Goal: Task Accomplishment & Management: Manage account settings

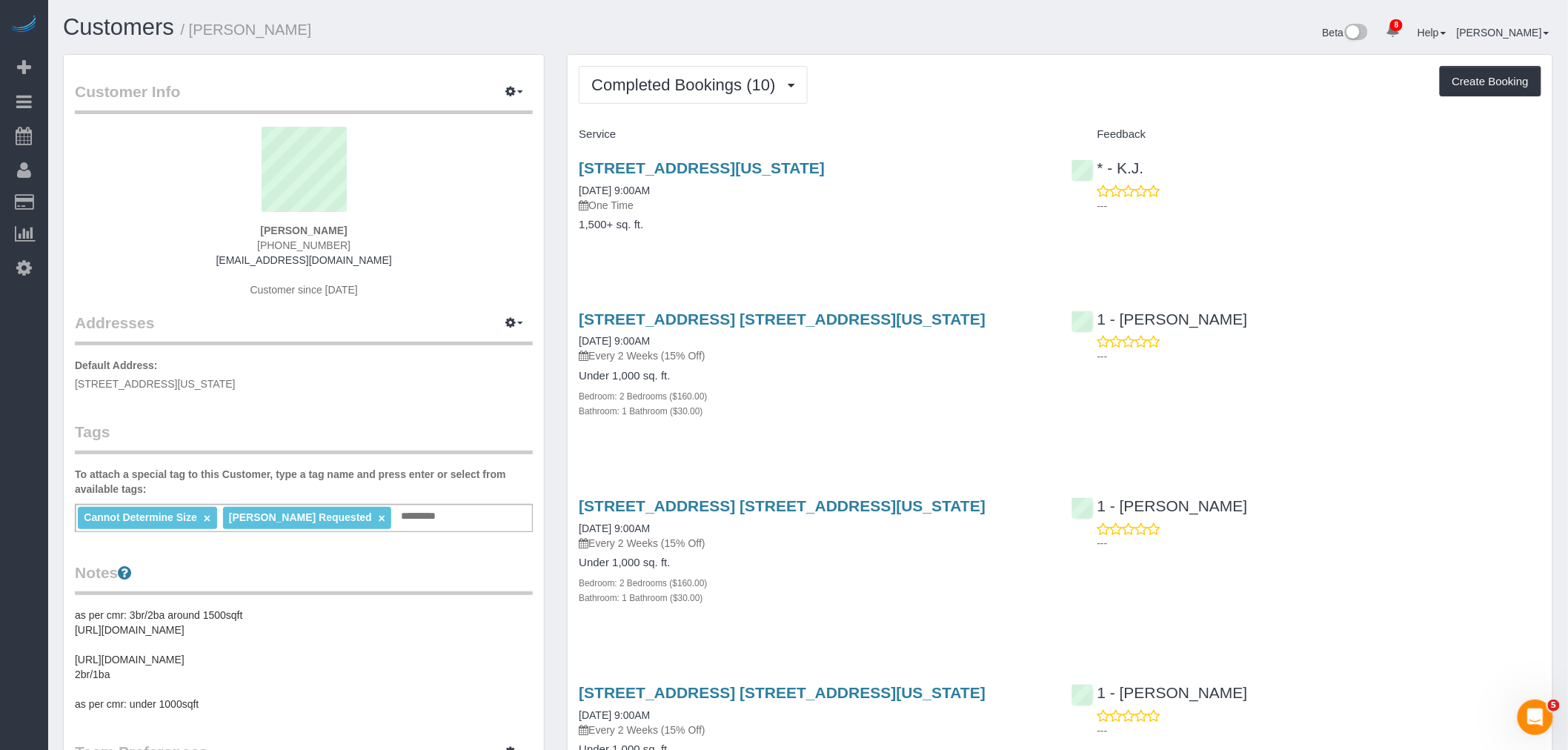
click at [1234, 136] on h4 "Feedback" at bounding box center [1307, 135] width 470 height 13
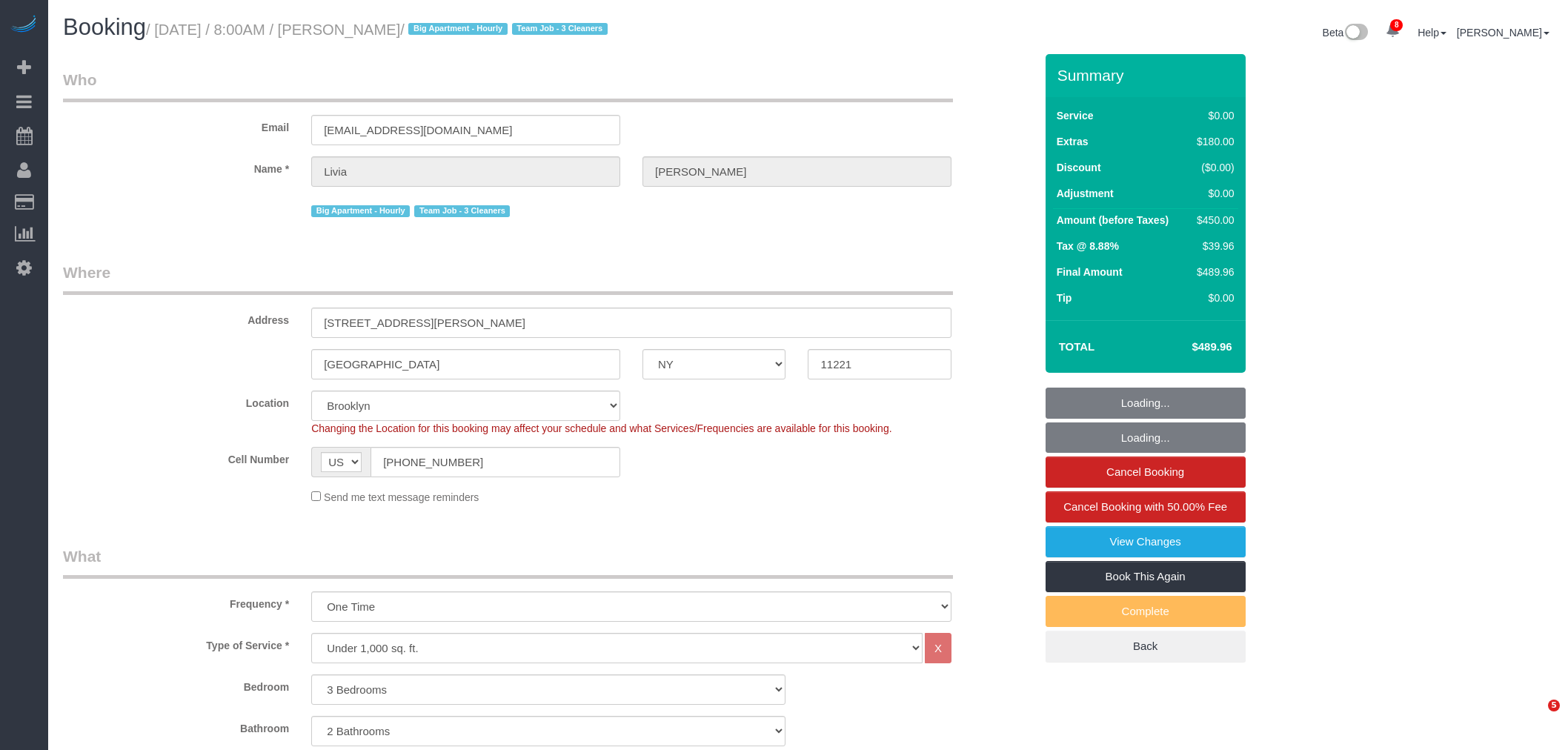
select select "NY"
select select "3"
select select "2"
select select "string:stripe-pm_1S21Yk4VGloSiKo74FmK1m63"
select select "number:56"
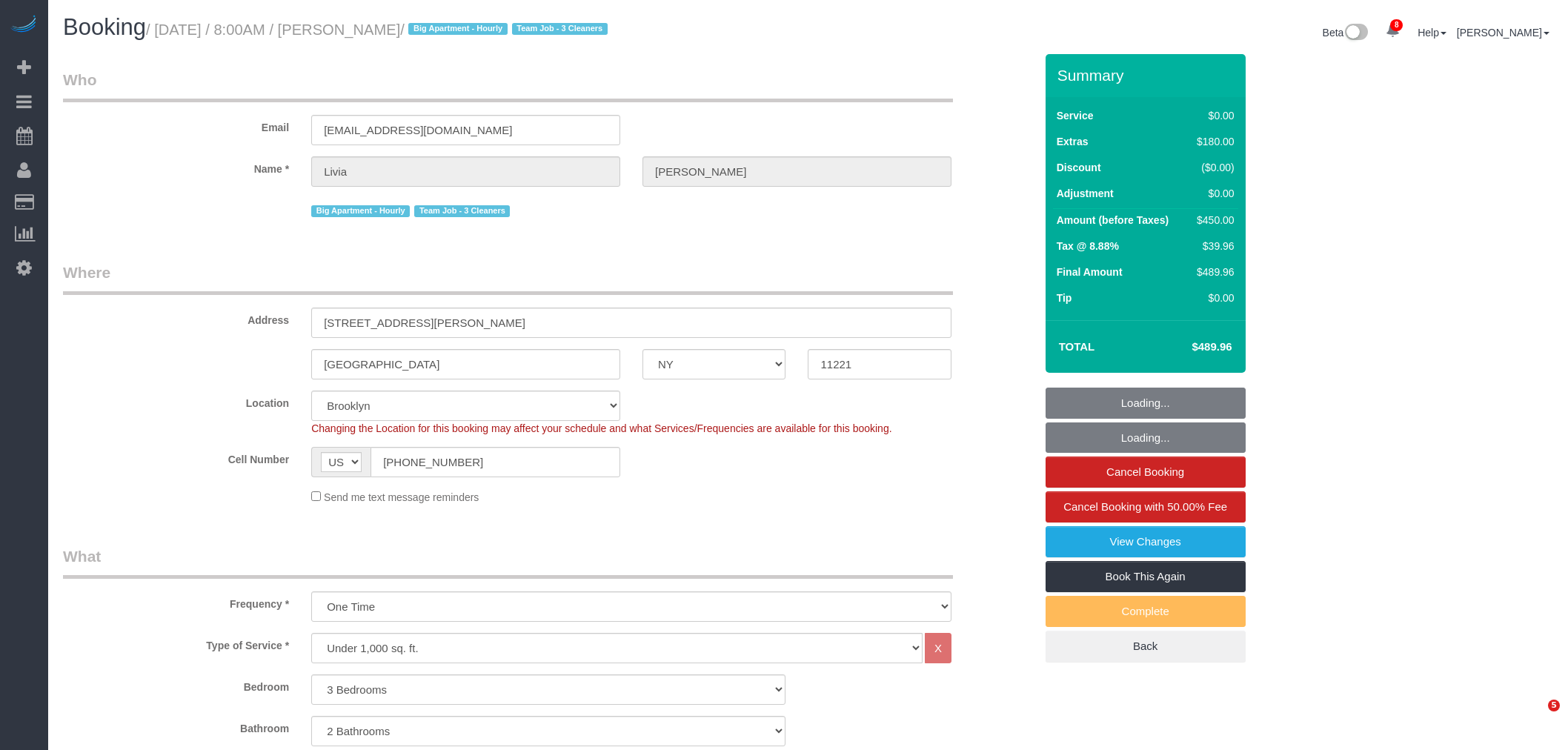
select select "number:90"
select select "number:15"
select select "number:5"
select select "object:1360"
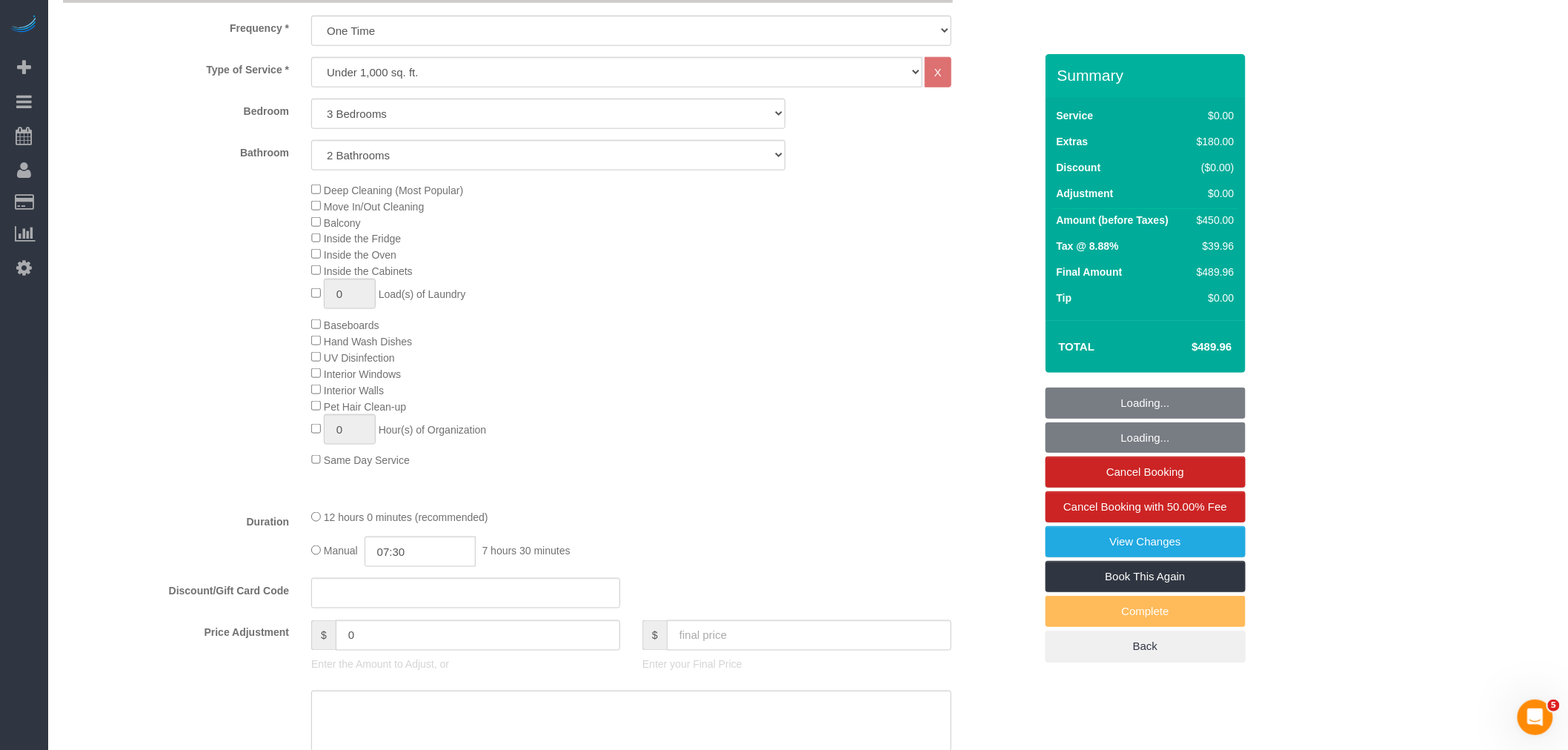
select select "spot1"
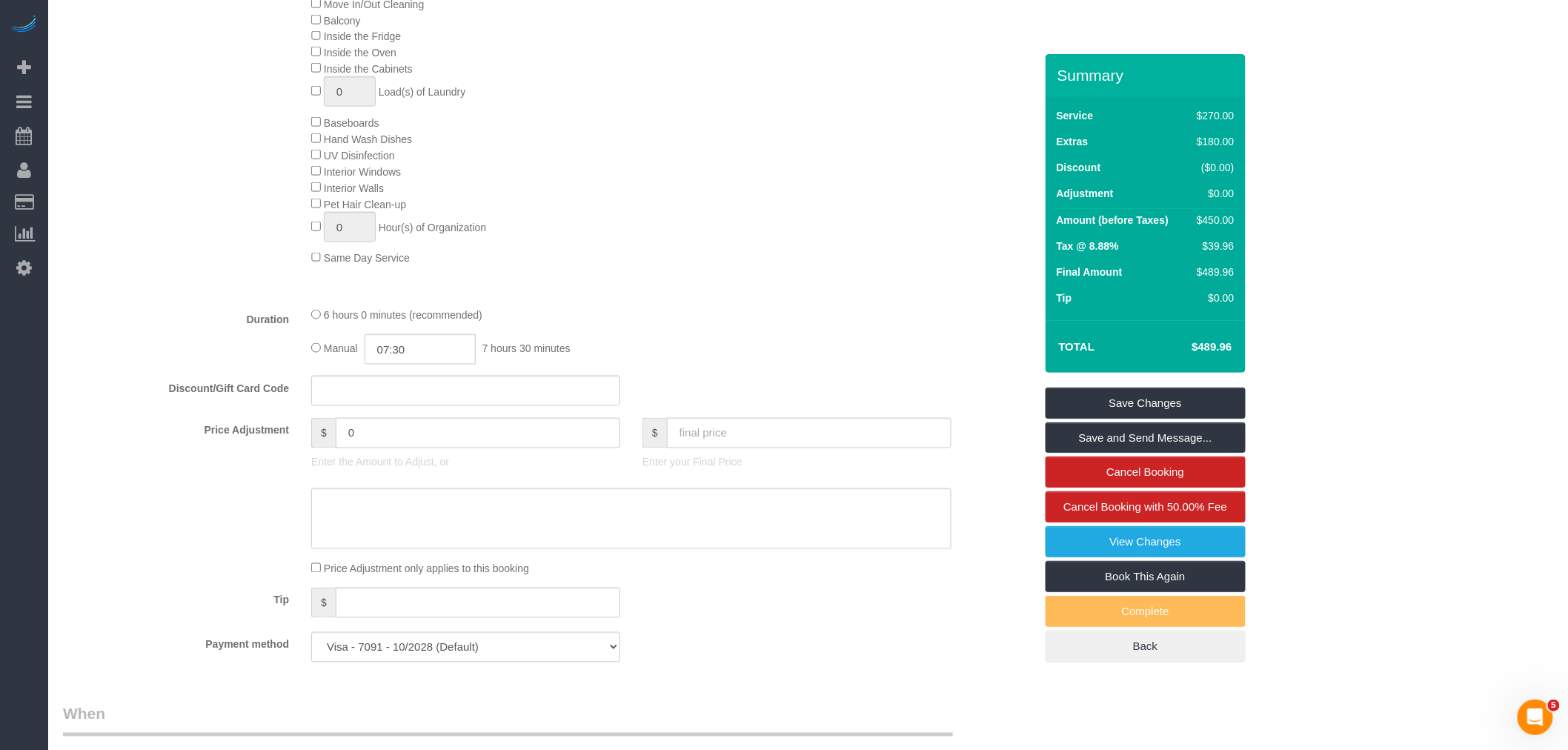
scroll to position [577, 0]
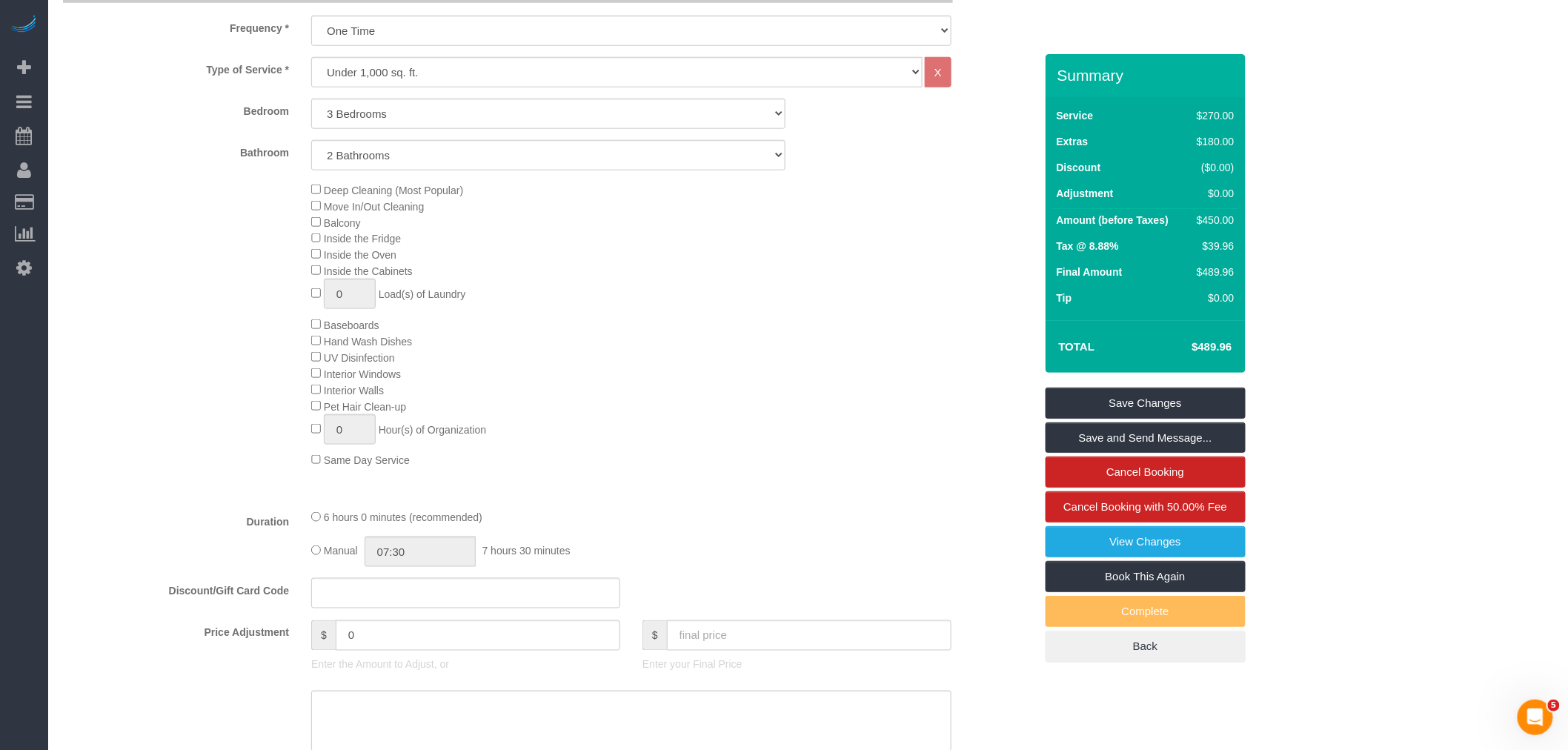
select select "spot59"
click at [624, 468] on div "Deep Cleaning (Most Popular) Move In/Out Cleaning Balcony Inside the Fridge Ins…" at bounding box center [672, 325] width 745 height 287
click at [1184, 399] on link "Save Changes" at bounding box center [1146, 403] width 201 height 31
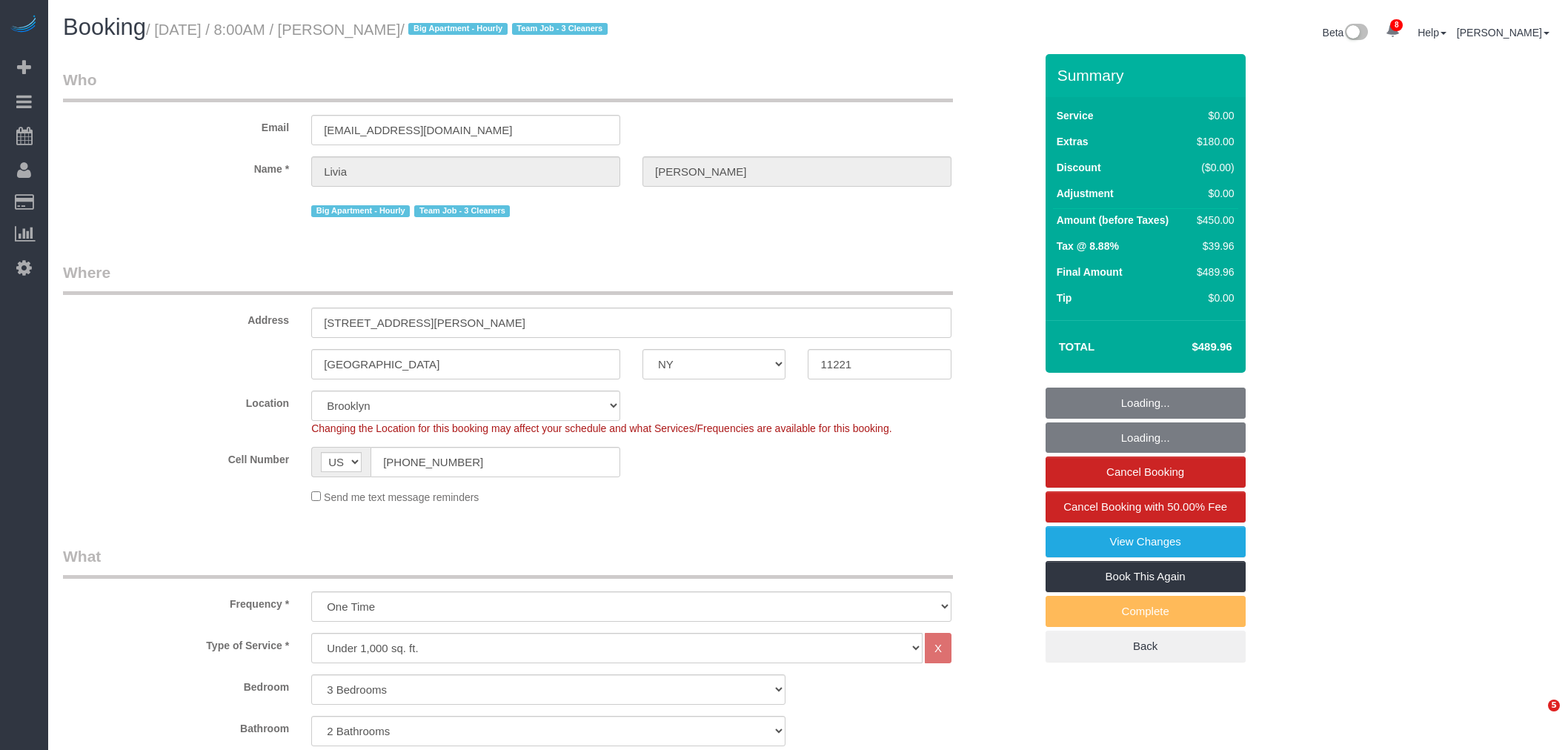
select select "NY"
select select "3"
select select "2"
select select "string:stripe-pm_1S21Yk4VGloSiKo74FmK1m63"
select select "number:56"
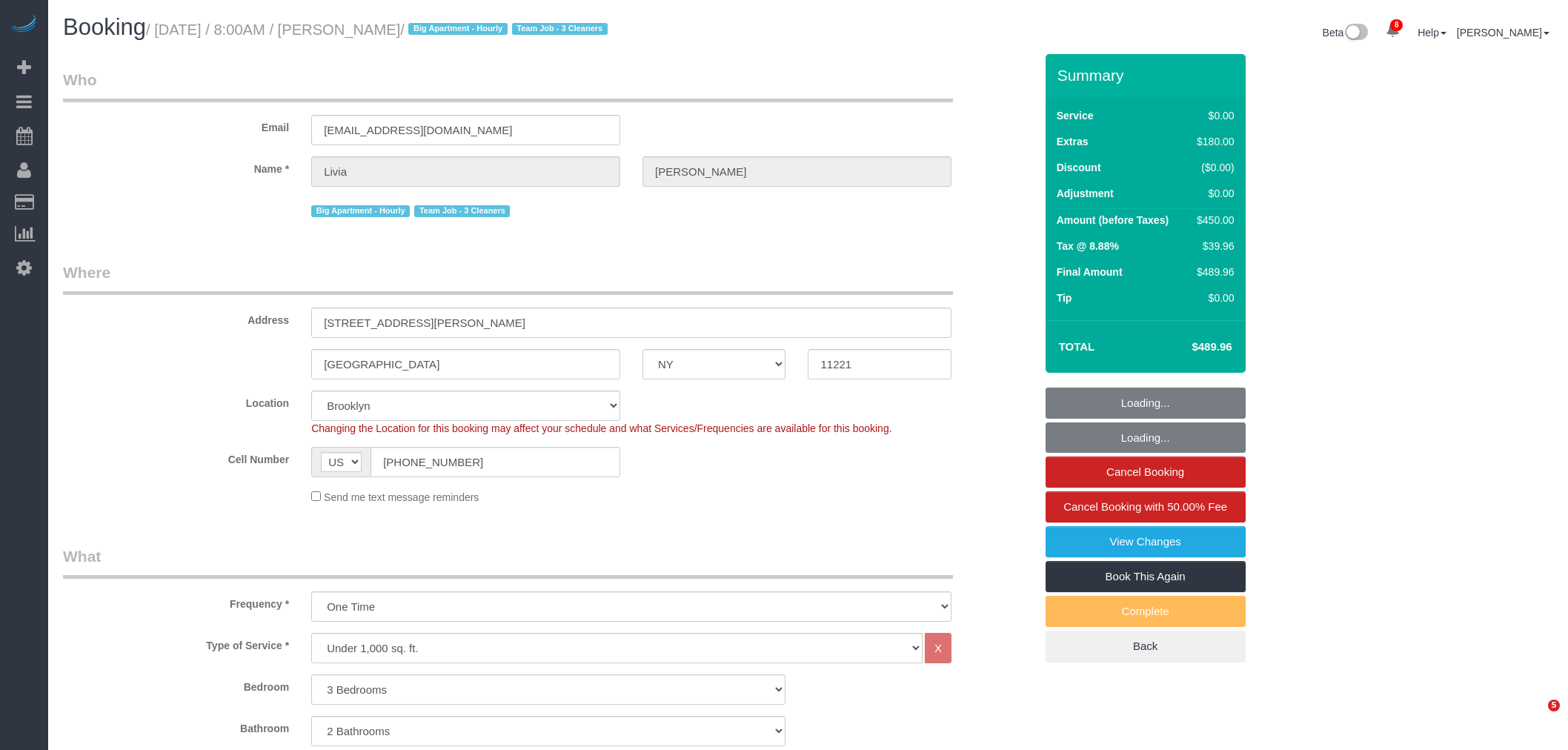
select select "number:90"
select select "number:15"
select select "number:5"
select select "spot1"
select select "NY"
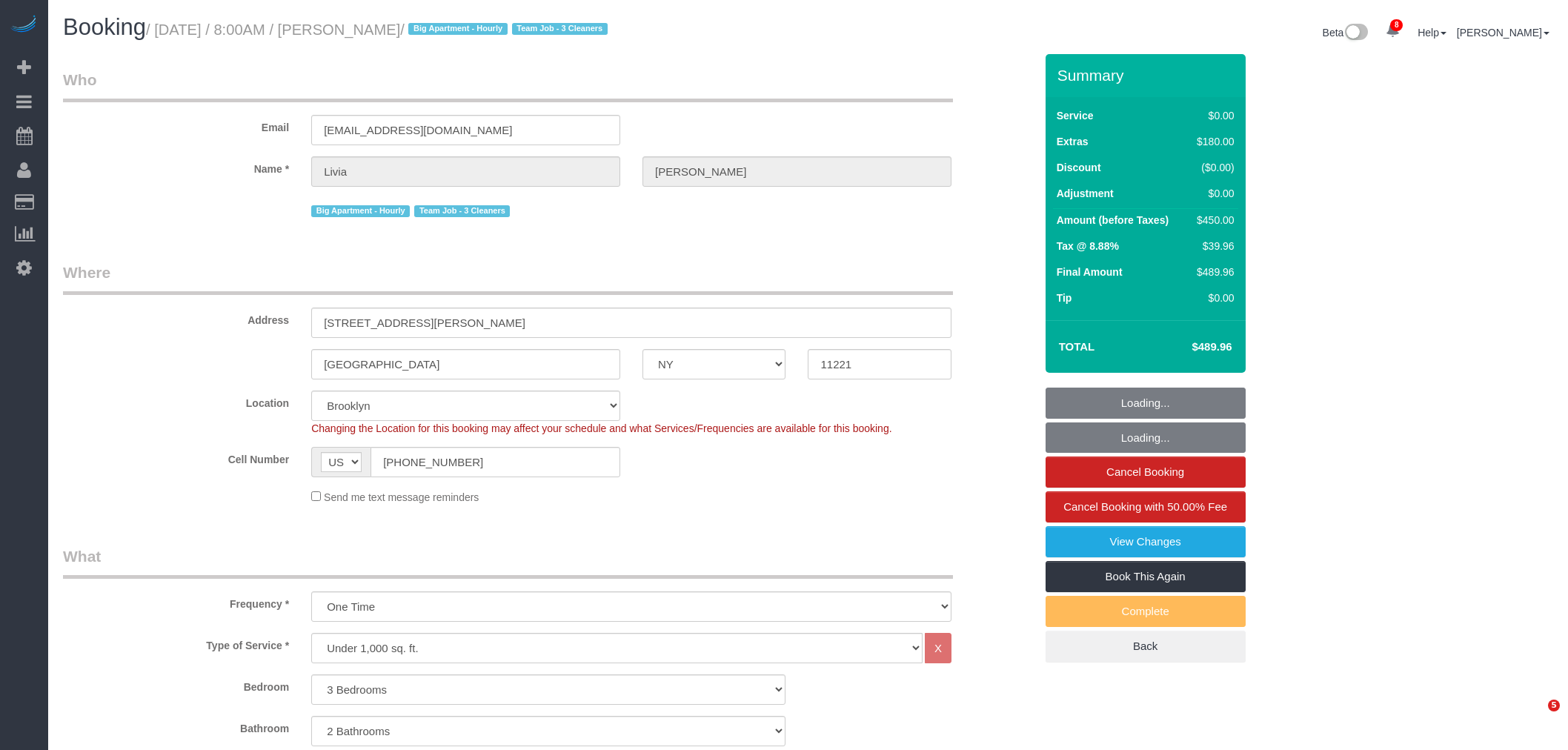
select select "3"
select select "2"
select select "string:stripe-pm_1S21Yk4VGloSiKo74FmK1m63"
select select "spot1"
select select "number:56"
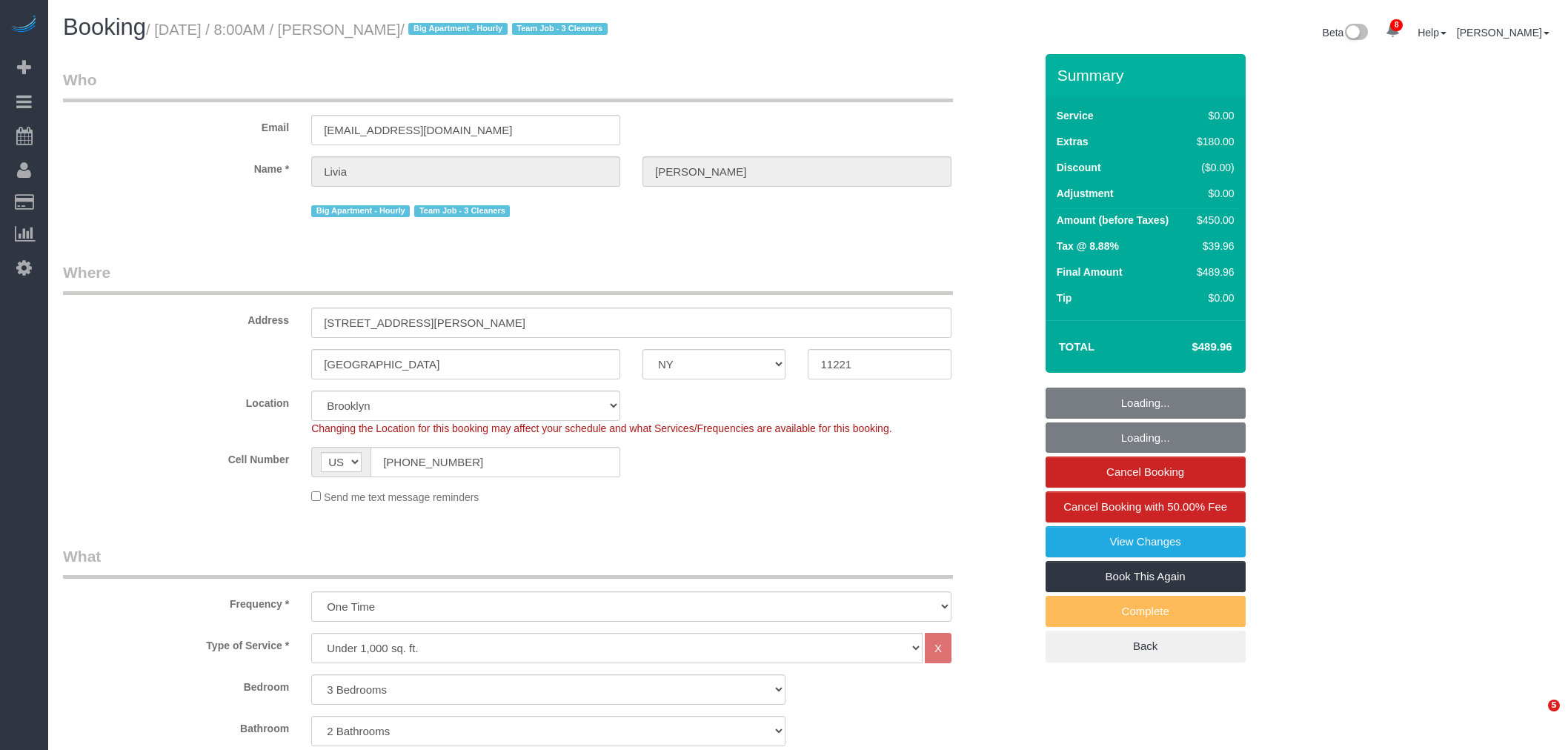
select select "number:90"
select select "number:15"
select select "number:5"
select select "3"
select select "2"
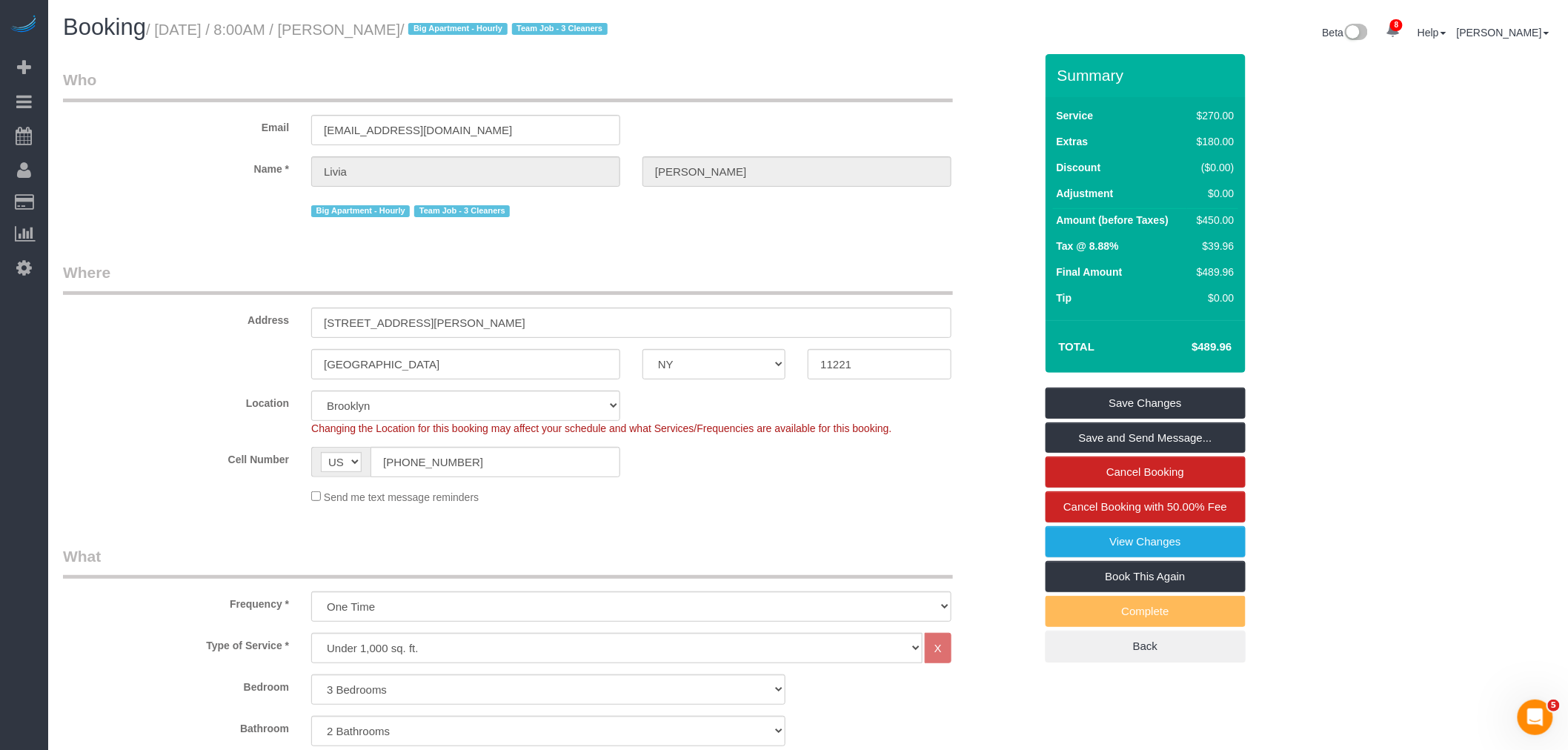
click at [714, 114] on div "Email livia.gao59@gmail.com" at bounding box center [548, 107] width 994 height 77
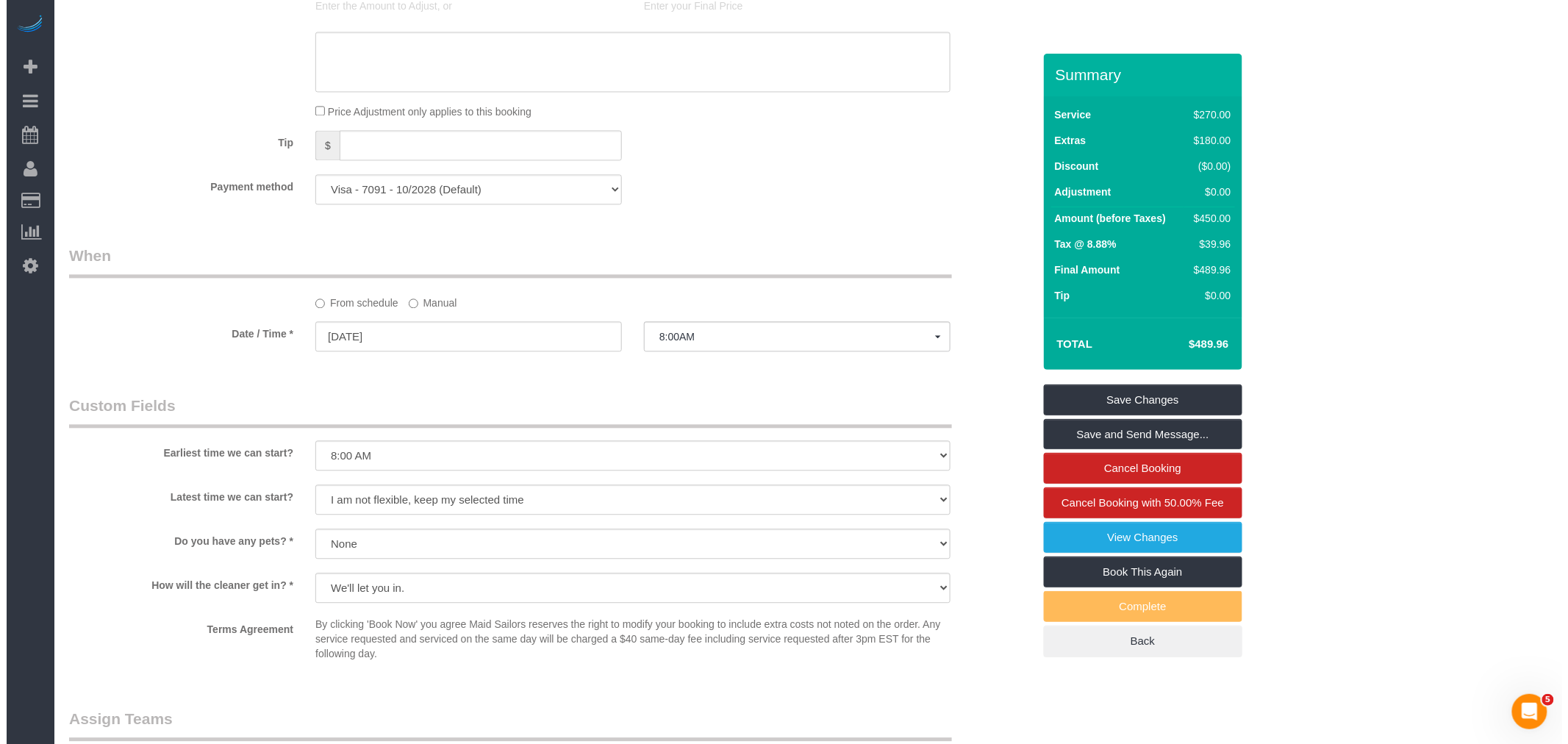
scroll to position [1634, 0]
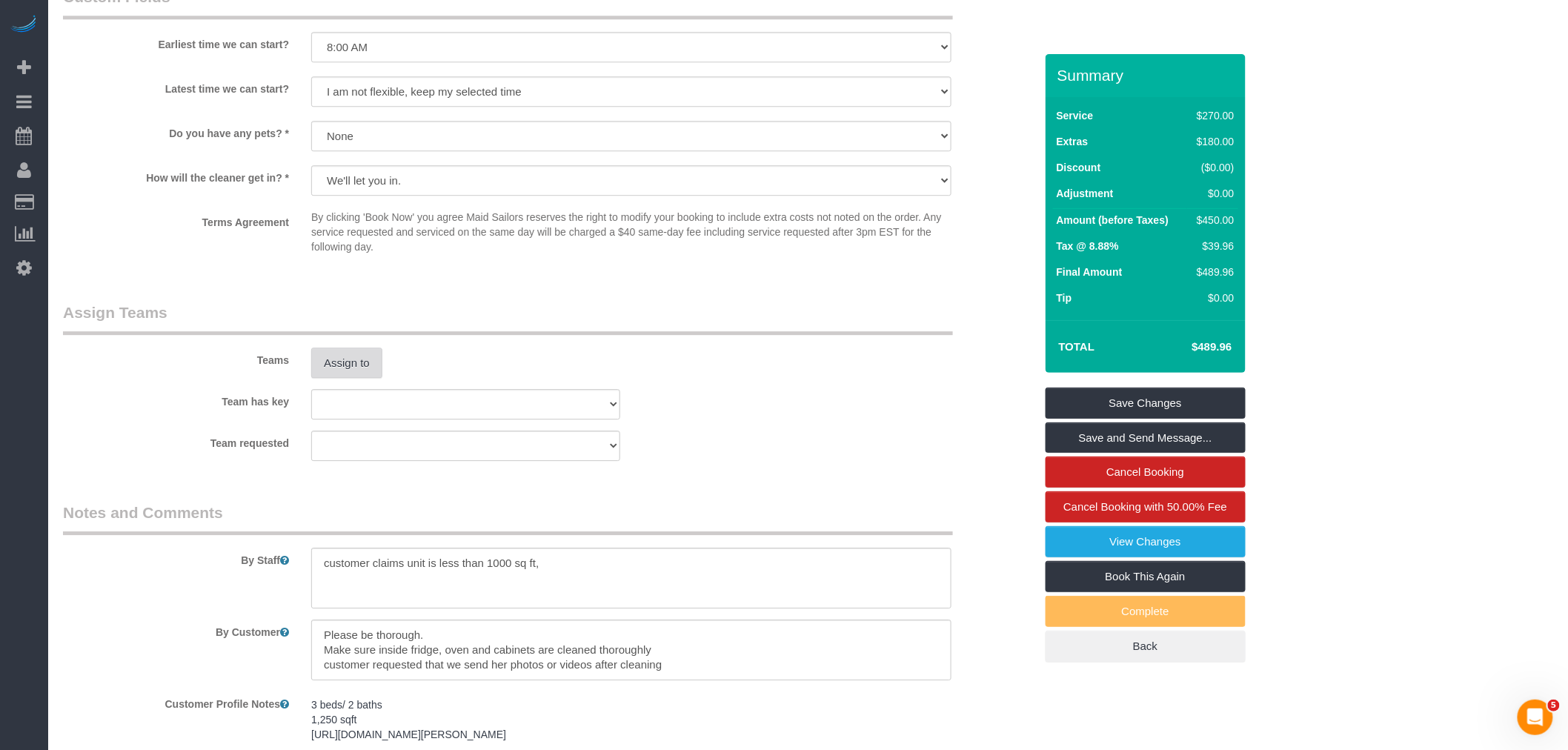
click at [363, 379] on button "Assign to" at bounding box center [347, 363] width 71 height 31
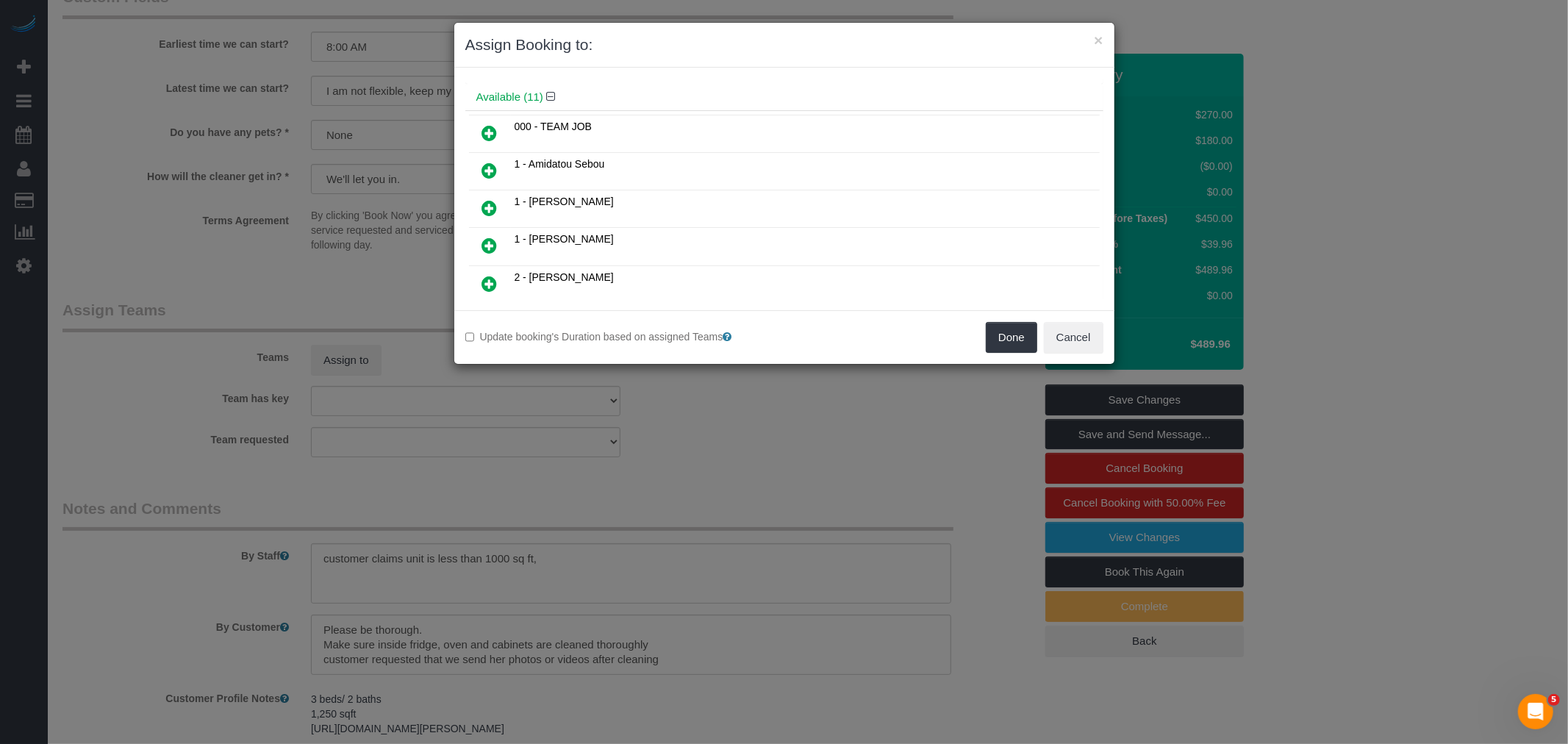
scroll to position [82, 0]
click at [494, 196] on icon at bounding box center [489, 203] width 15 height 18
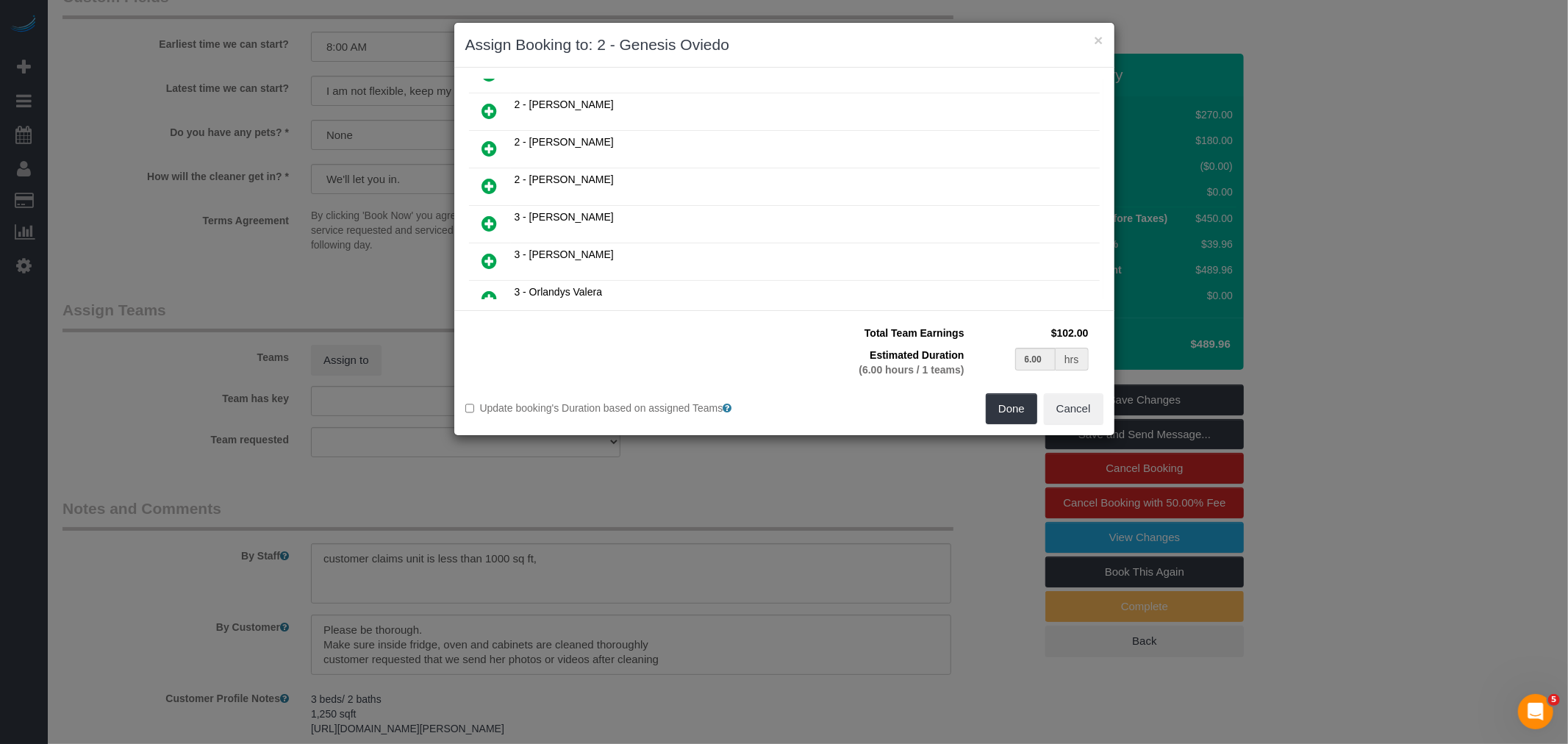
scroll to position [281, 0]
click at [489, 145] on icon at bounding box center [489, 152] width 15 height 18
type input "3.00"
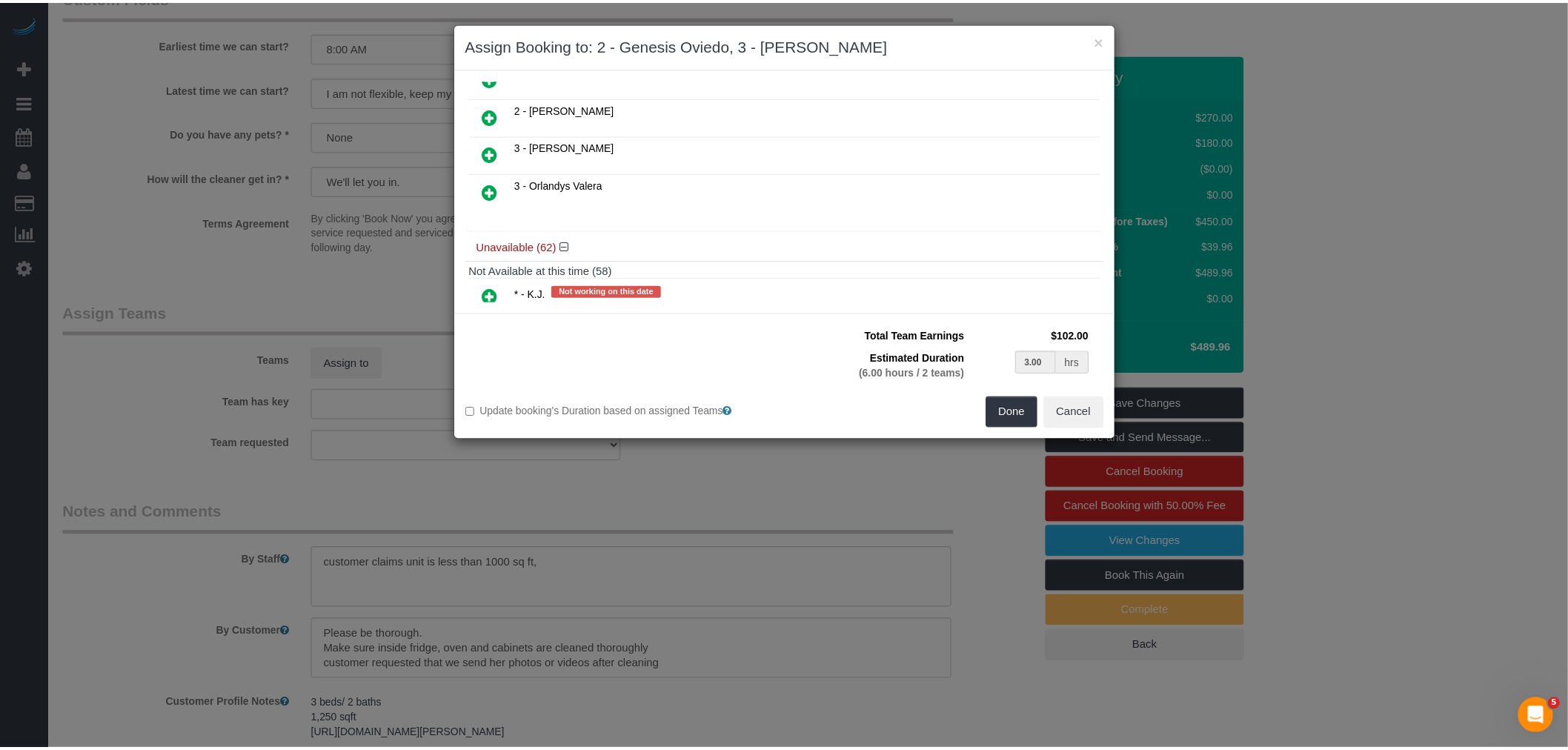
scroll to position [402, 0]
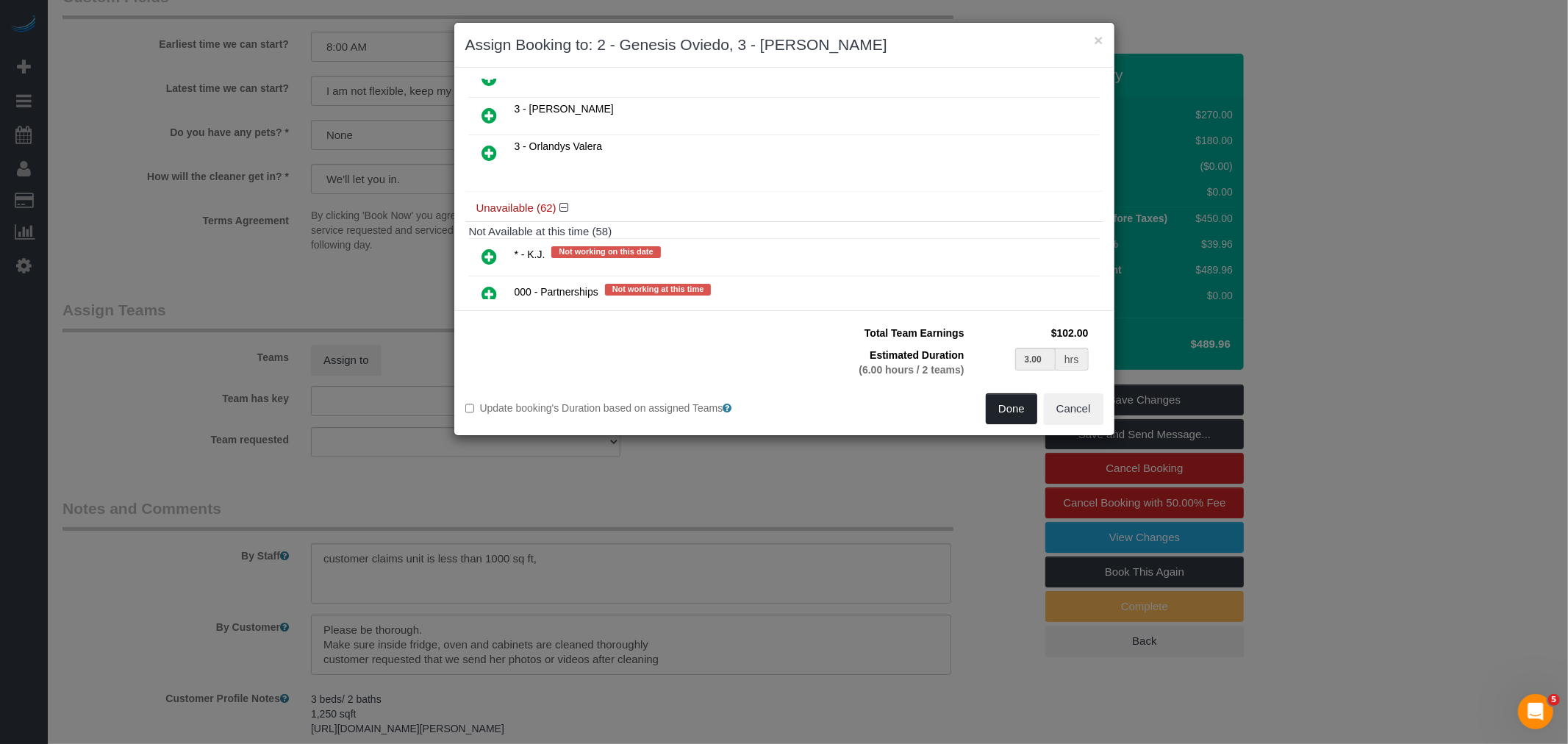
click at [1010, 412] on button "Done" at bounding box center [1011, 409] width 51 height 30
type input "03:00"
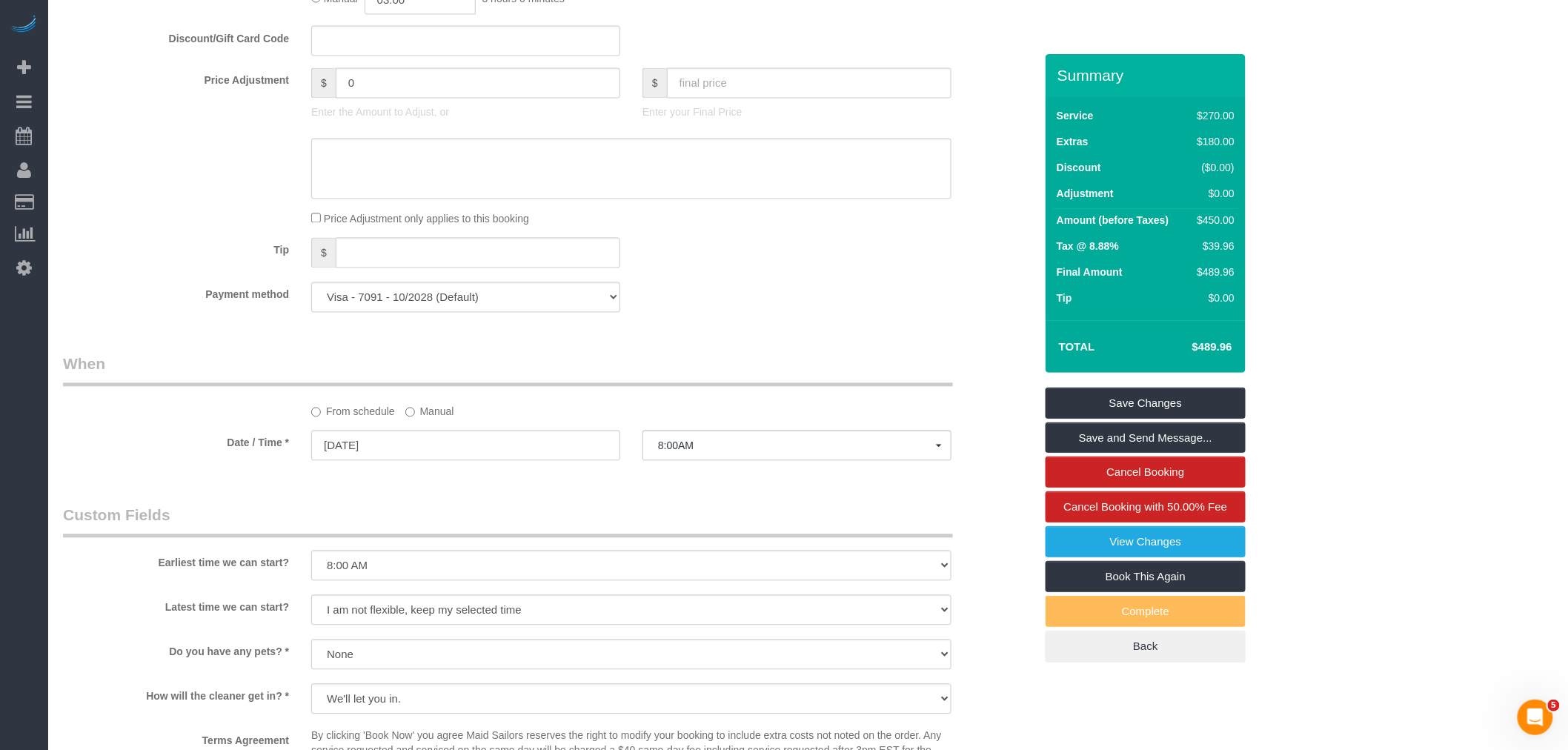
select select "spot59"
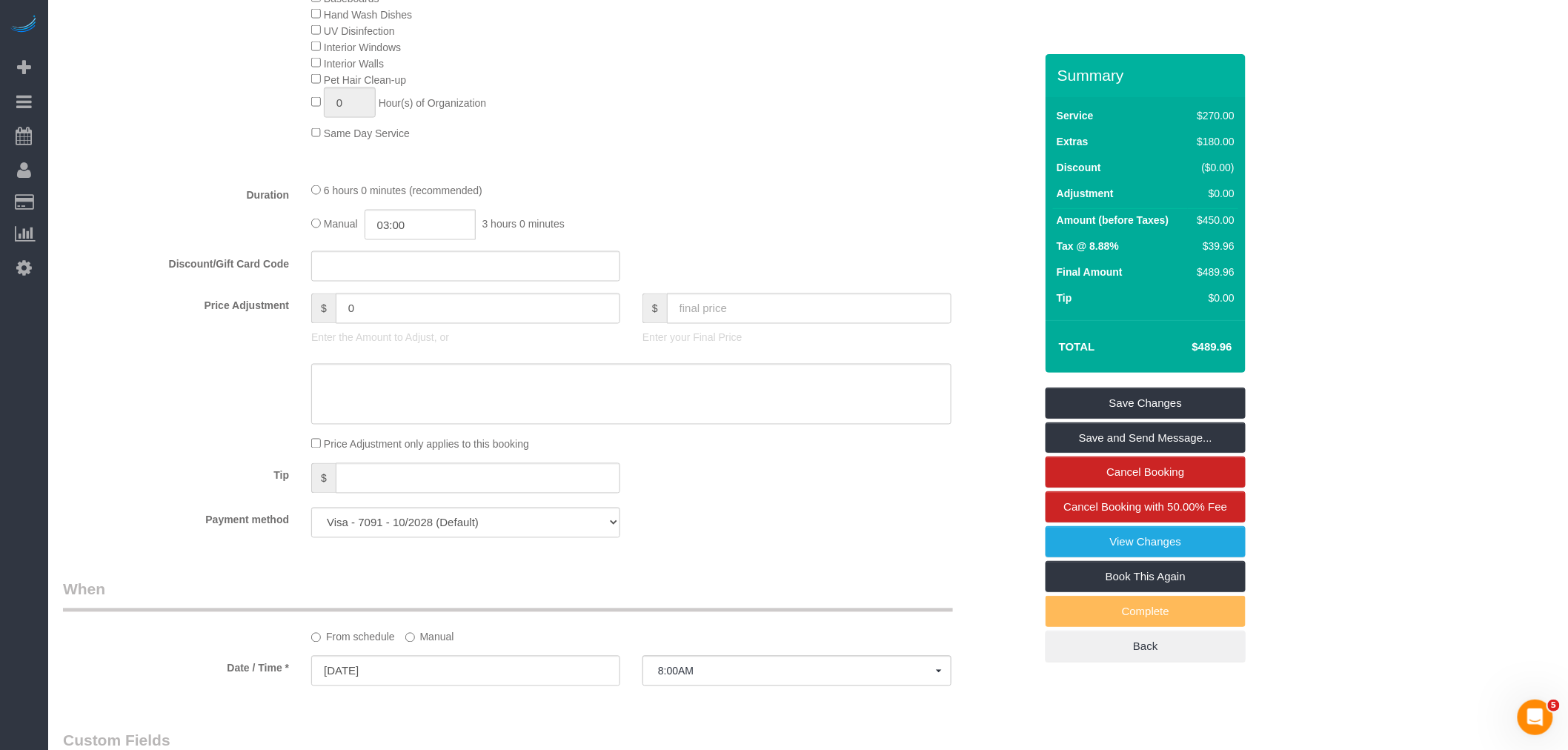
scroll to position [659, 0]
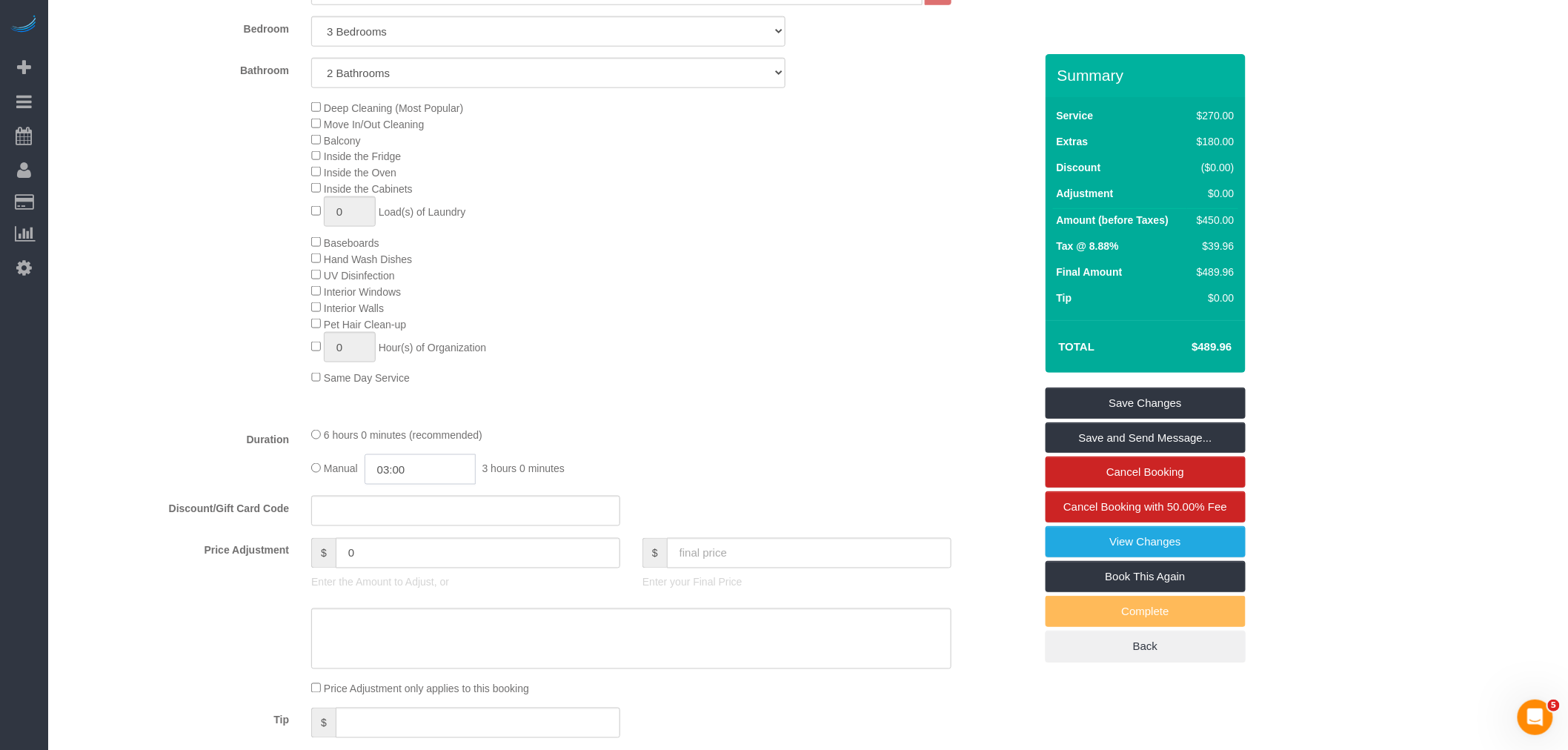
click at [424, 485] on input "03:00" at bounding box center [420, 470] width 111 height 31
click at [655, 416] on div "Type of Service * Under 1,000 sq. ft. 1,001 - 1,500 sq. ft. 1,500+ sq. ft. Cust…" at bounding box center [549, 195] width 972 height 441
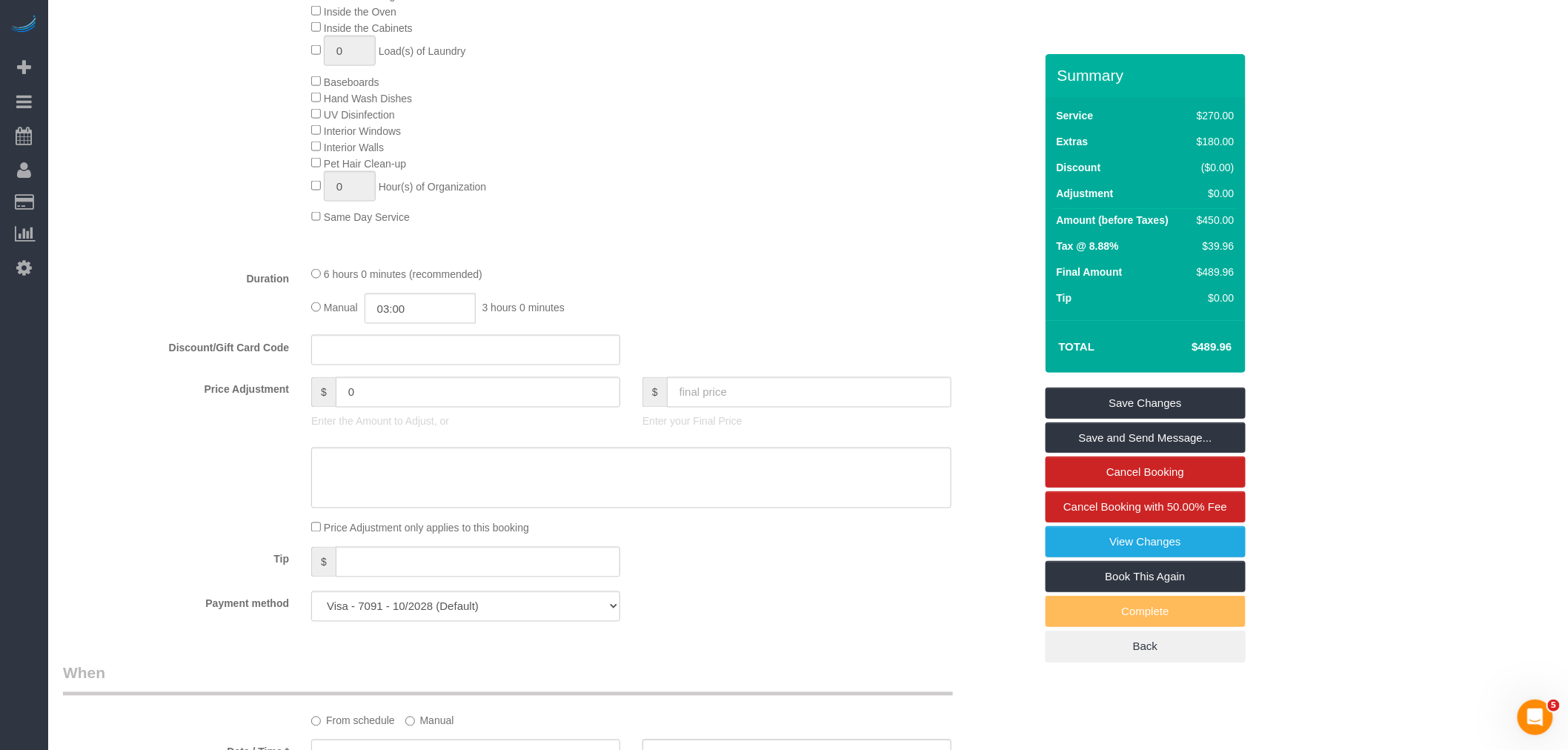
scroll to position [824, 0]
click at [1165, 397] on link "Save Changes" at bounding box center [1146, 403] width 201 height 31
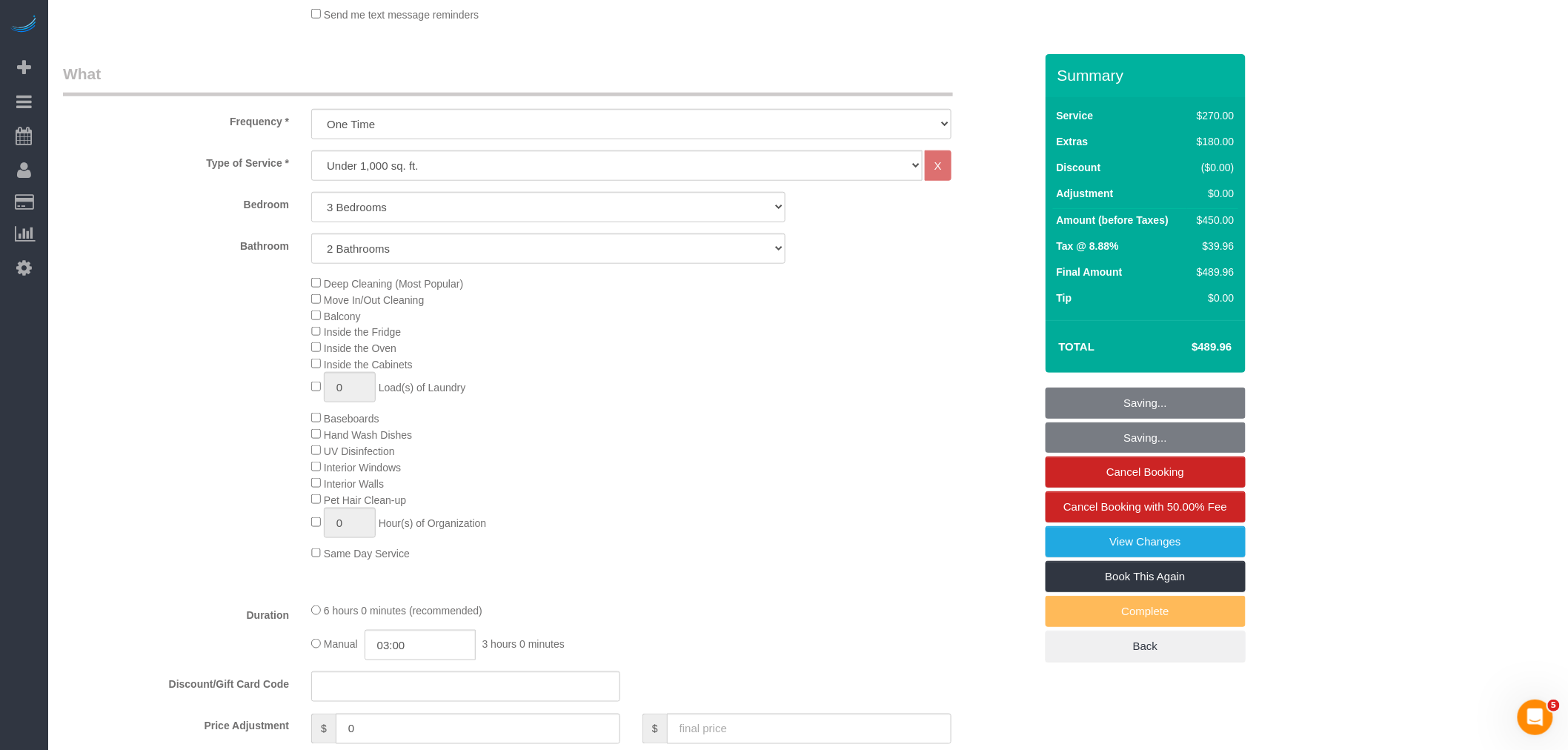
scroll to position [411, 0]
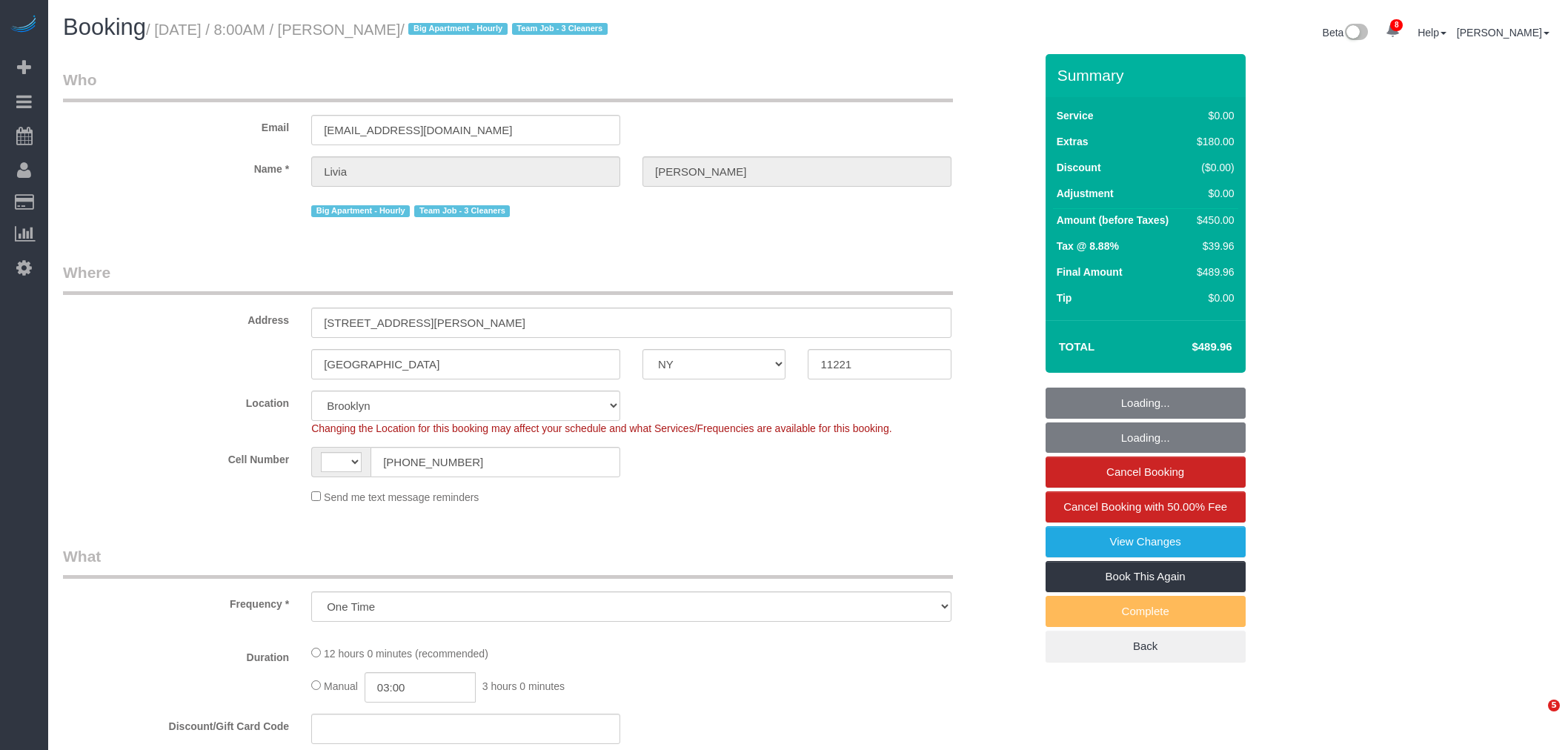
select select "NY"
select select "spot1"
select select "string:US"
select select "string:stripe-pm_1S21Yk4VGloSiKo74FmK1m63"
select select "number:56"
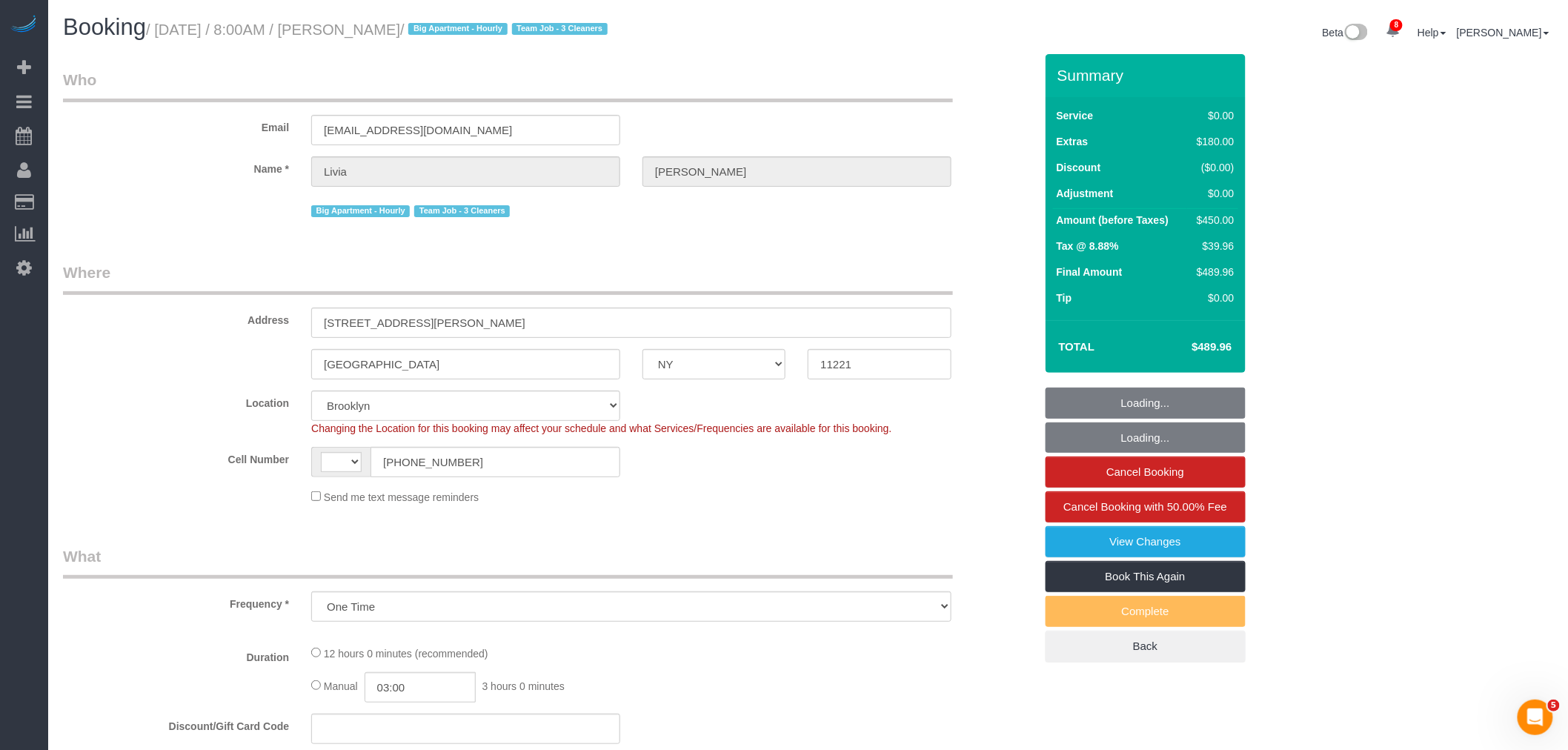
select select "number:90"
select select "number:15"
select select "number:5"
select select "object:1193"
select select "spot59"
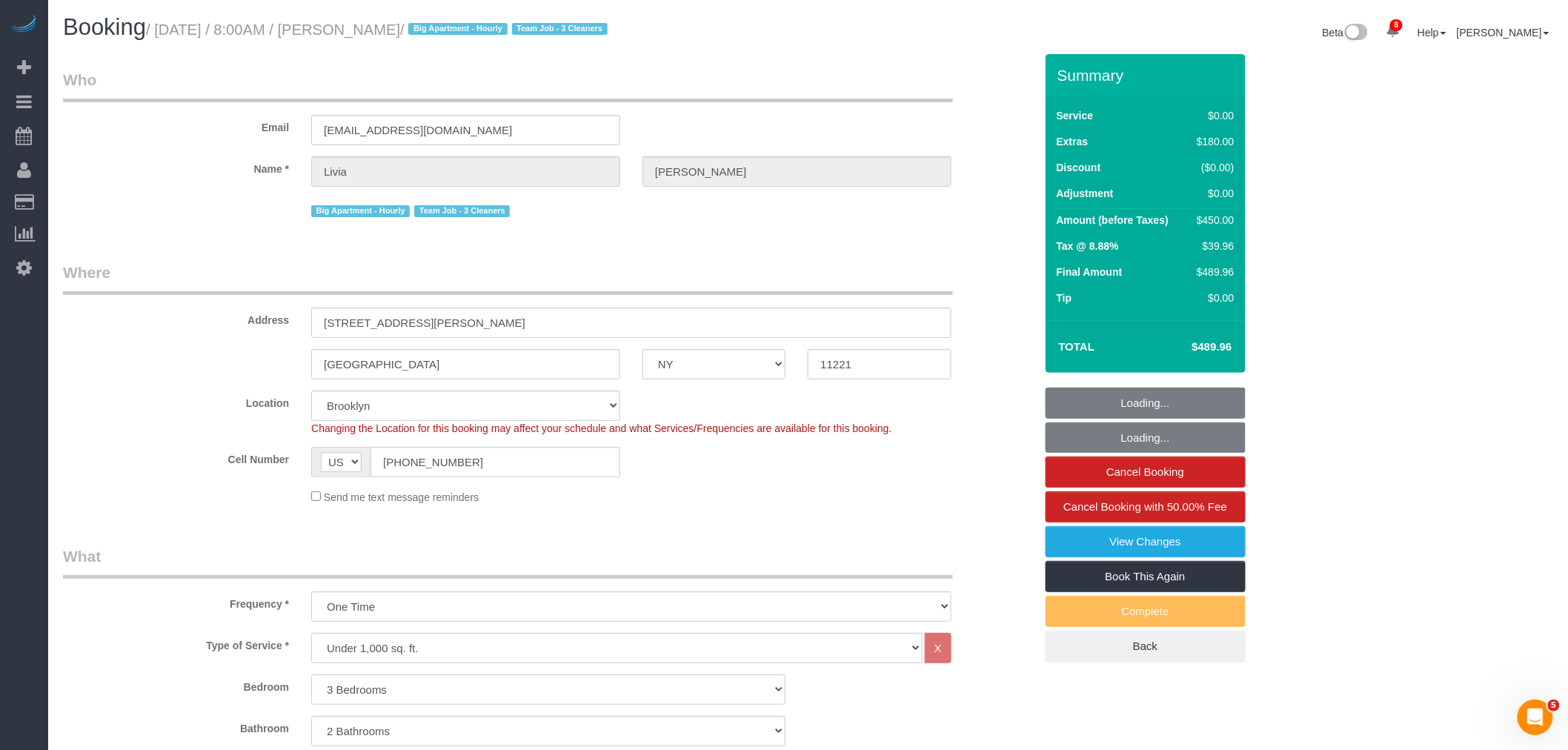
select select "3"
select select "2"
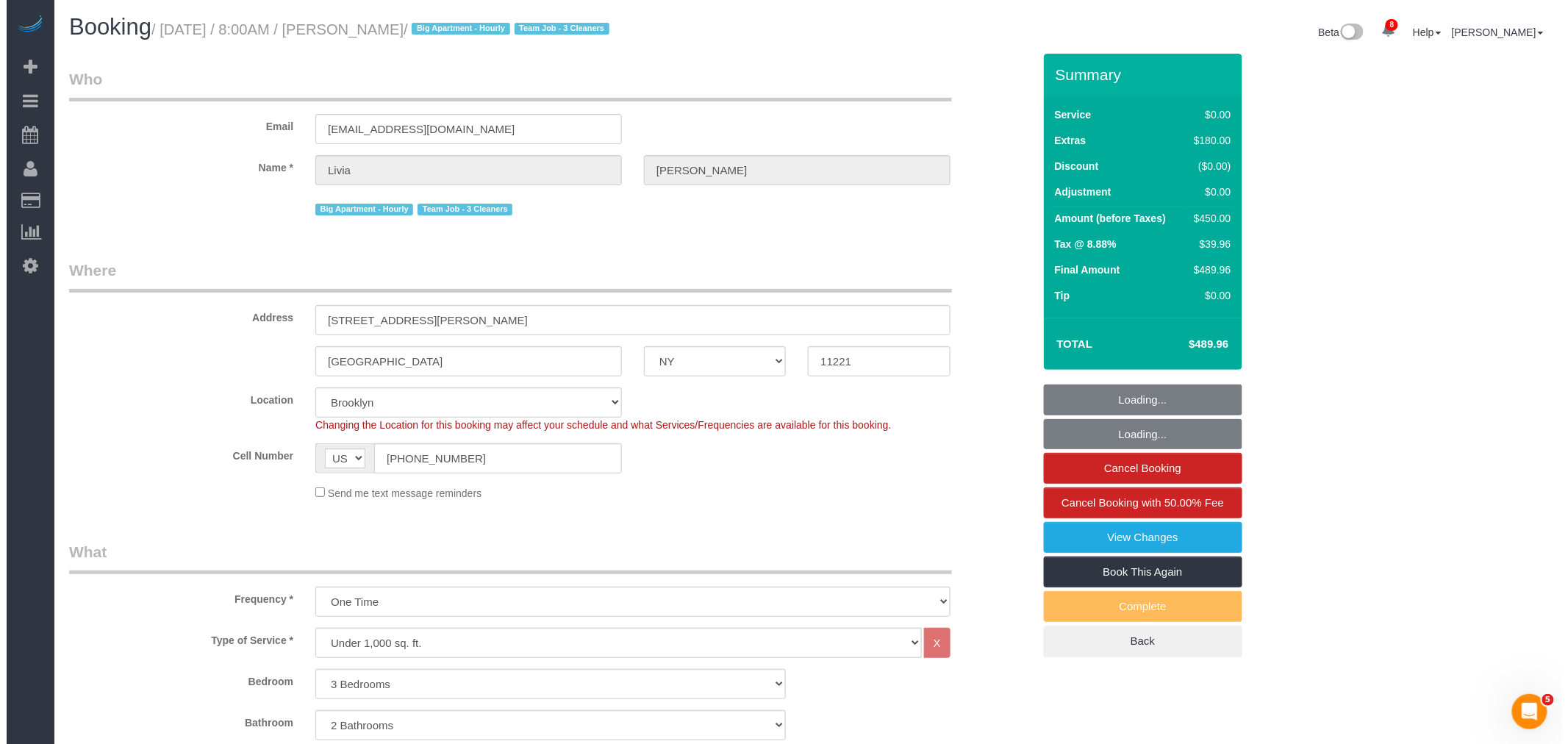
scroll to position [326, 0]
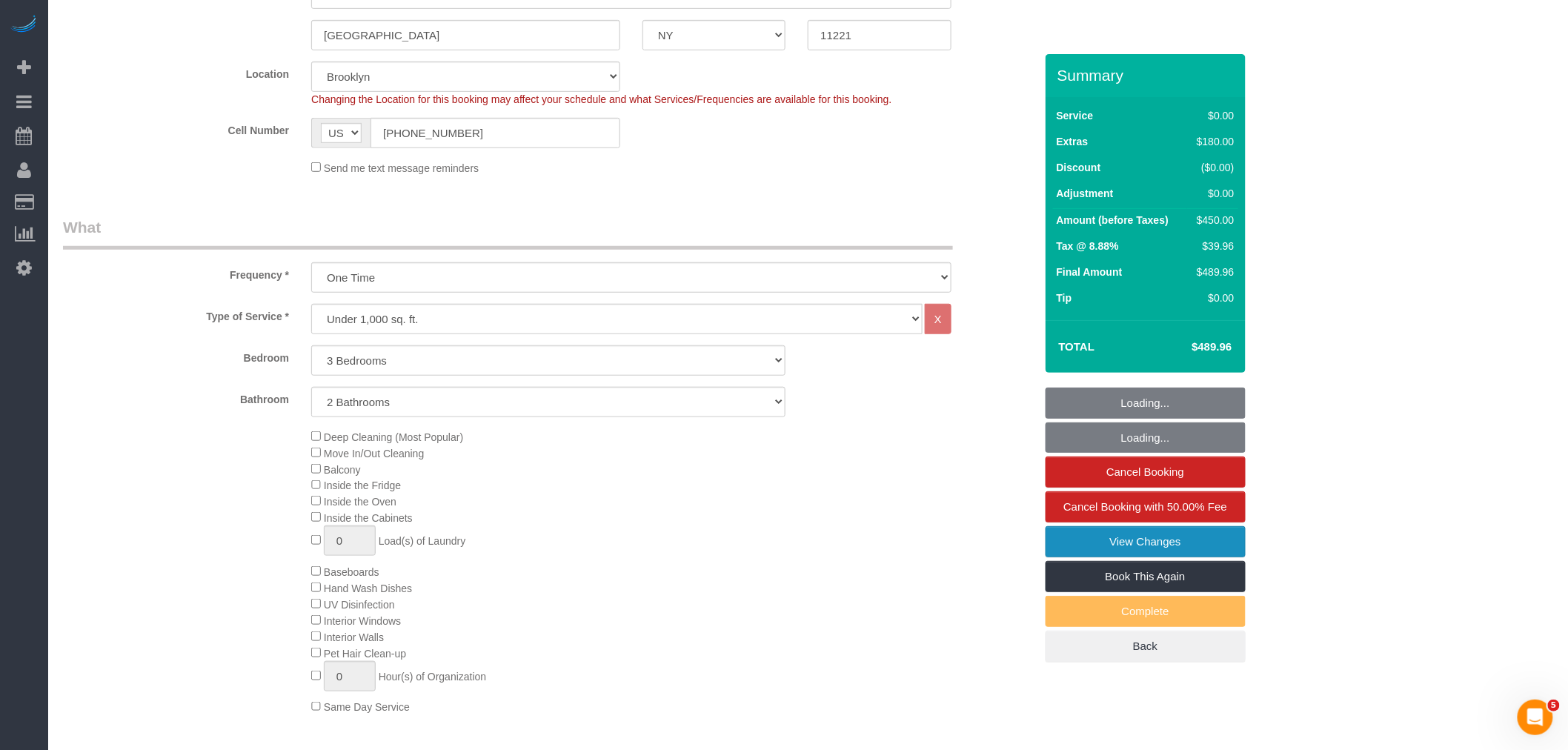
click at [1143, 546] on link "View Changes" at bounding box center [1146, 542] width 201 height 31
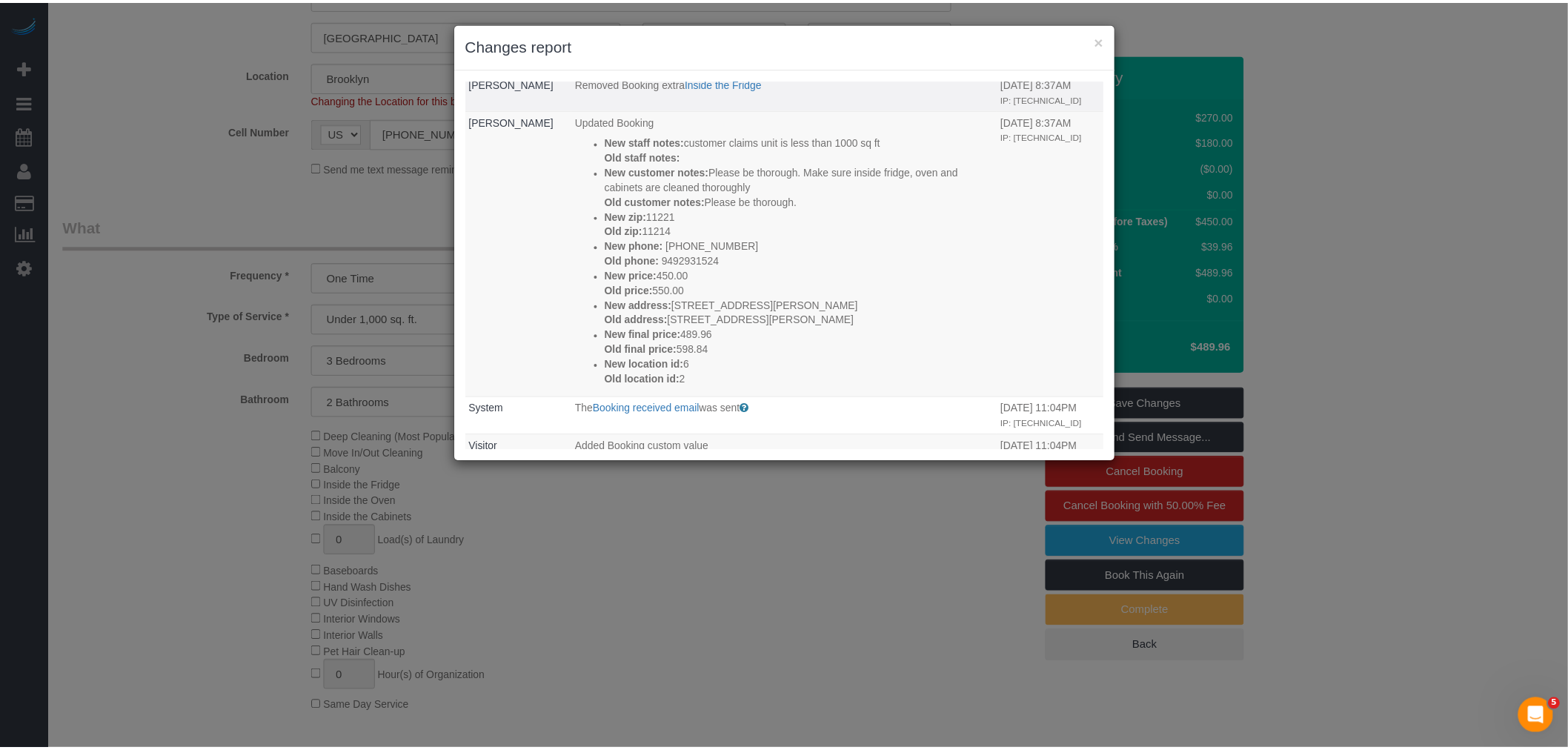
scroll to position [824, 0]
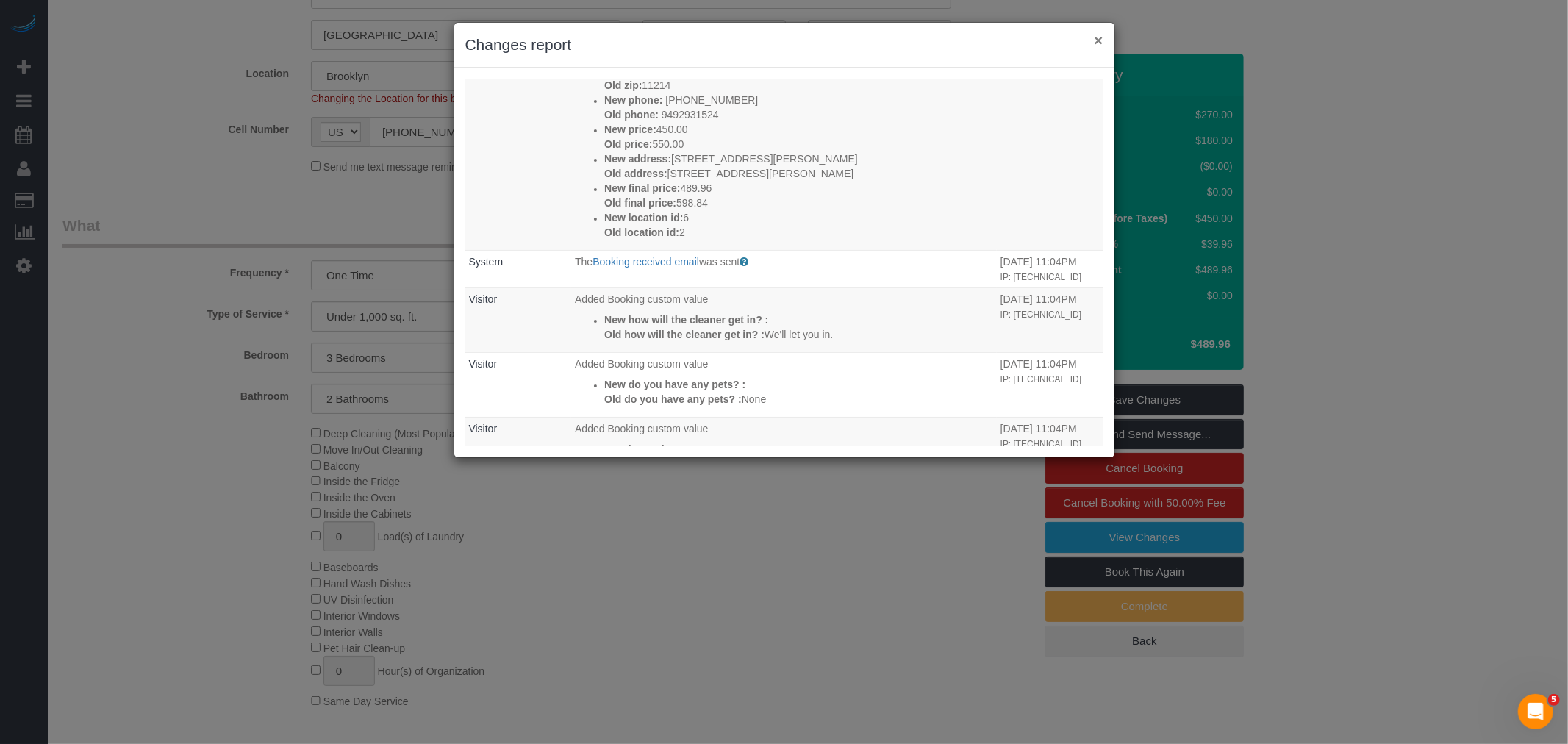
click at [1098, 41] on button "×" at bounding box center [1098, 39] width 9 height 15
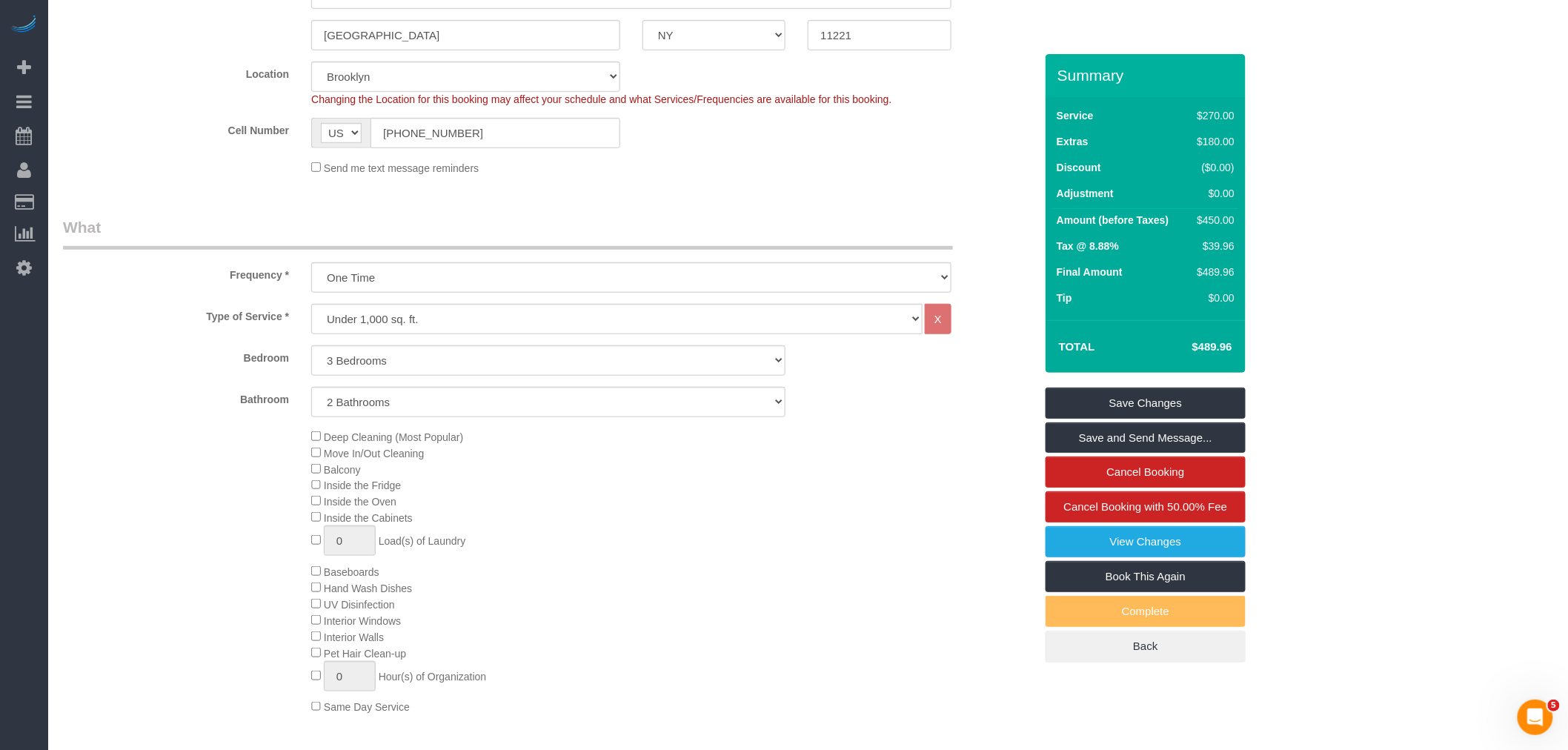
click at [856, 543] on div "Deep Cleaning (Most Popular) Move In/Out Cleaning Balcony Inside the Fridge Ins…" at bounding box center [672, 572] width 745 height 287
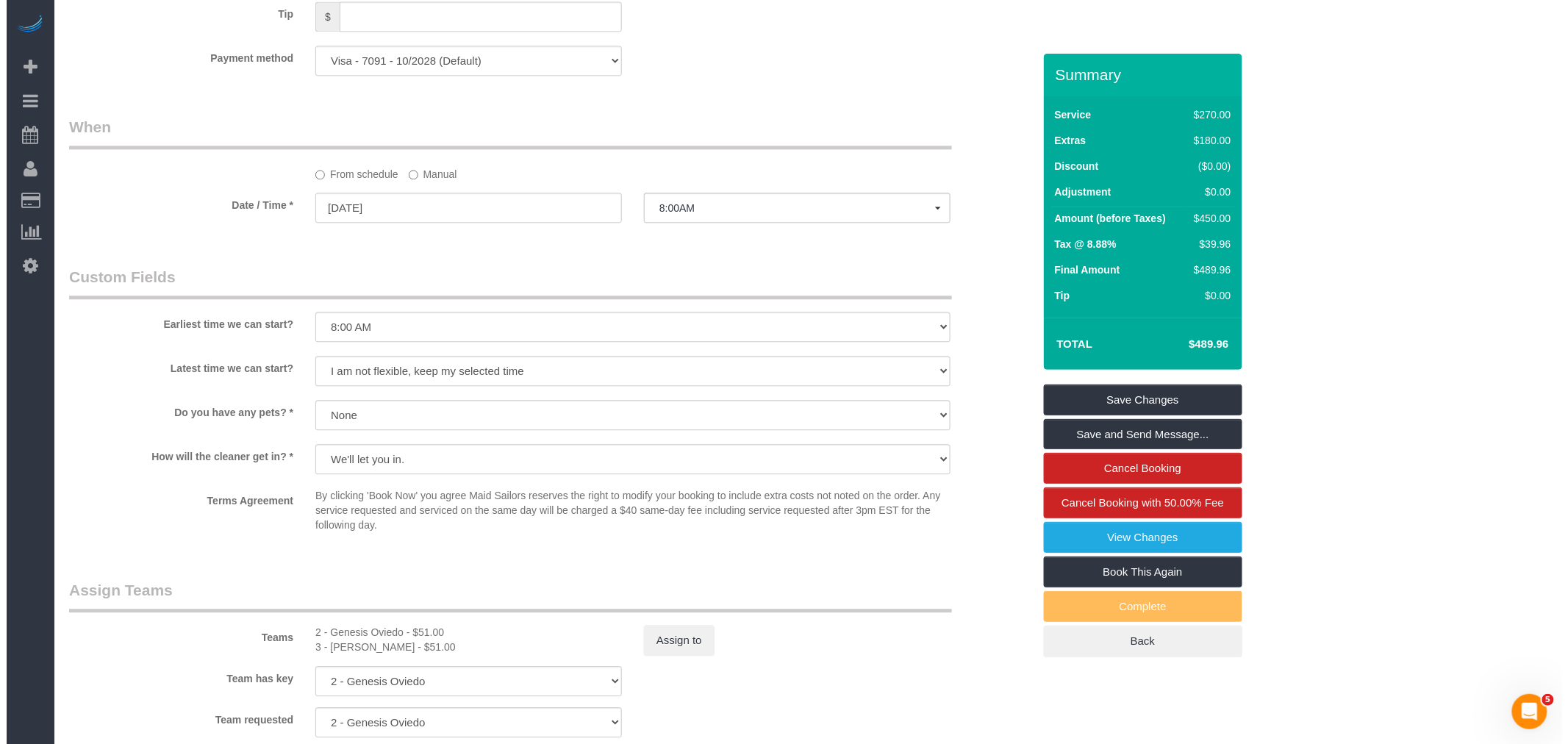
scroll to position [1553, 0]
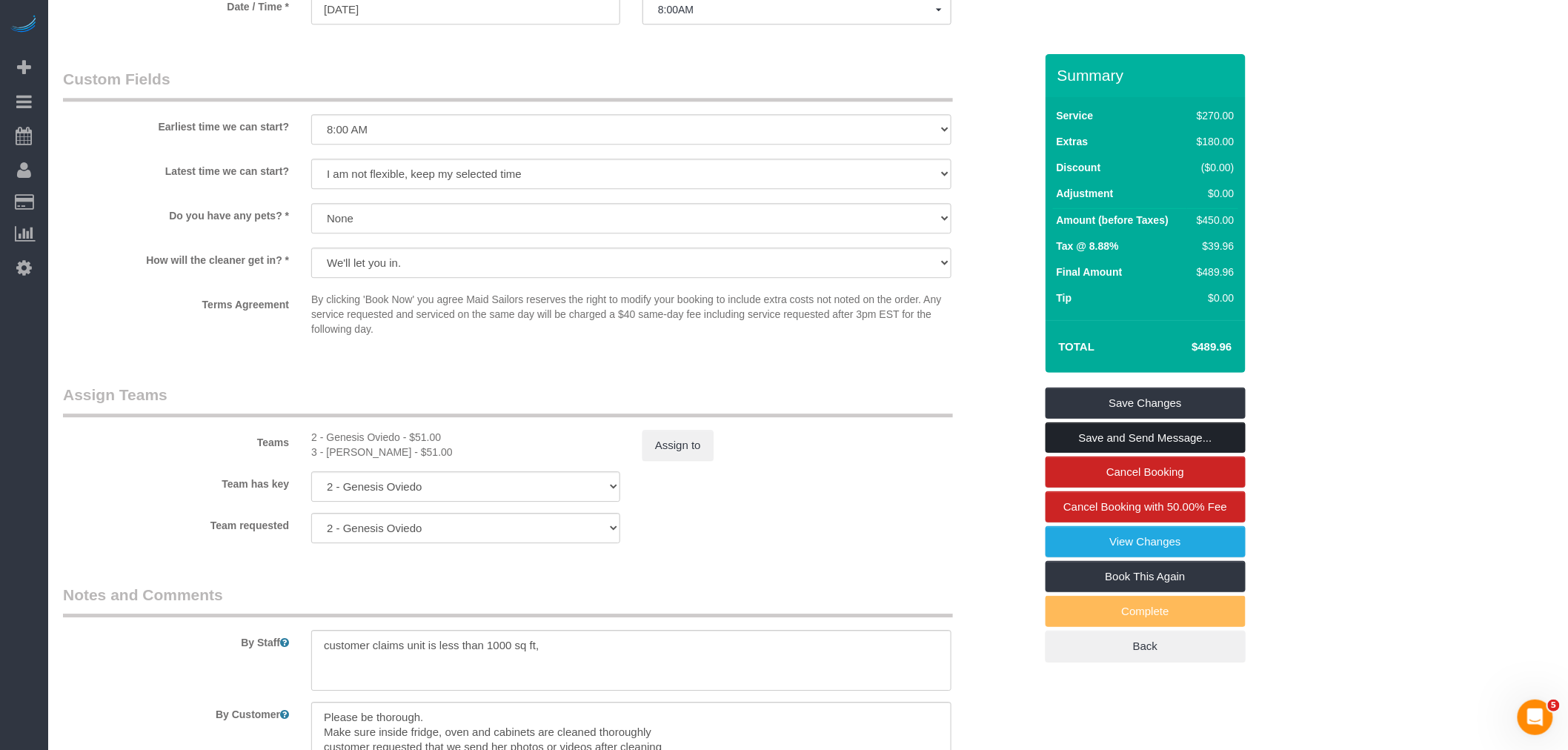
click at [1190, 436] on link "Save and Send Message..." at bounding box center [1146, 438] width 201 height 31
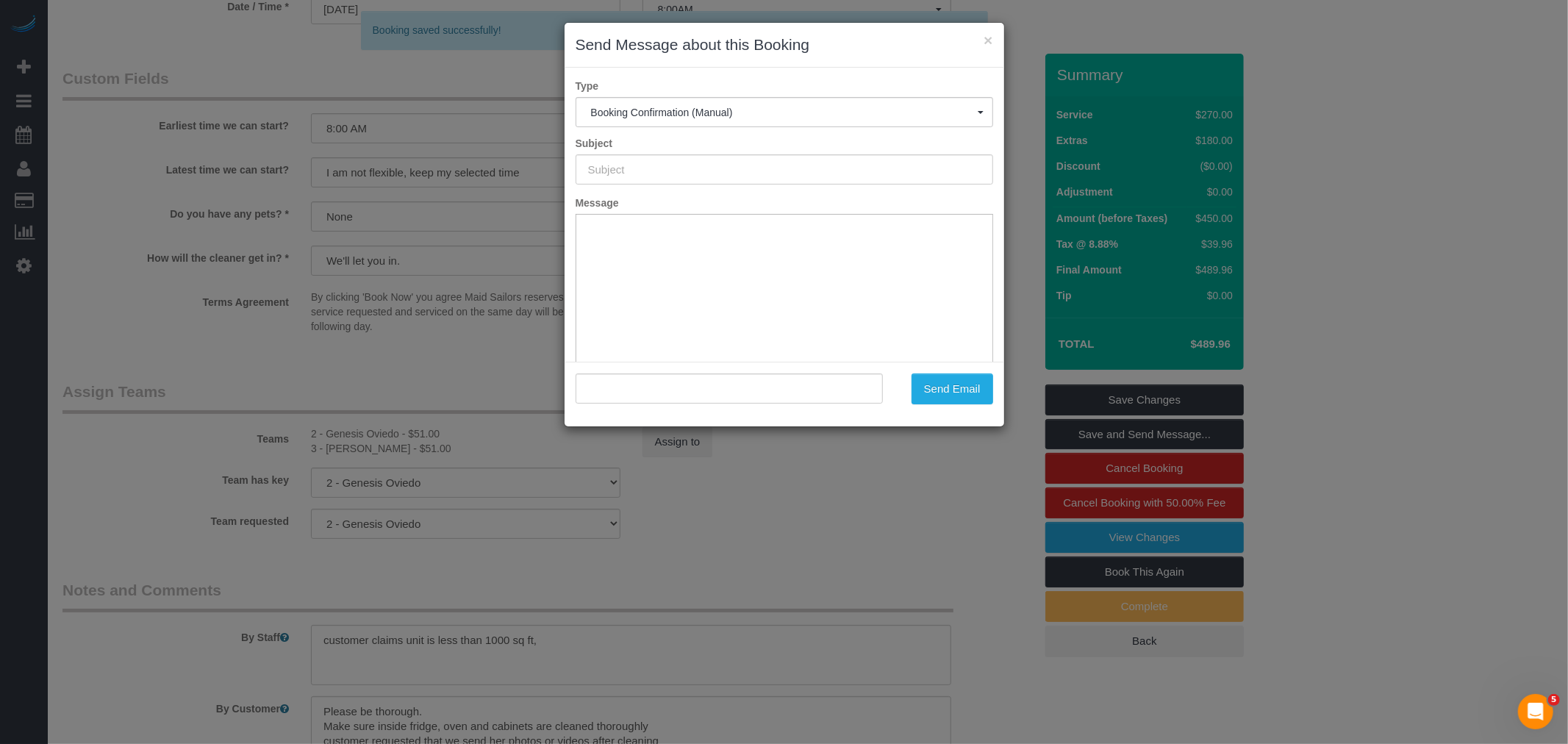
type input "Cleaning Confirmed for 09/01/2025 at 8:00am"
type input ""Livia Gao" <livia.gao59@gmail.com>"
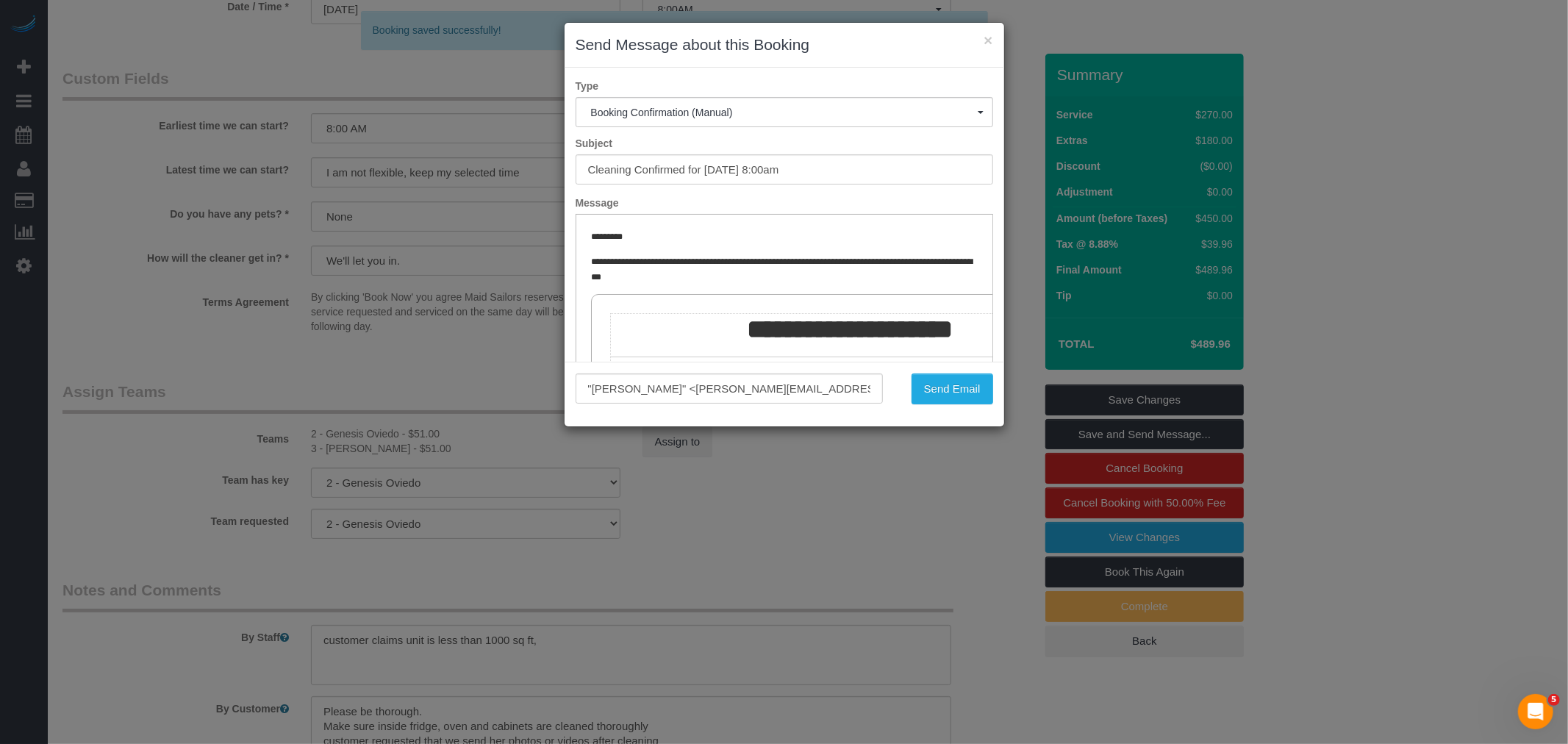
scroll to position [0, 0]
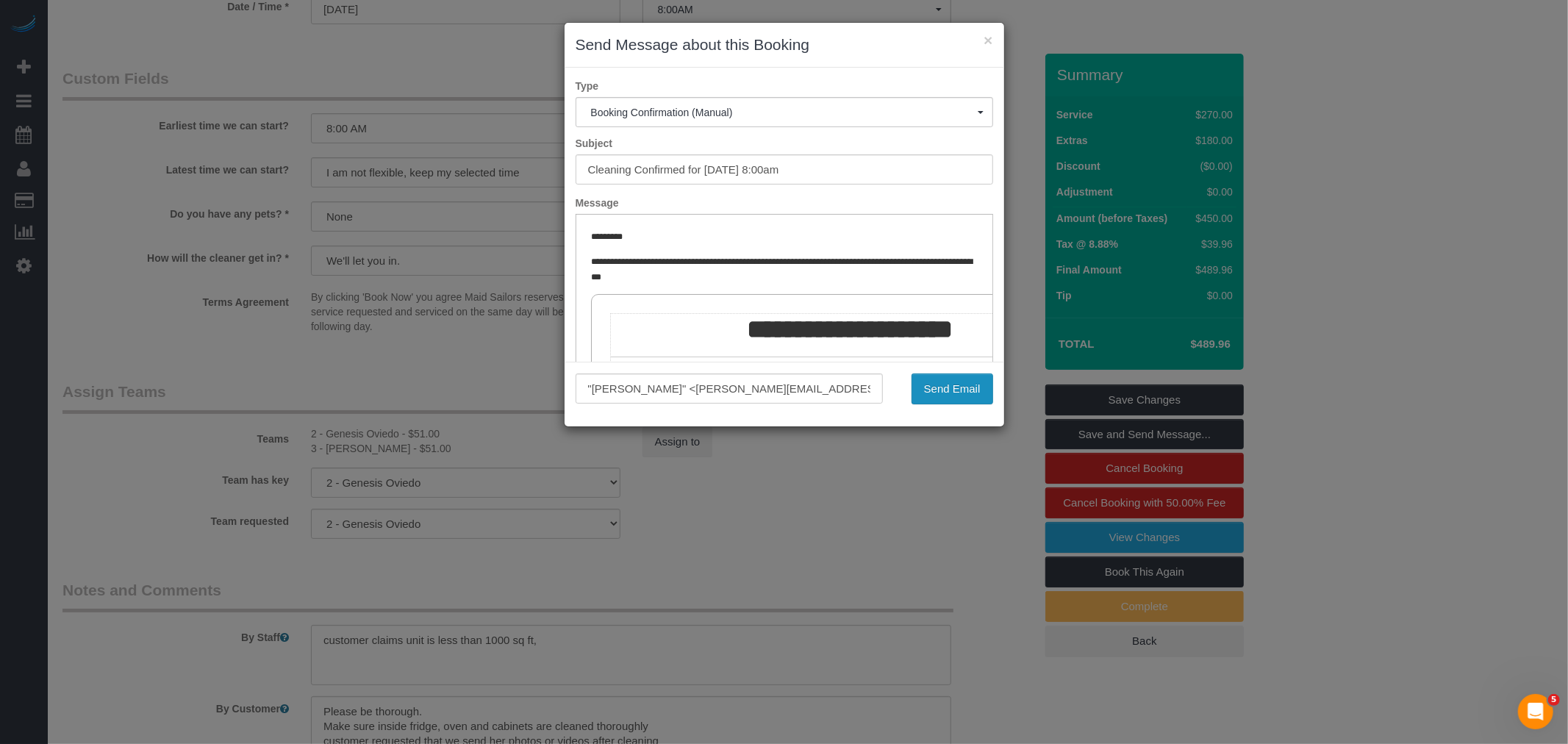
drag, startPoint x: 934, startPoint y: 387, endPoint x: 1364, endPoint y: 326, distance: 434.3
click at [934, 387] on button "Send Email" at bounding box center [952, 389] width 82 height 30
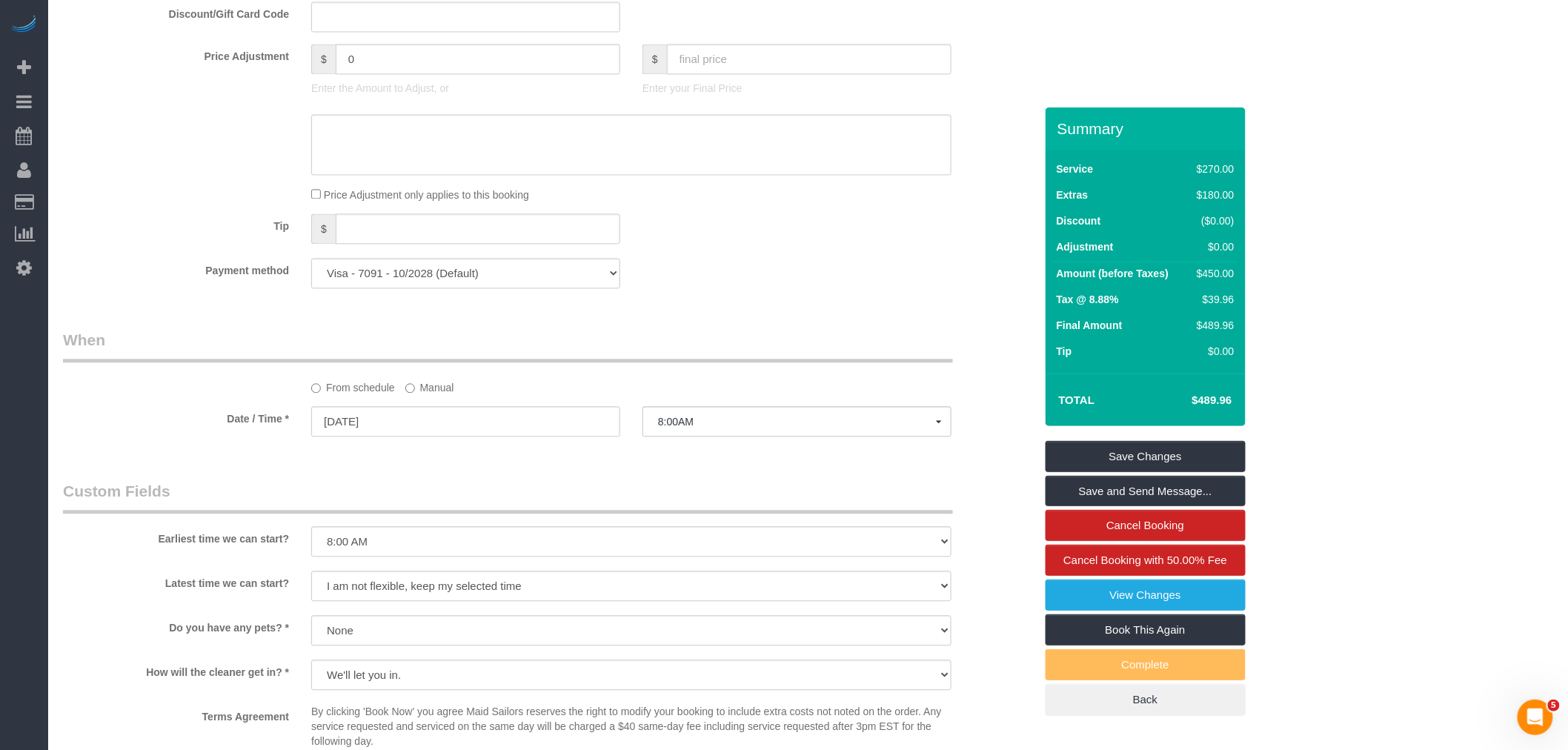
scroll to position [1784, 0]
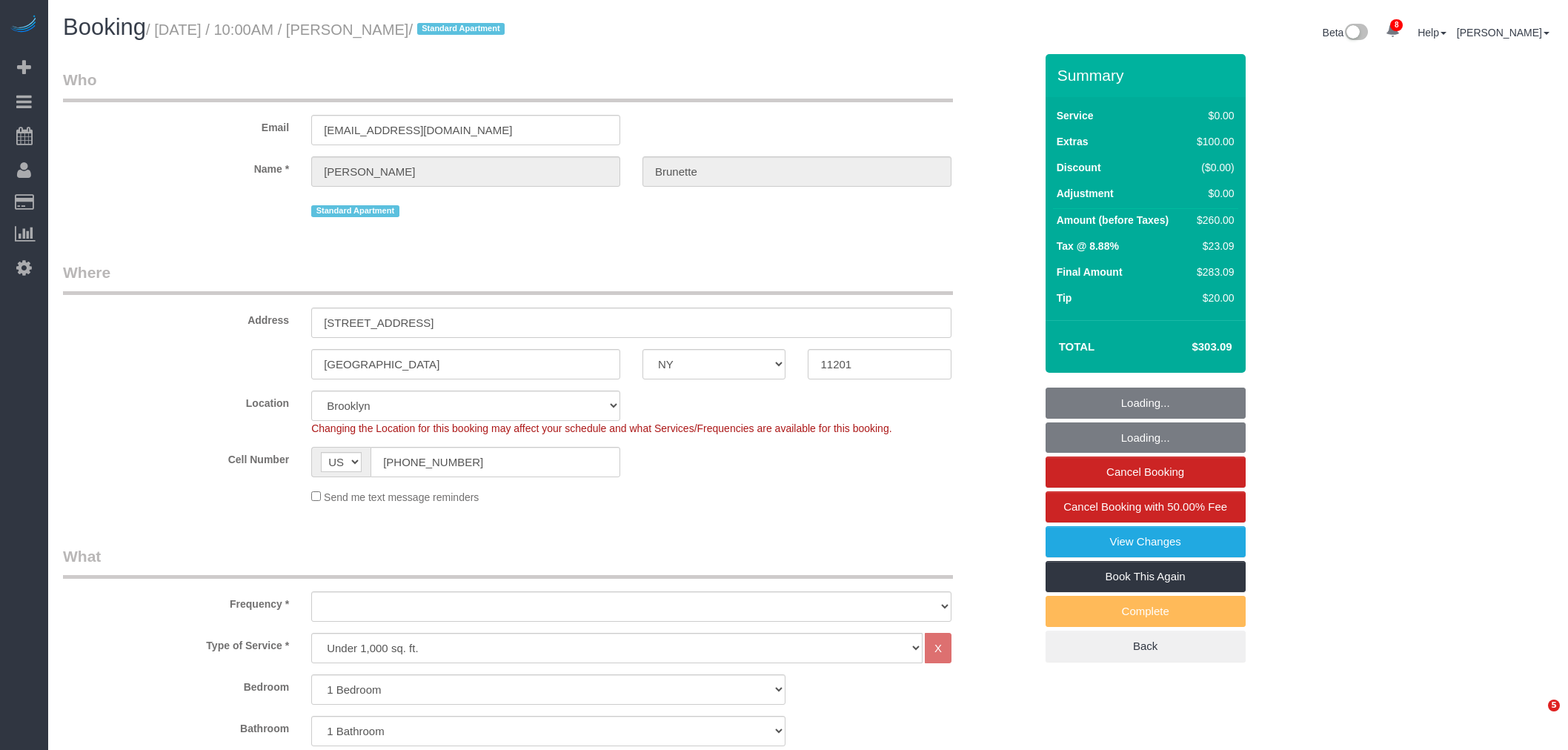
select select "NY"
select select "1"
select select "number:56"
select select "number:72"
select select "number:15"
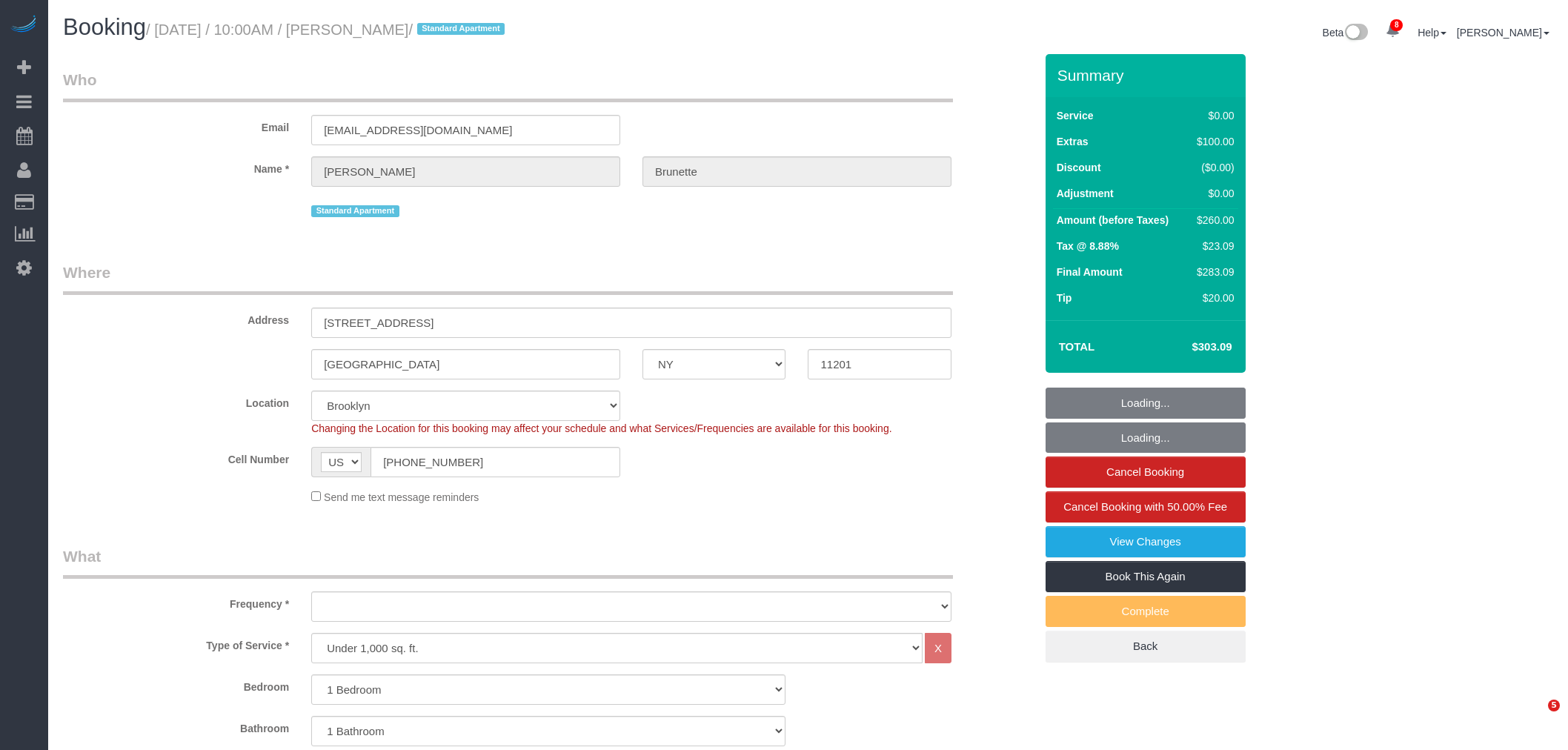
select select "number:6"
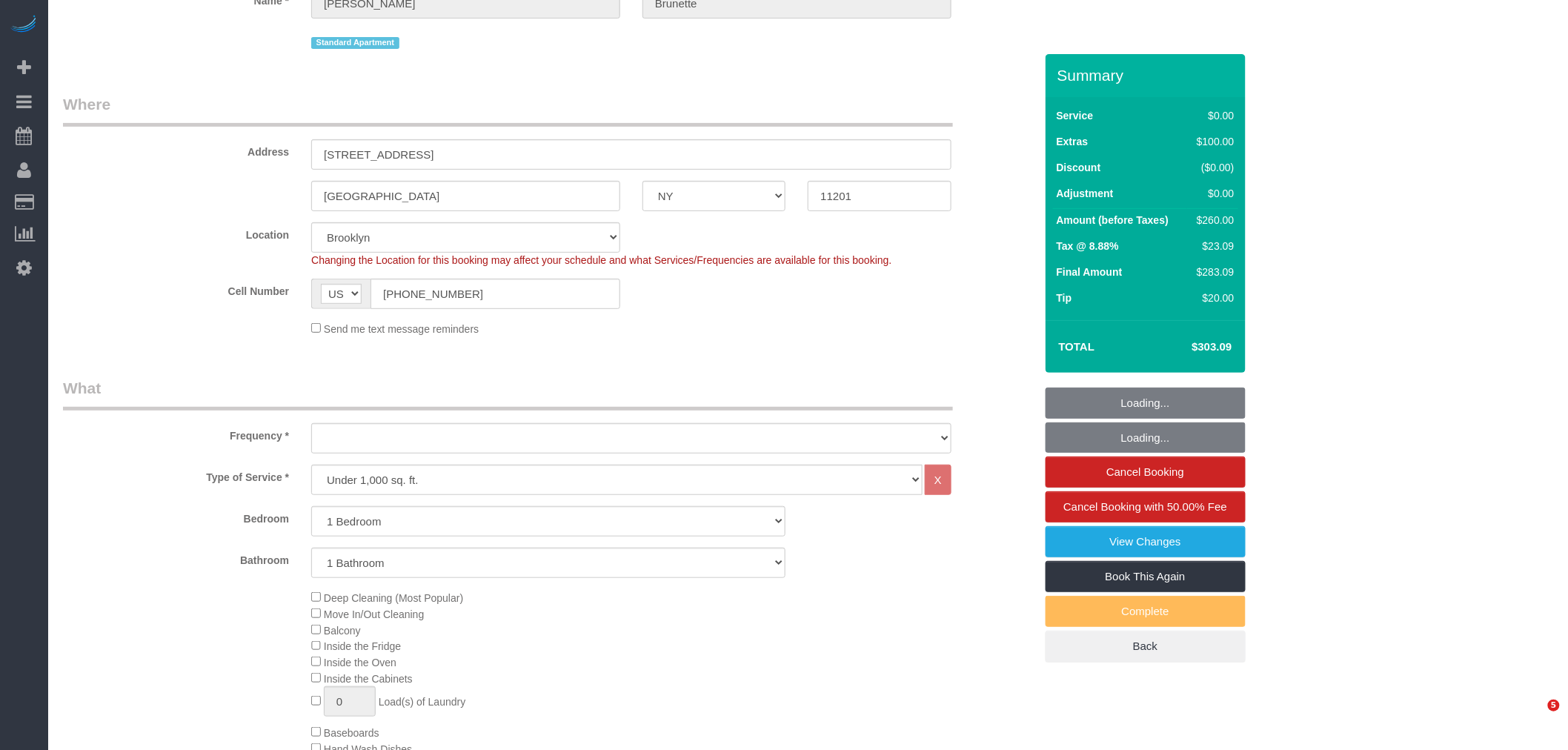
select select "object:951"
select select "1"
select select "spot1"
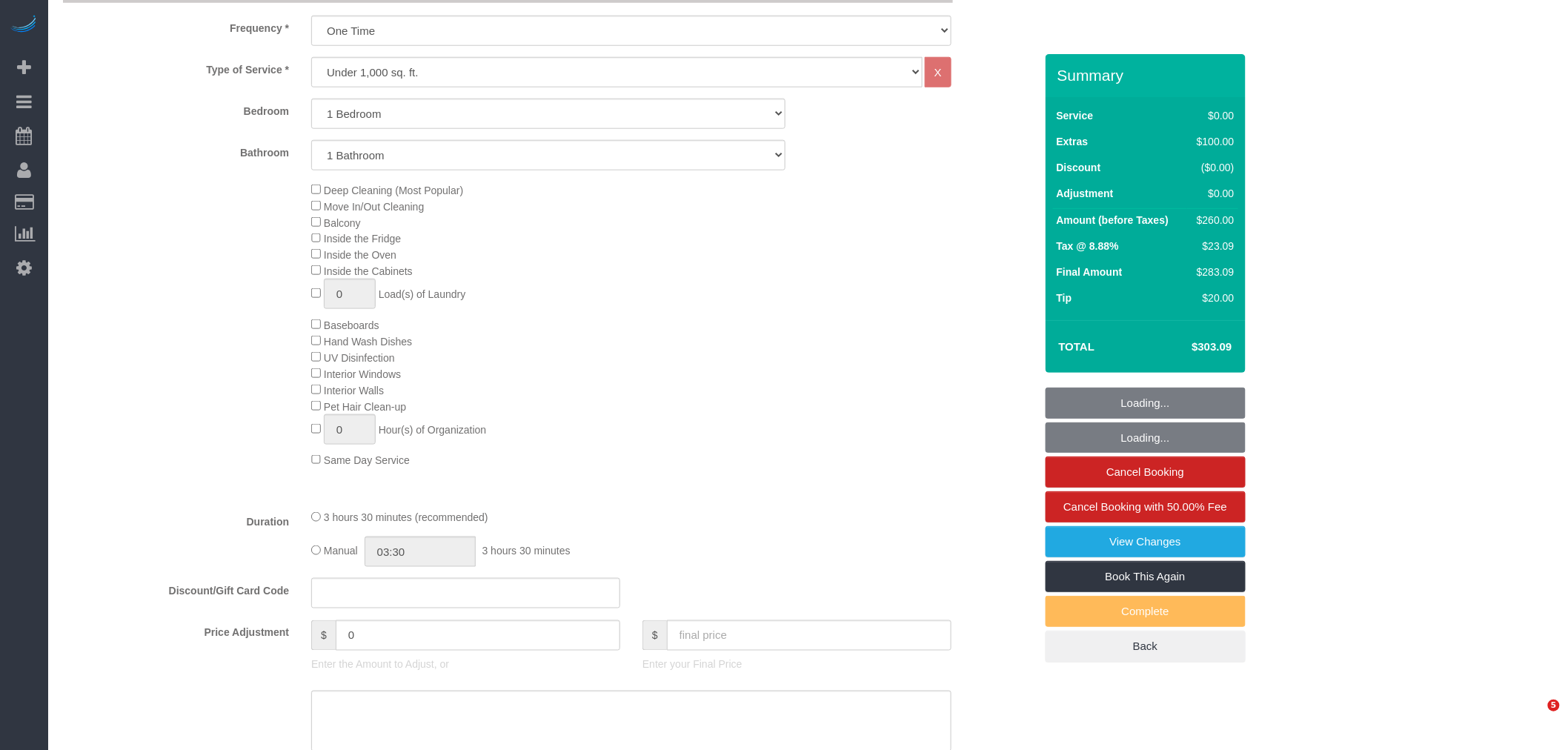
select select "object:1364"
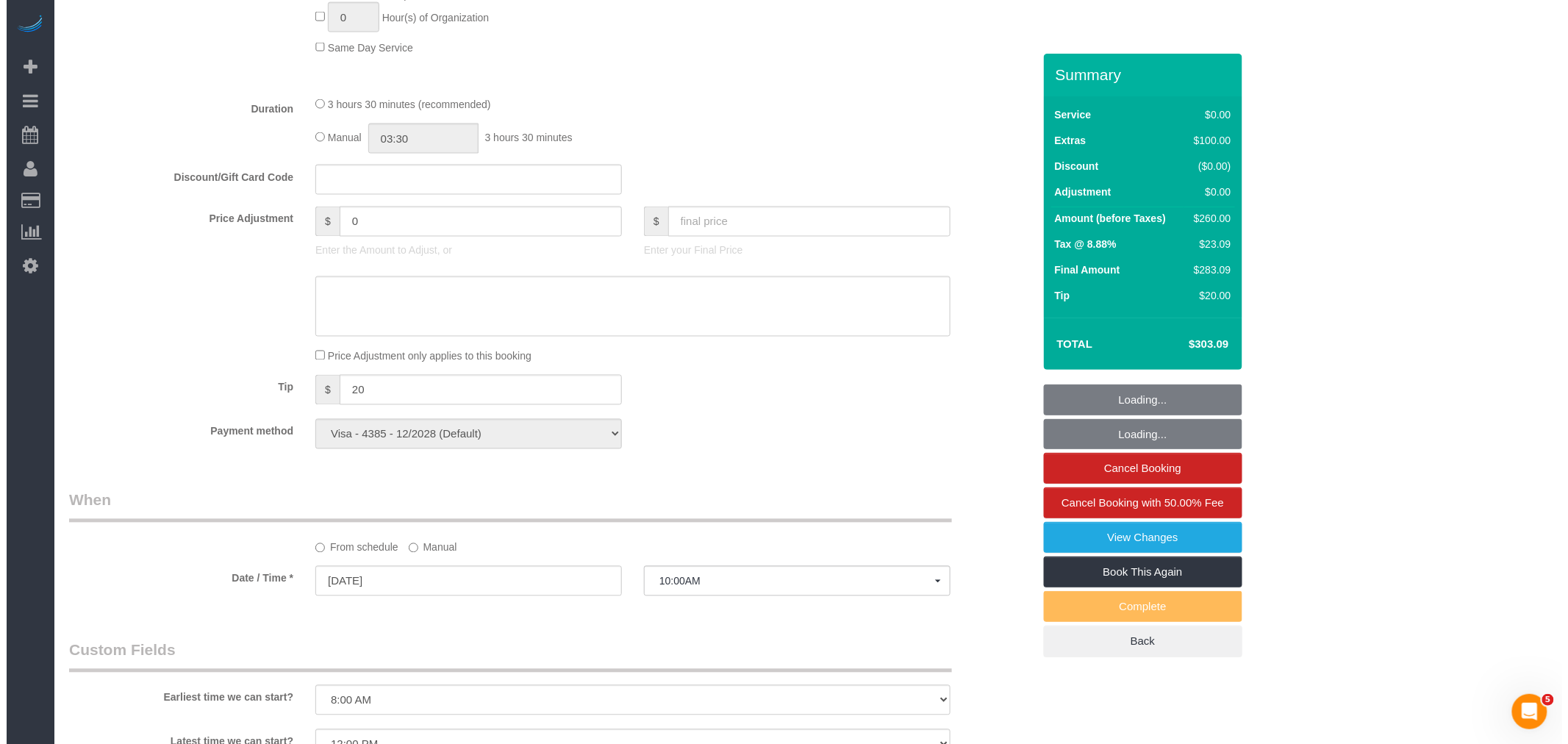
scroll to position [1471, 0]
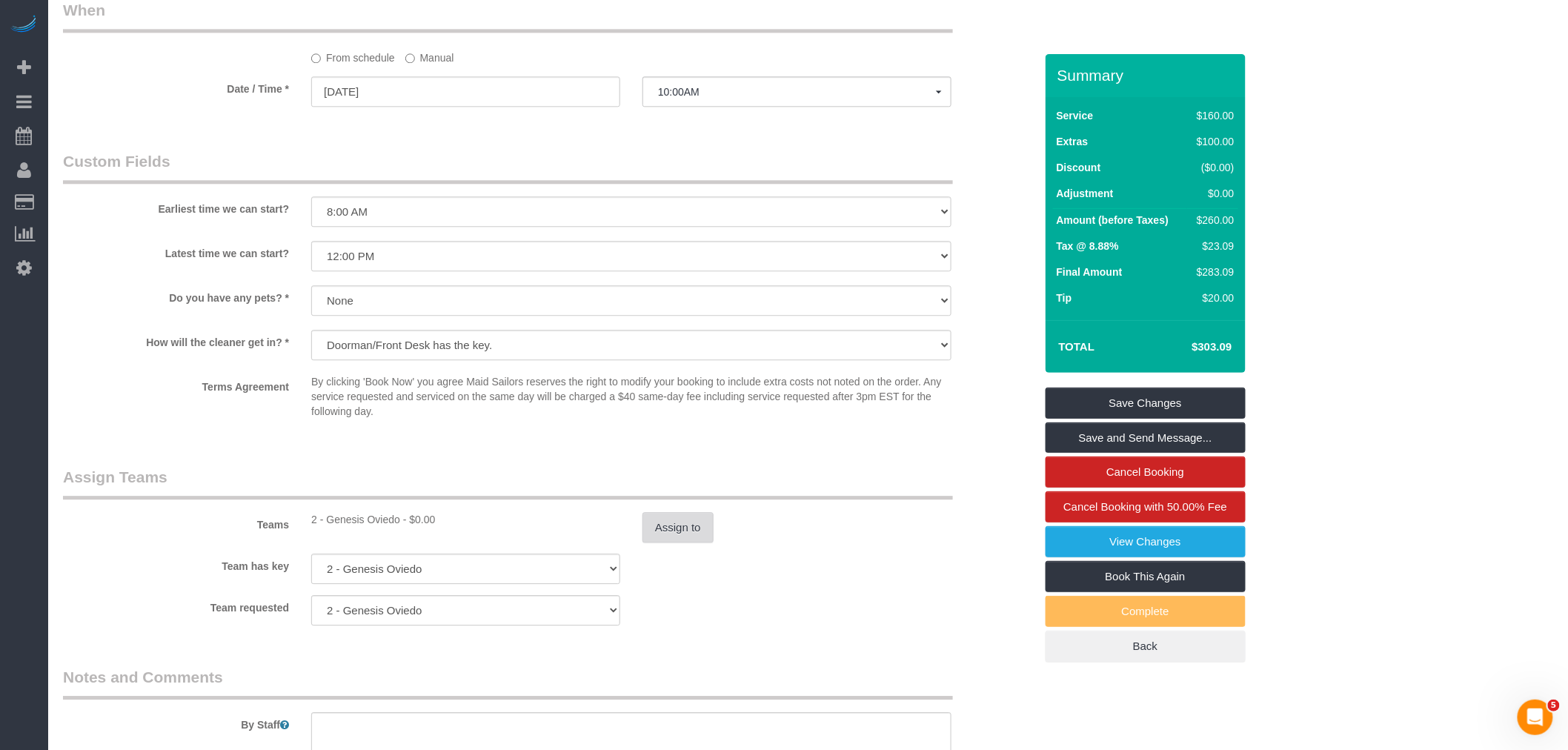
click at [682, 539] on button "Assign to" at bounding box center [677, 528] width 71 height 31
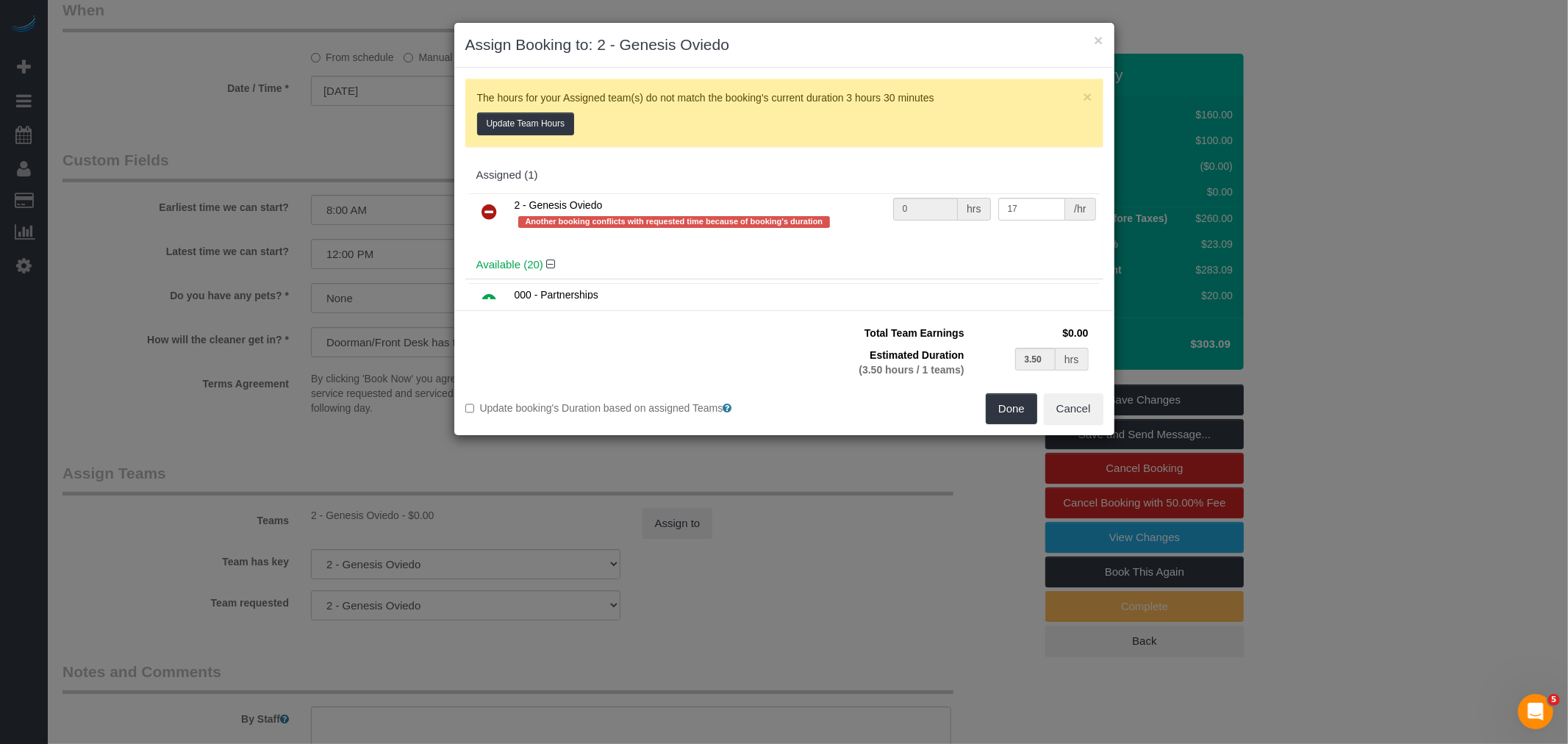
click at [487, 214] on icon at bounding box center [489, 212] width 15 height 18
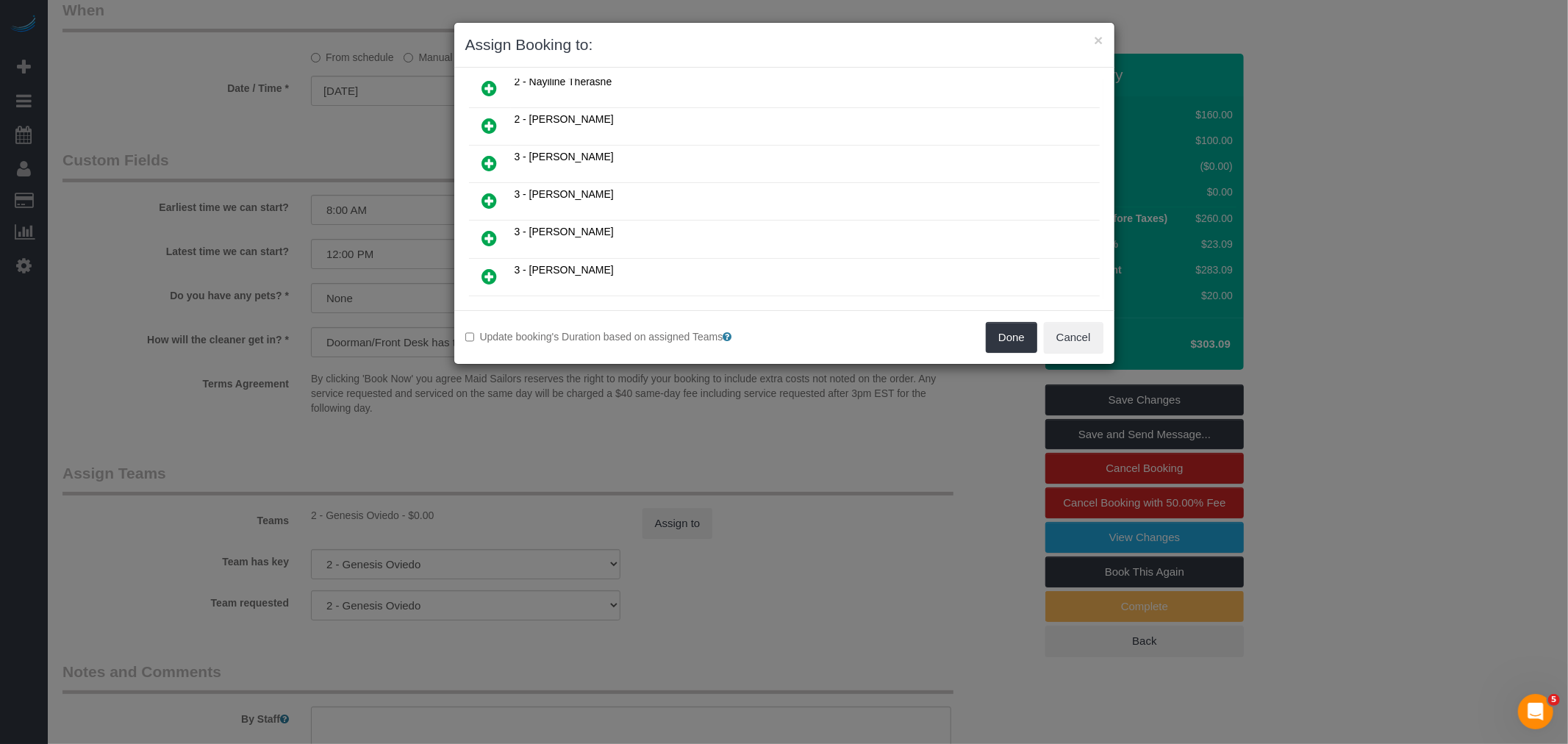
scroll to position [572, 0]
click at [497, 195] on link at bounding box center [490, 209] width 35 height 30
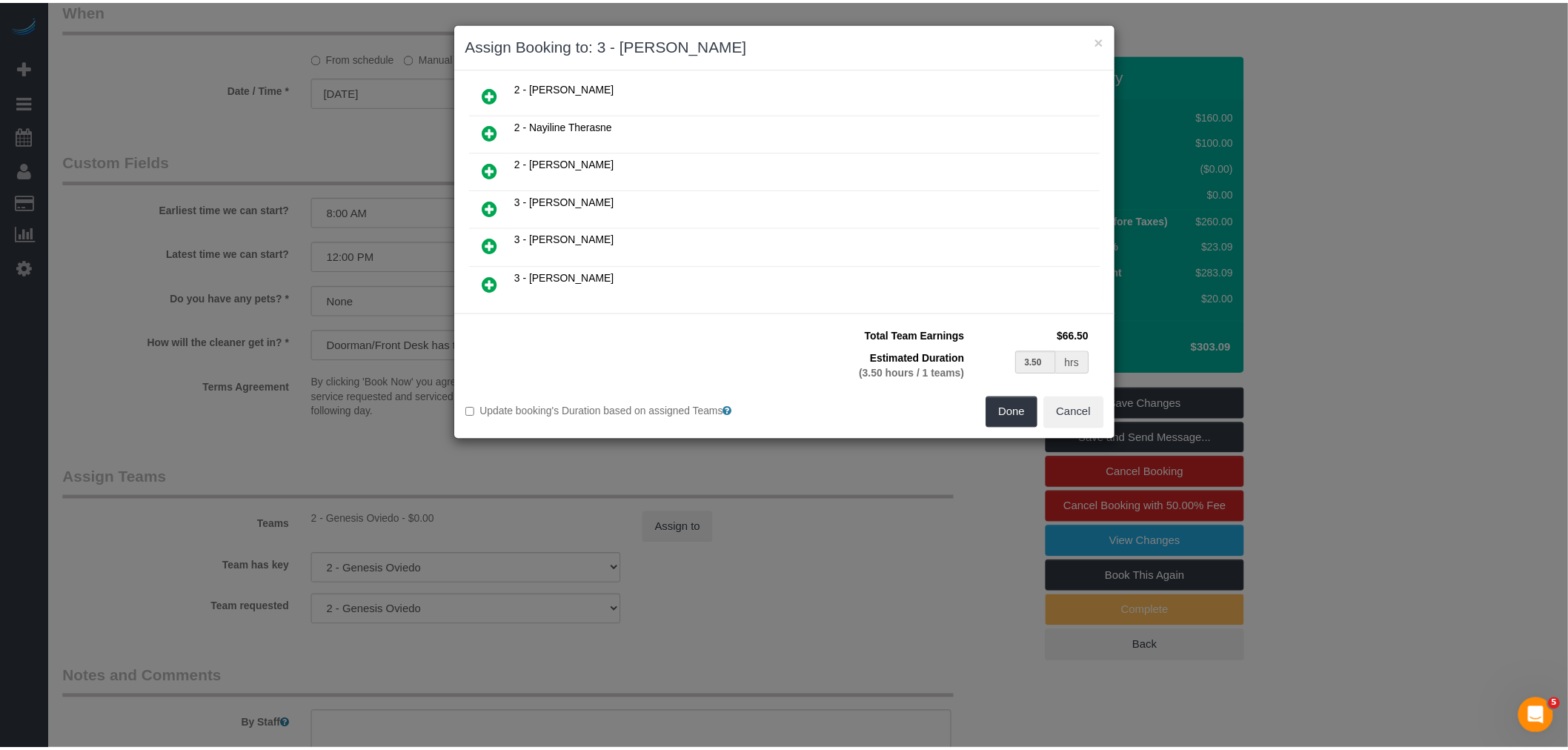
scroll to position [611, 0]
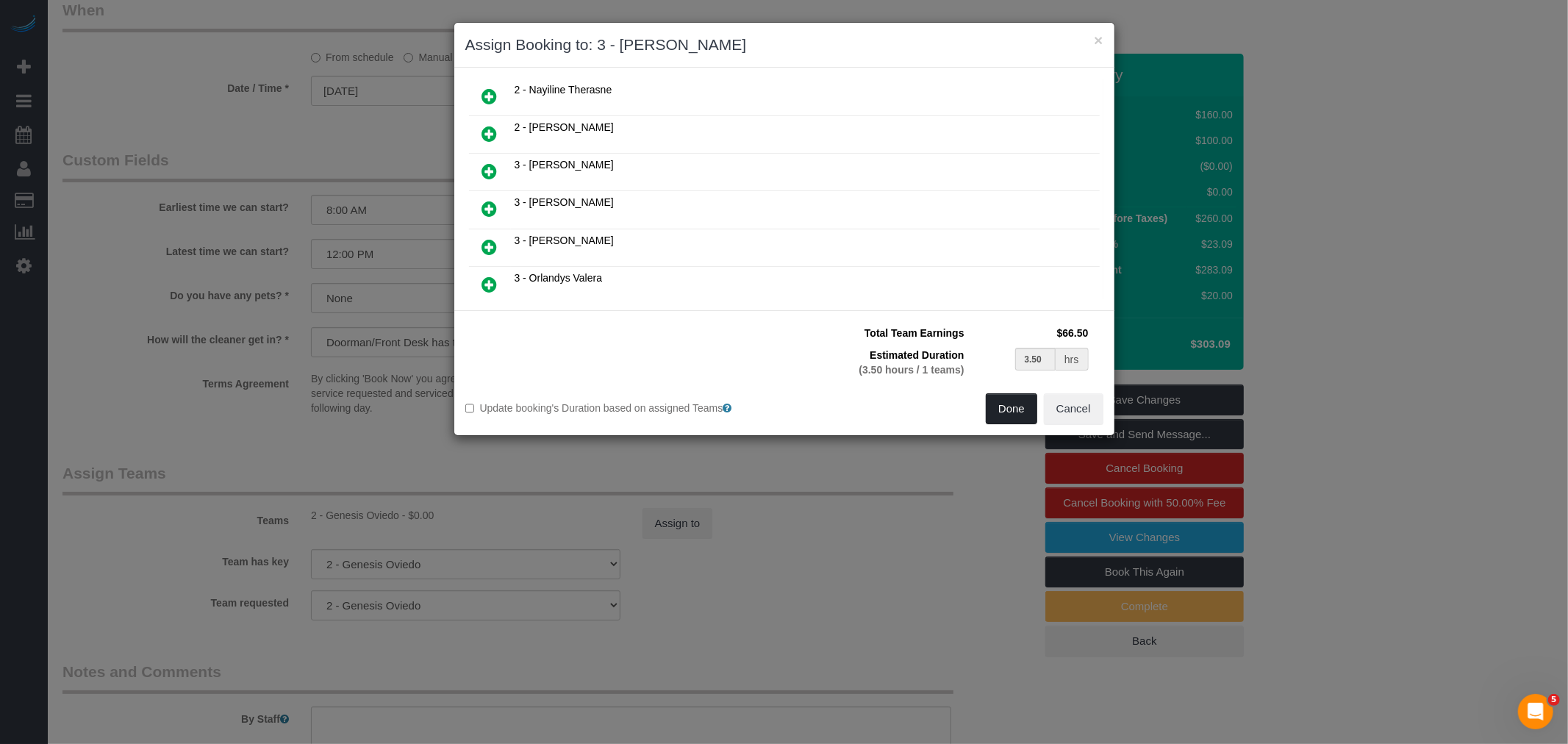
click at [1011, 406] on button "Done" at bounding box center [1011, 409] width 51 height 30
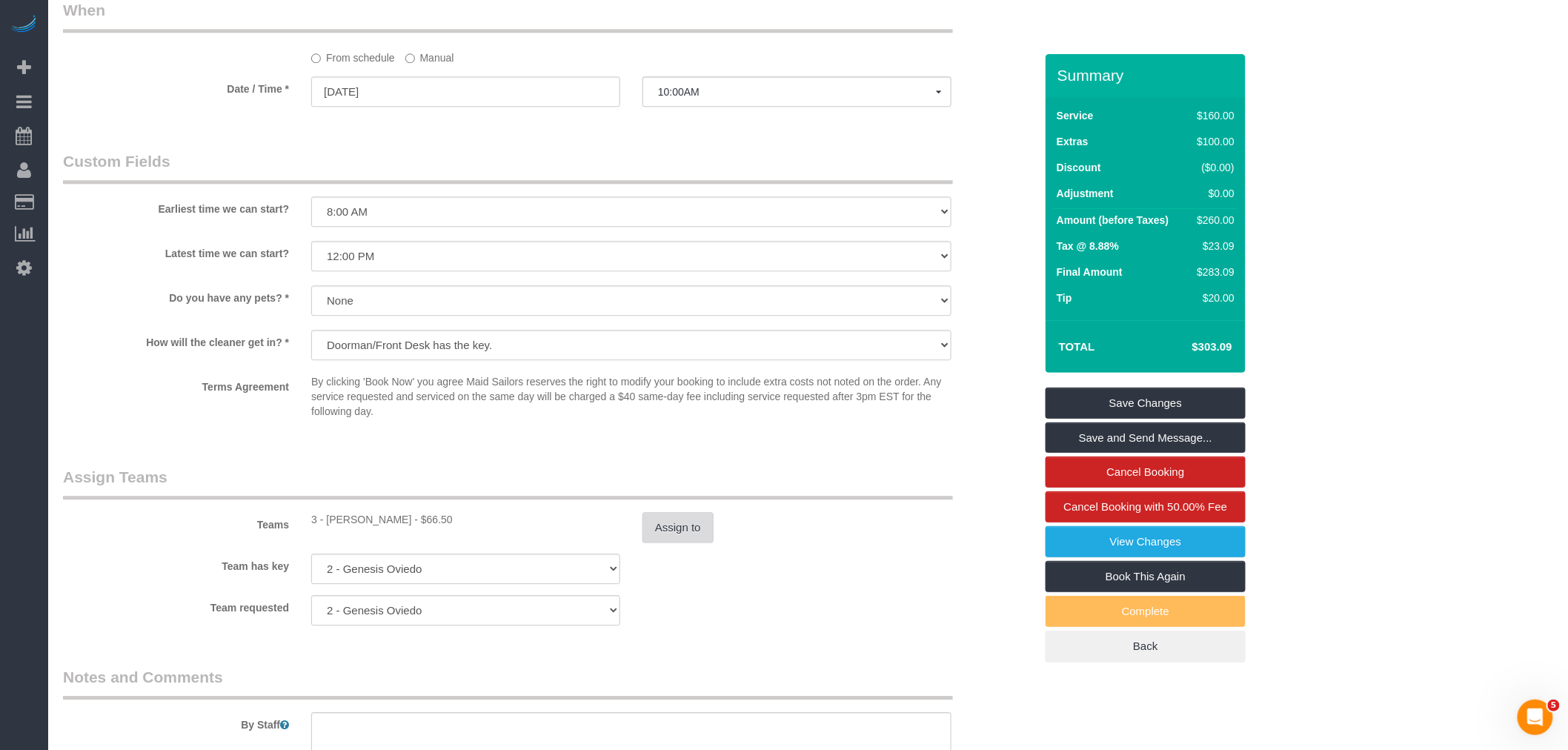
scroll to position [1870, 0]
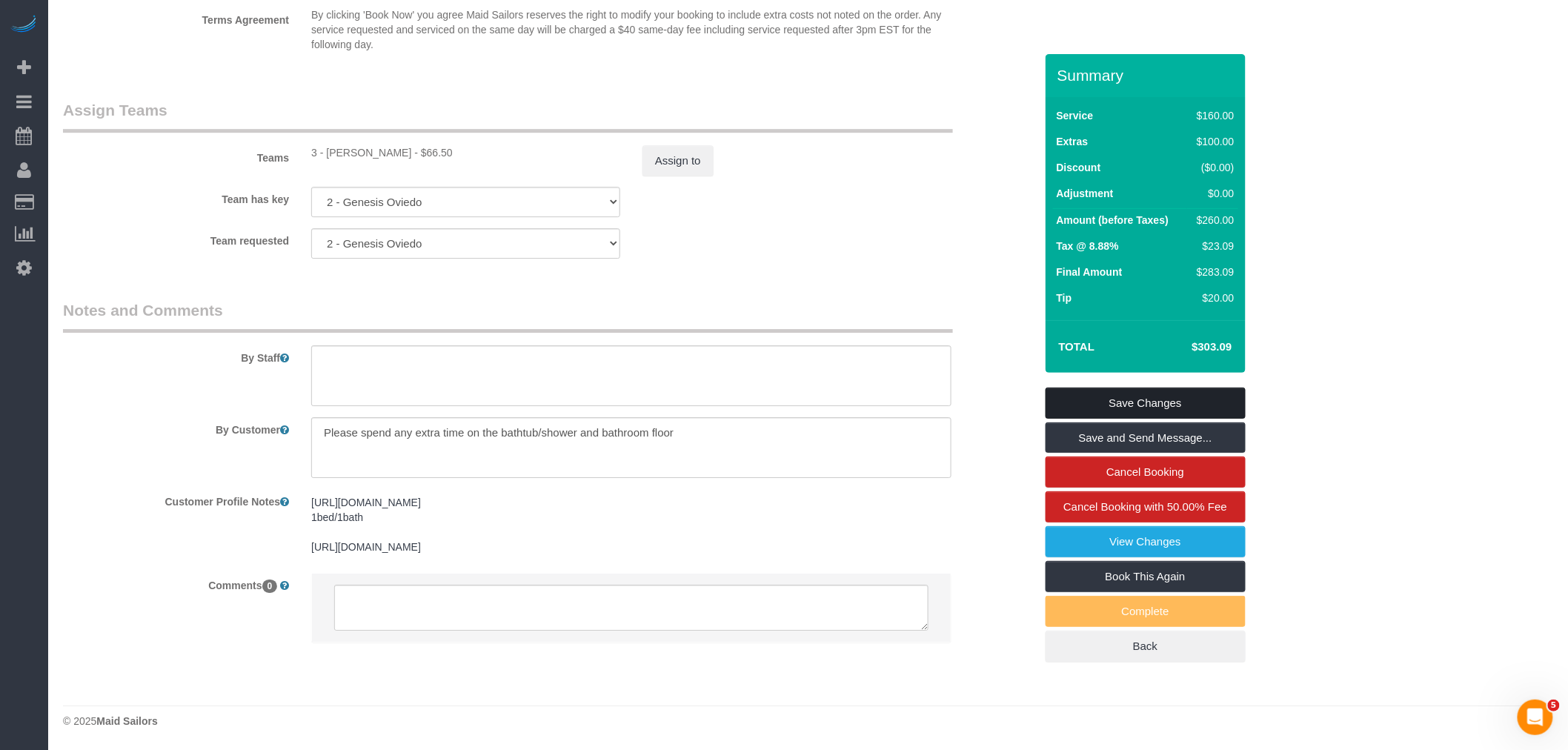
drag, startPoint x: 1181, startPoint y: 408, endPoint x: 1121, endPoint y: 404, distance: 60.1
click at [1181, 408] on link "Save Changes" at bounding box center [1146, 403] width 201 height 31
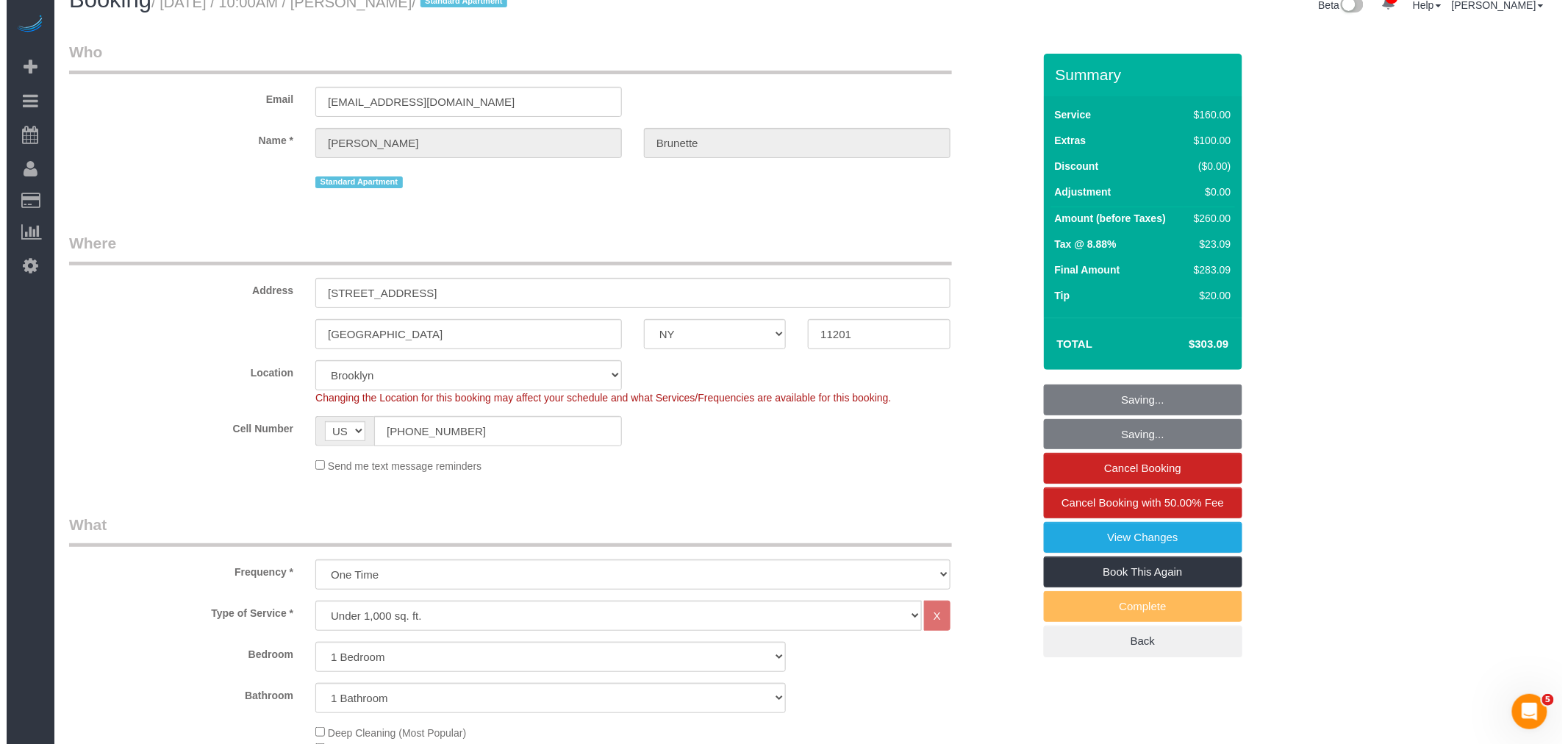
scroll to position [0, 0]
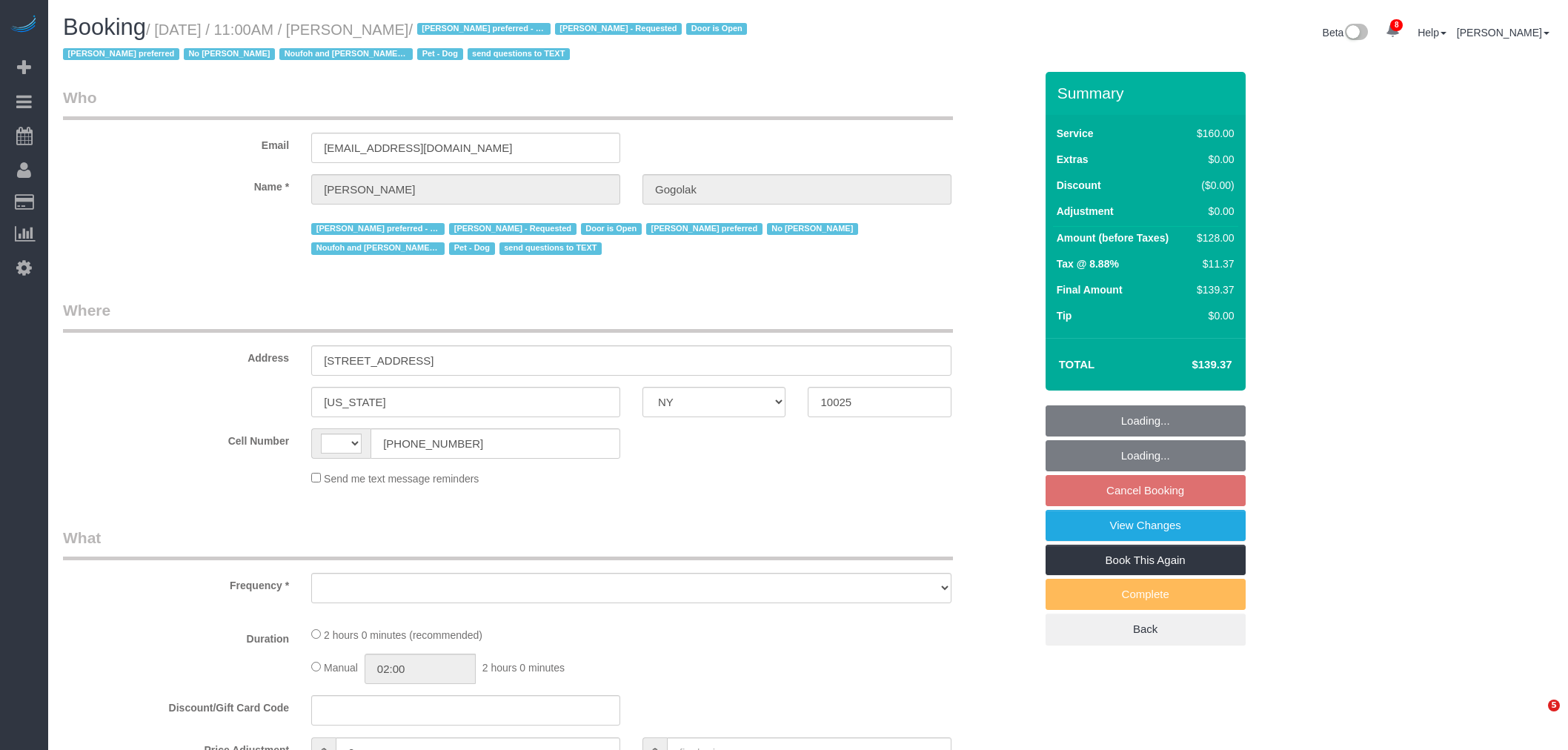
select select "NY"
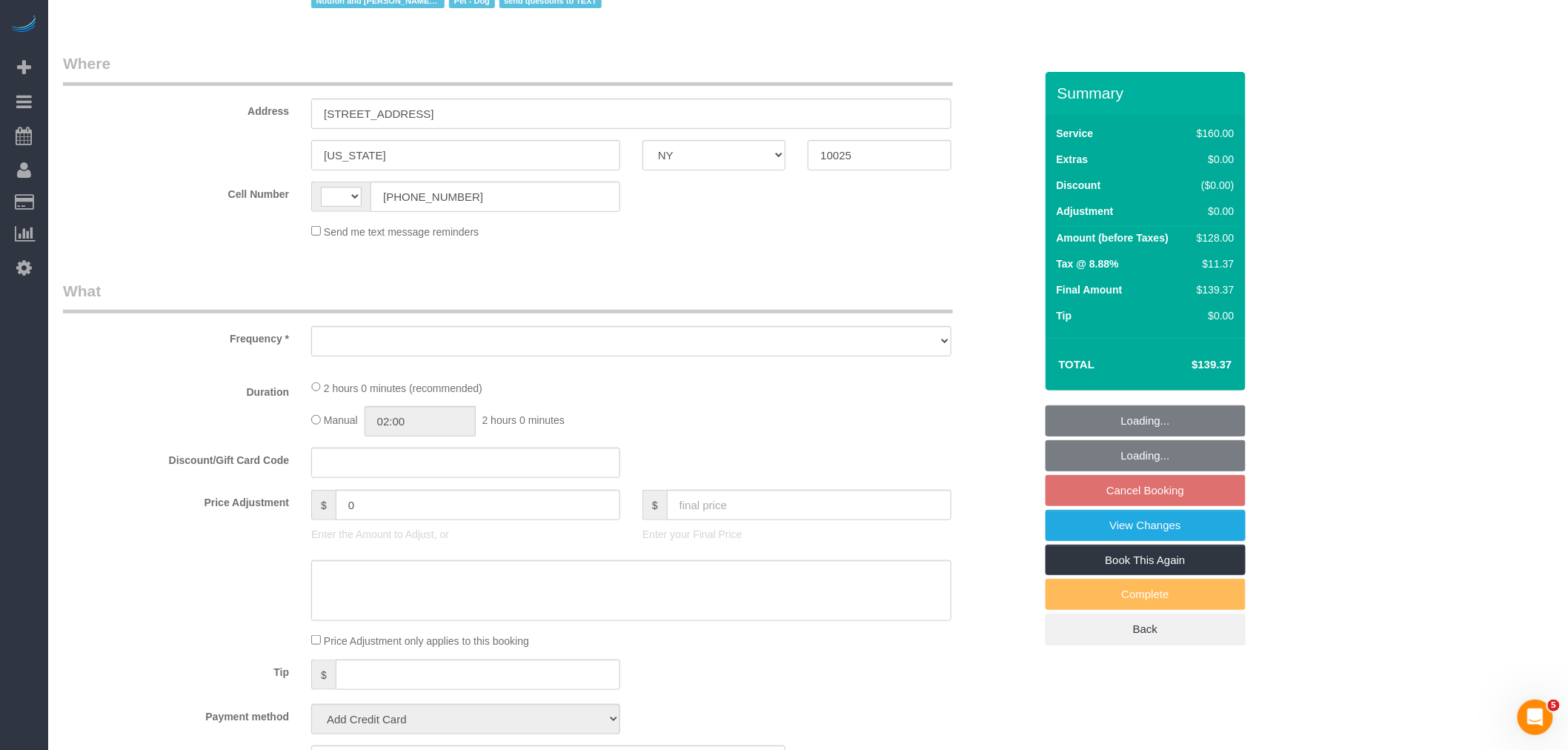
scroll to position [330, 0]
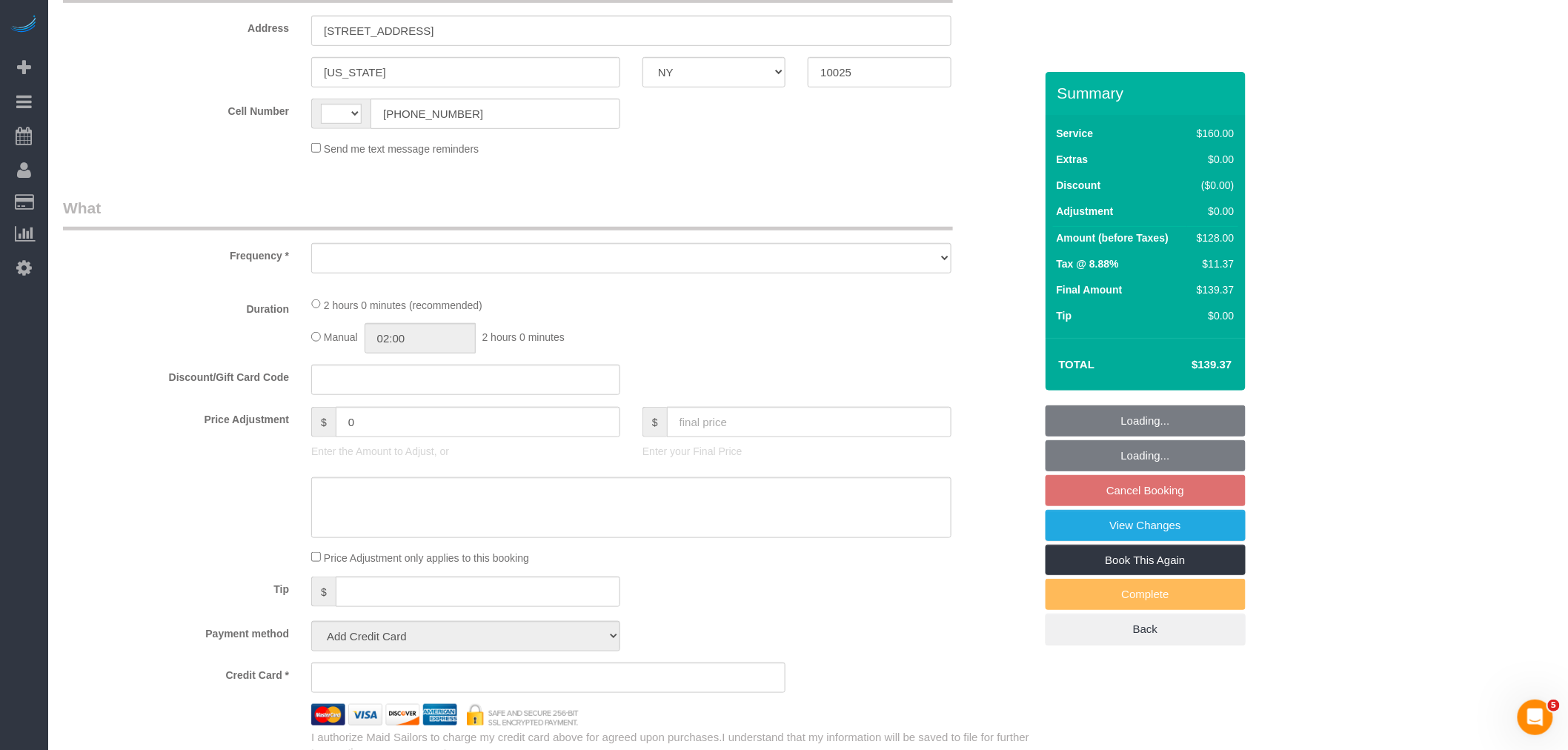
select select "spot1"
select select "number:58"
select select "number:76"
select select "number:13"
select select "number:5"
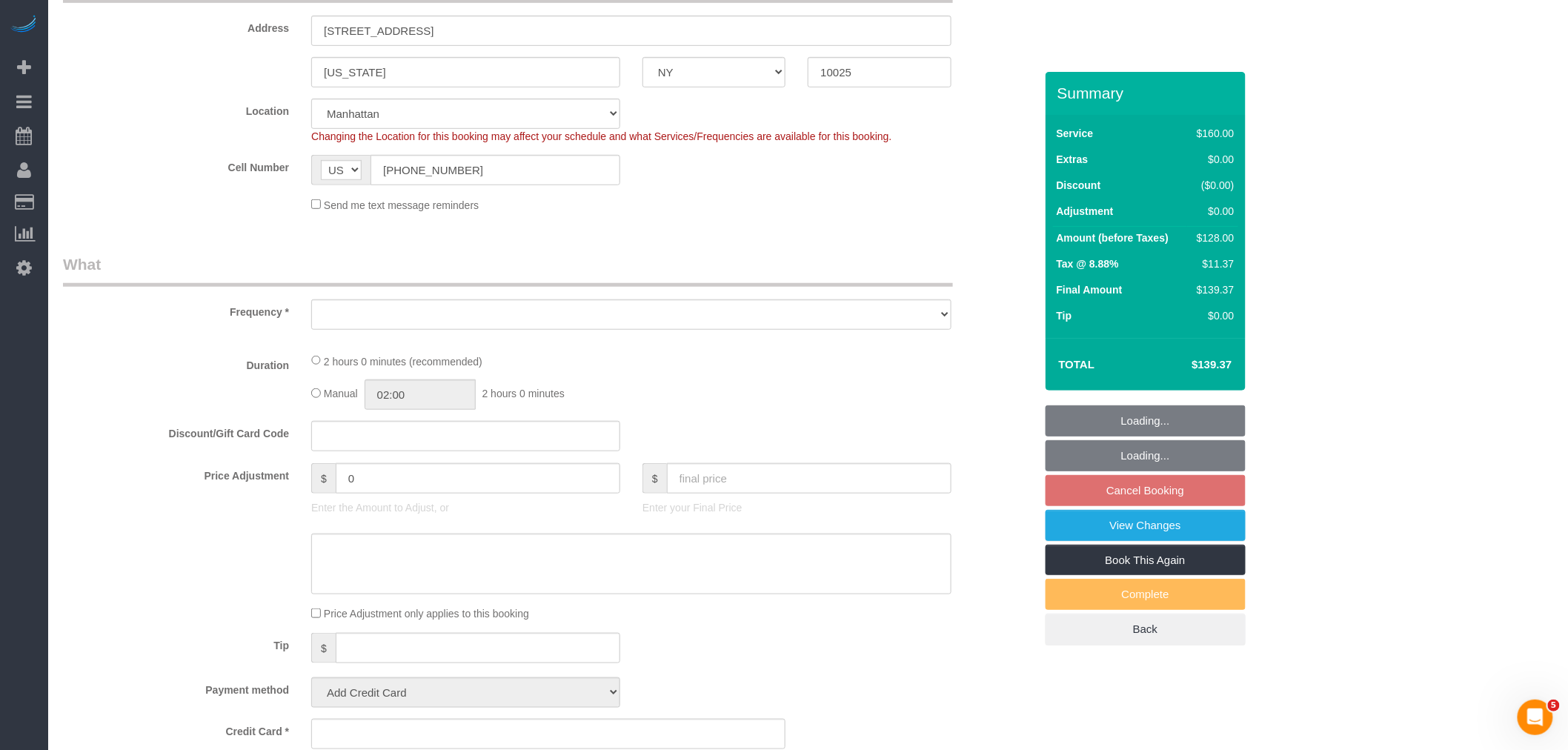
scroll to position [0, 0]
select select "string:[GEOGRAPHIC_DATA]"
select select "object:1268"
select select "string:stripe-pm_1RfNyY4VGloSiKo7jWnzrFGY"
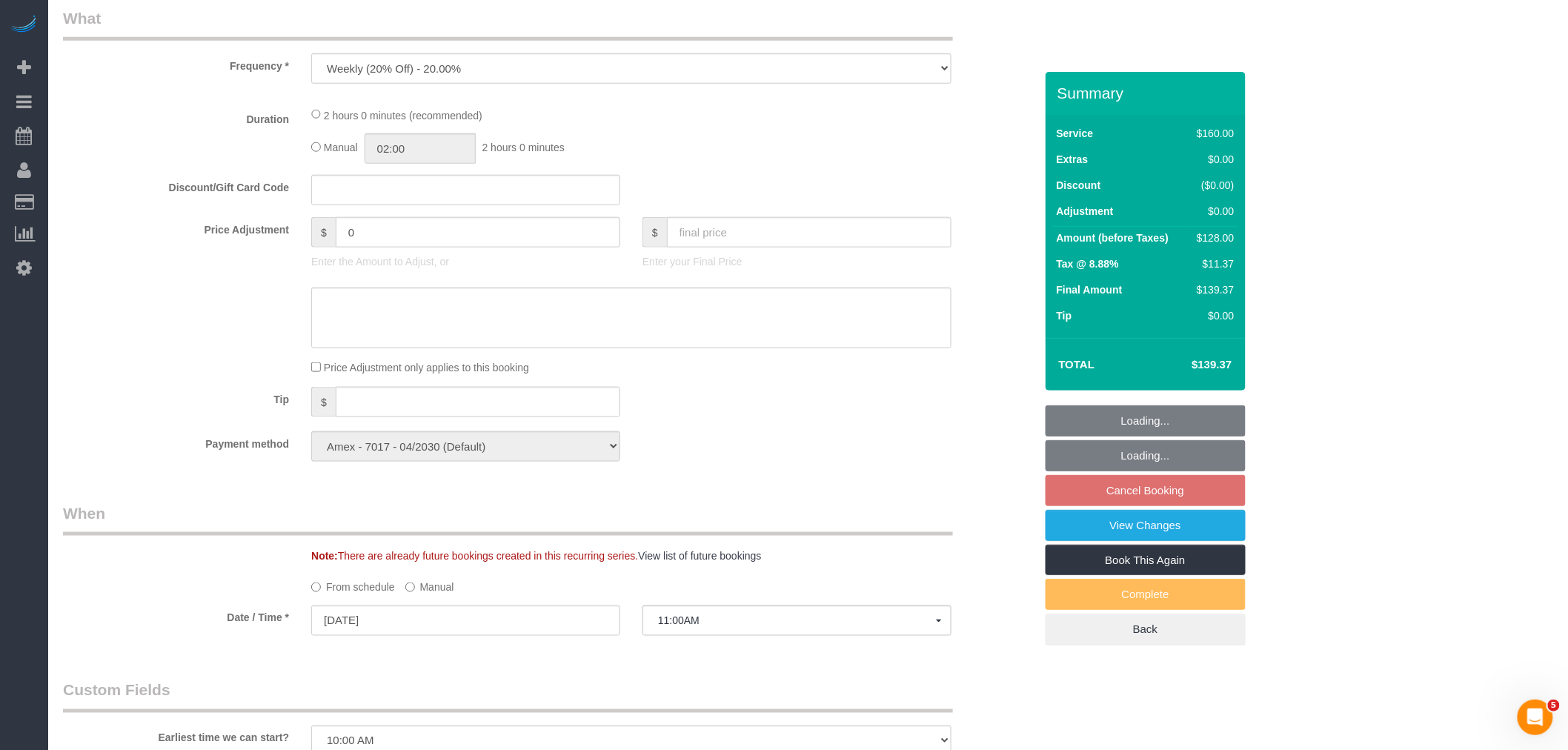
select select "object:1401"
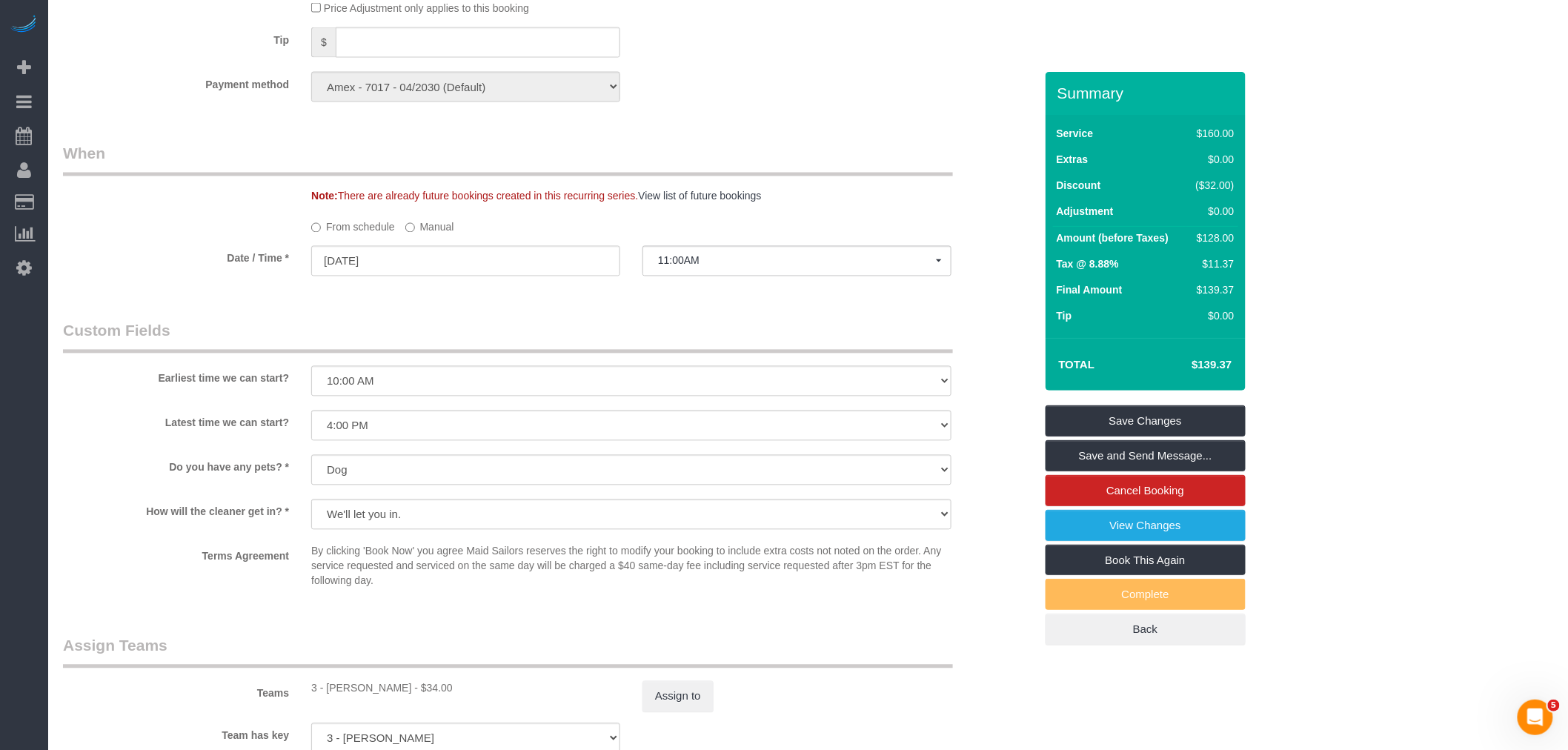
scroll to position [1235, 0]
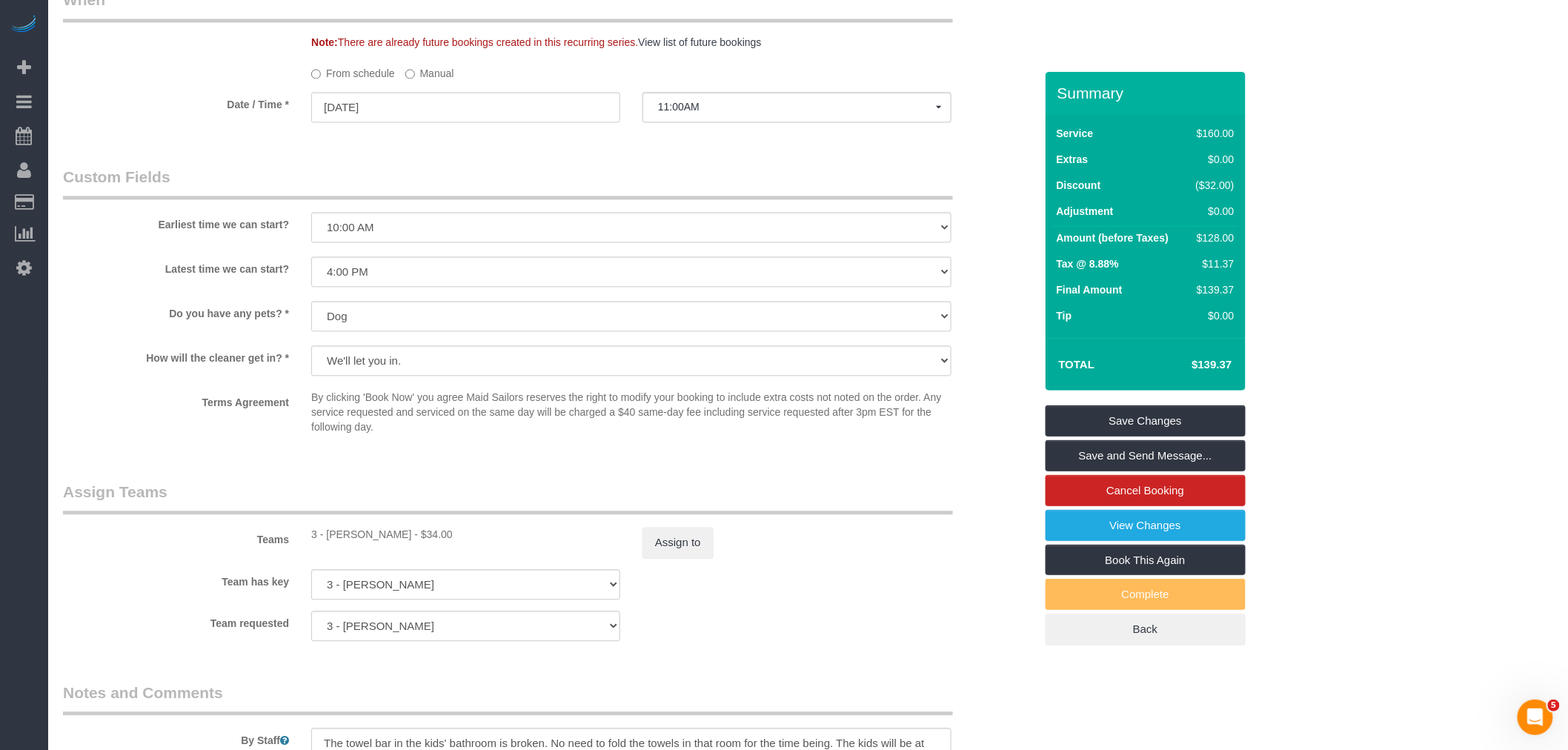
click at [436, 75] on label "Manual" at bounding box center [430, 70] width 49 height 20
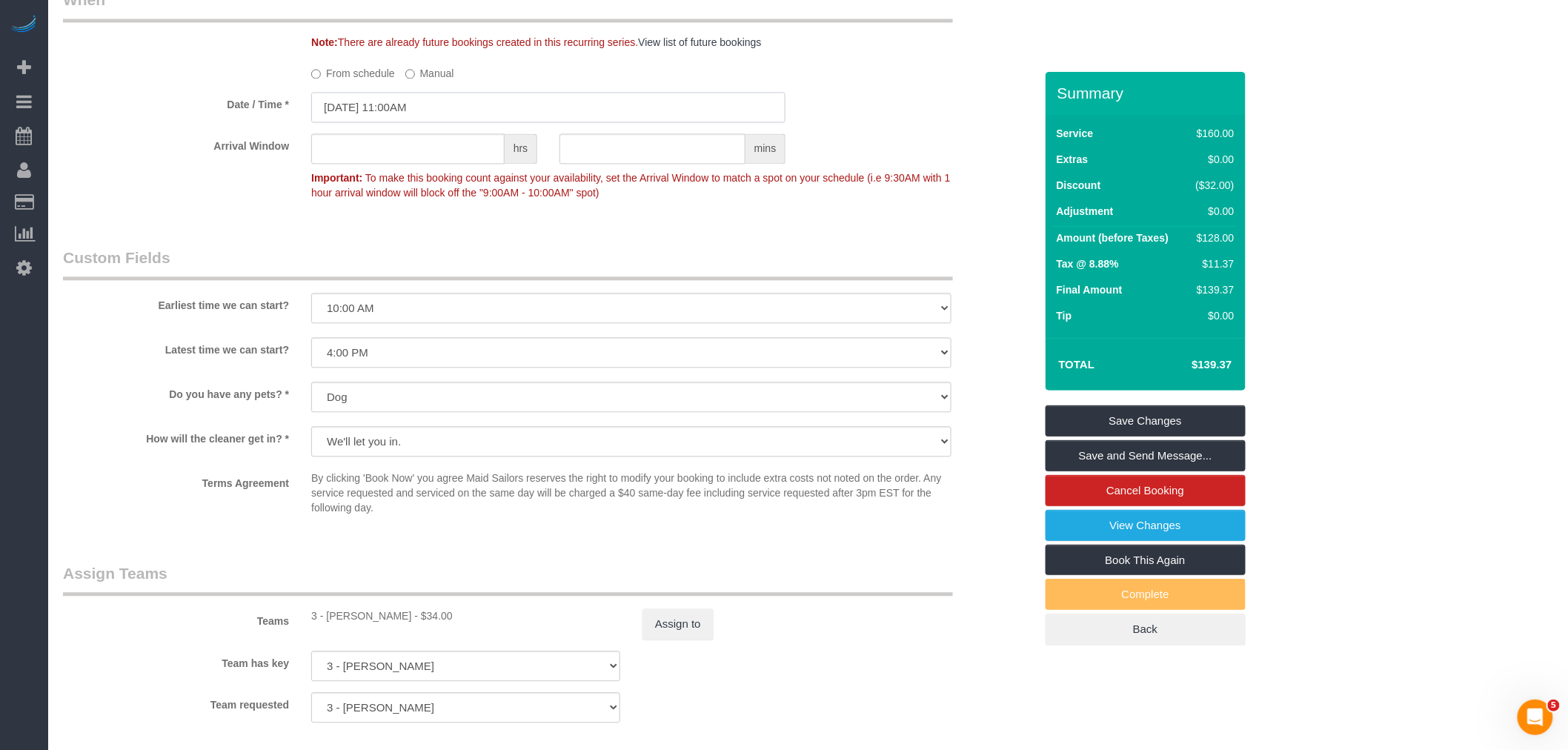
click at [413, 107] on input "[DATE] 11:00AM" at bounding box center [548, 108] width 474 height 31
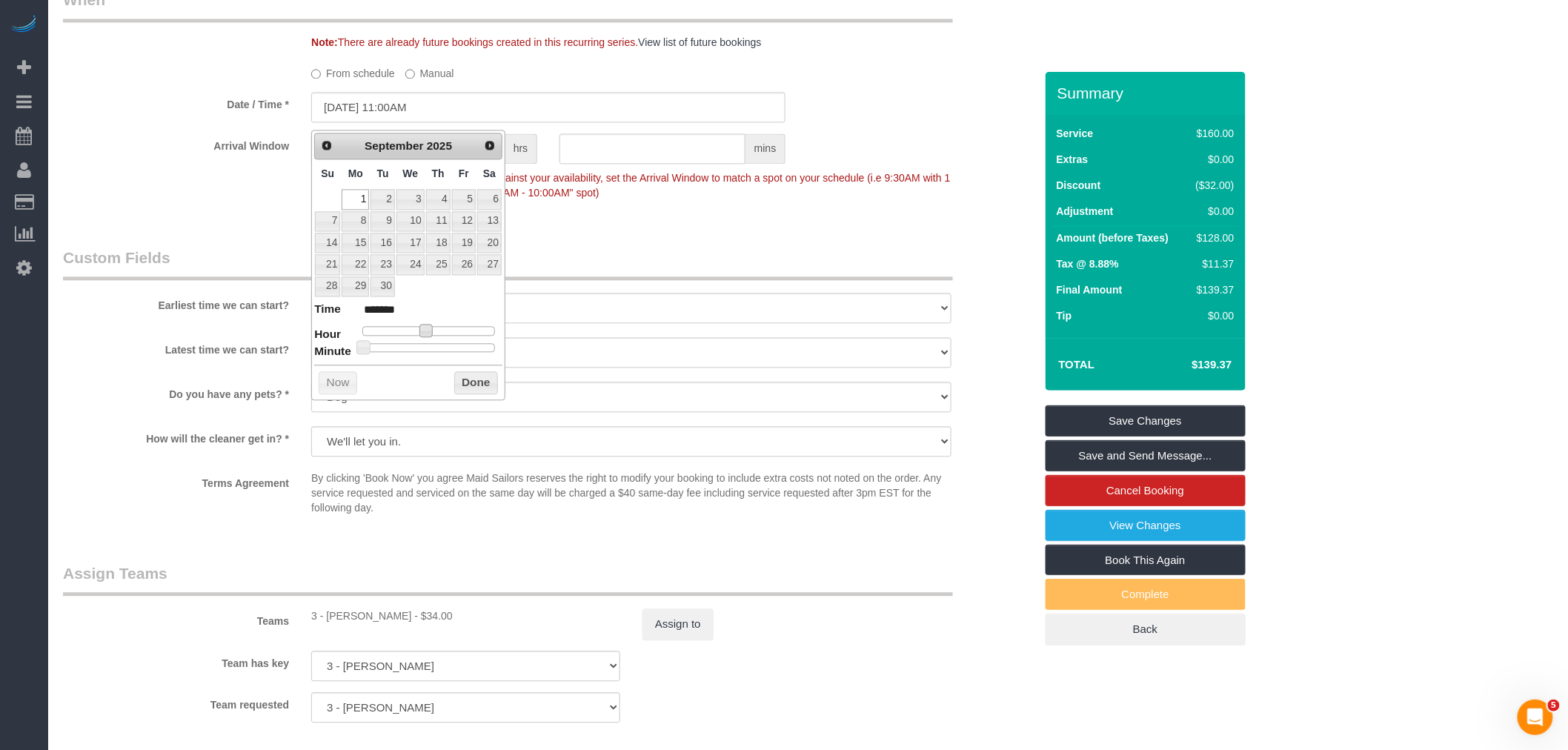
click at [424, 333] on span at bounding box center [425, 331] width 14 height 14
type input "[DATE] 12:00PM"
type input "*******"
click at [476, 379] on button "Done" at bounding box center [476, 383] width 43 height 23
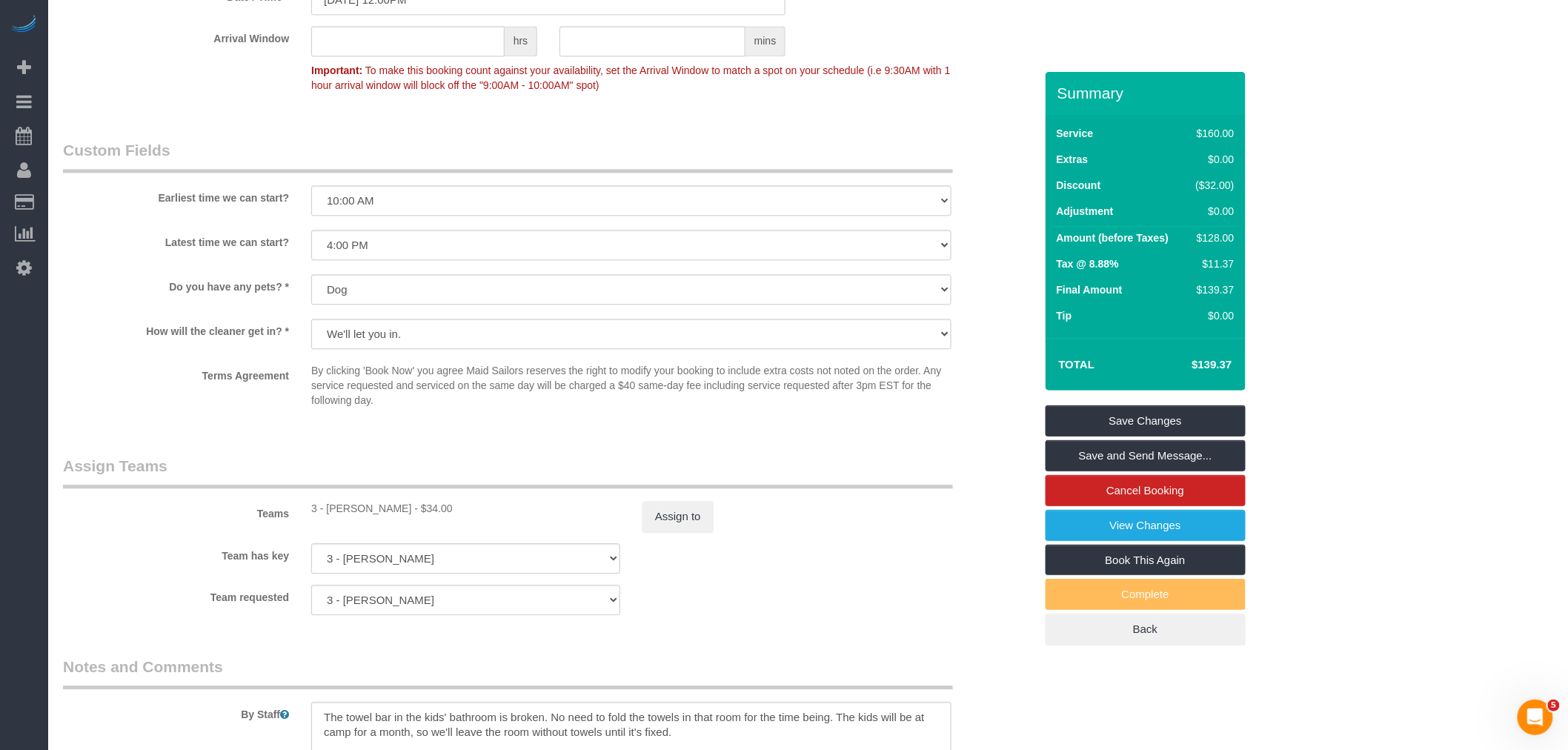
scroll to position [1483, 0]
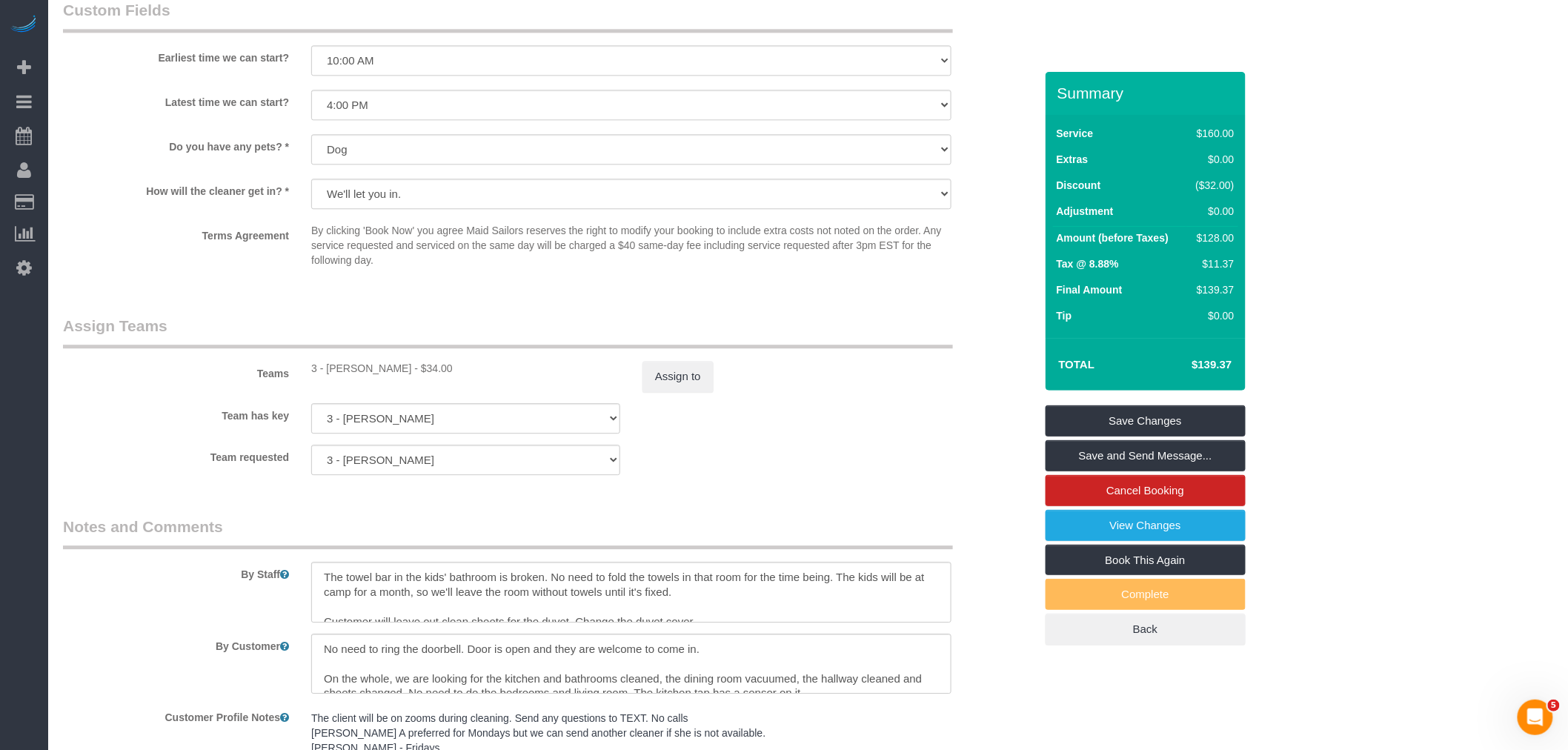
click at [1199, 402] on div "Summary Service $160.00 Extras $0.00 Discount ($32.00) Adjustment $0.00 Amount …" at bounding box center [1146, 374] width 201 height 604
click at [1188, 417] on link "Save Changes" at bounding box center [1146, 421] width 201 height 31
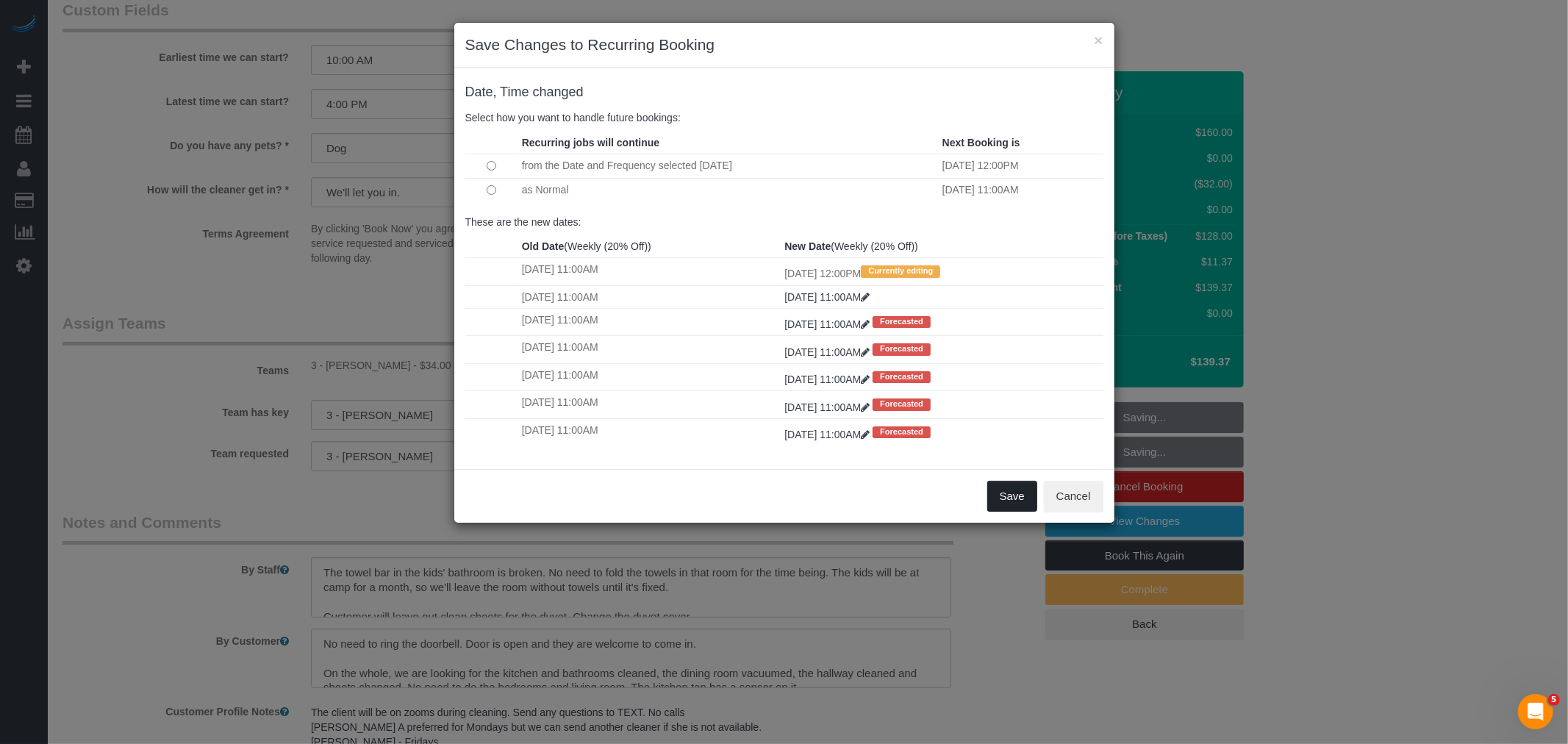
click at [1013, 494] on button "Save" at bounding box center [1012, 497] width 50 height 30
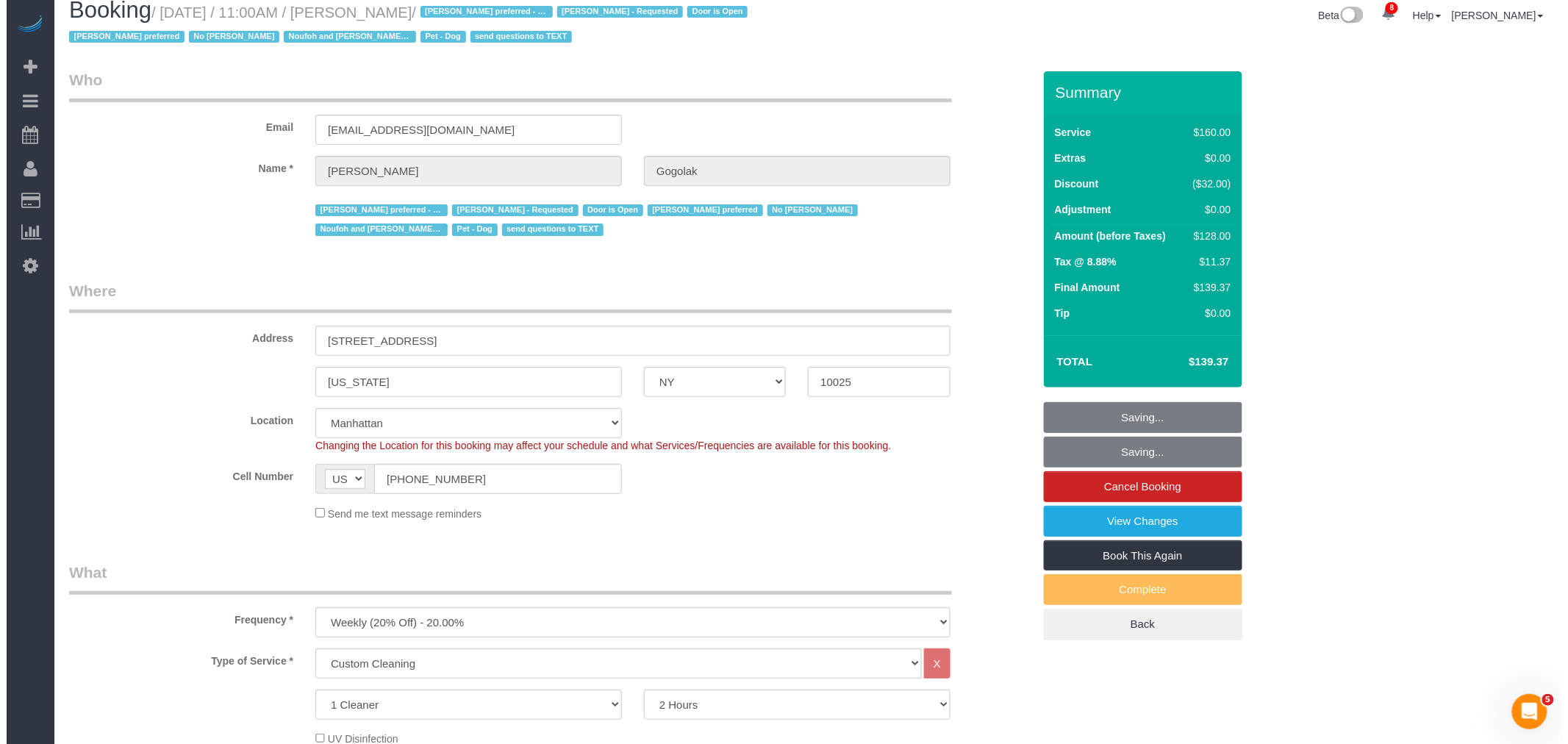
scroll to position [0, 0]
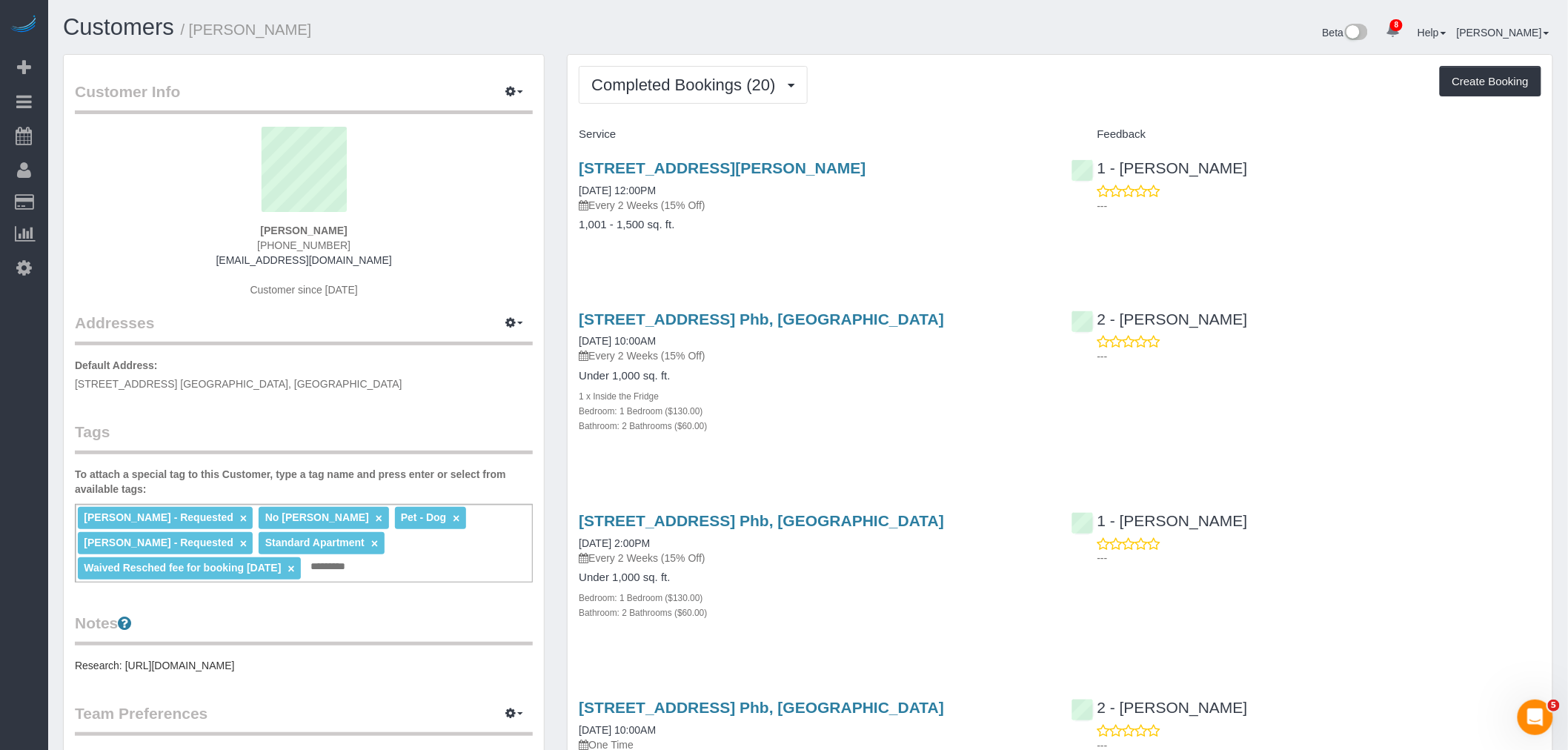
click at [983, 84] on div "Completed Bookings (20) Completed Bookings (20) Upcoming Bookings (6) Cancelled…" at bounding box center [1060, 85] width 963 height 38
click at [731, 85] on span "Completed Bookings (20)" at bounding box center [687, 85] width 191 height 19
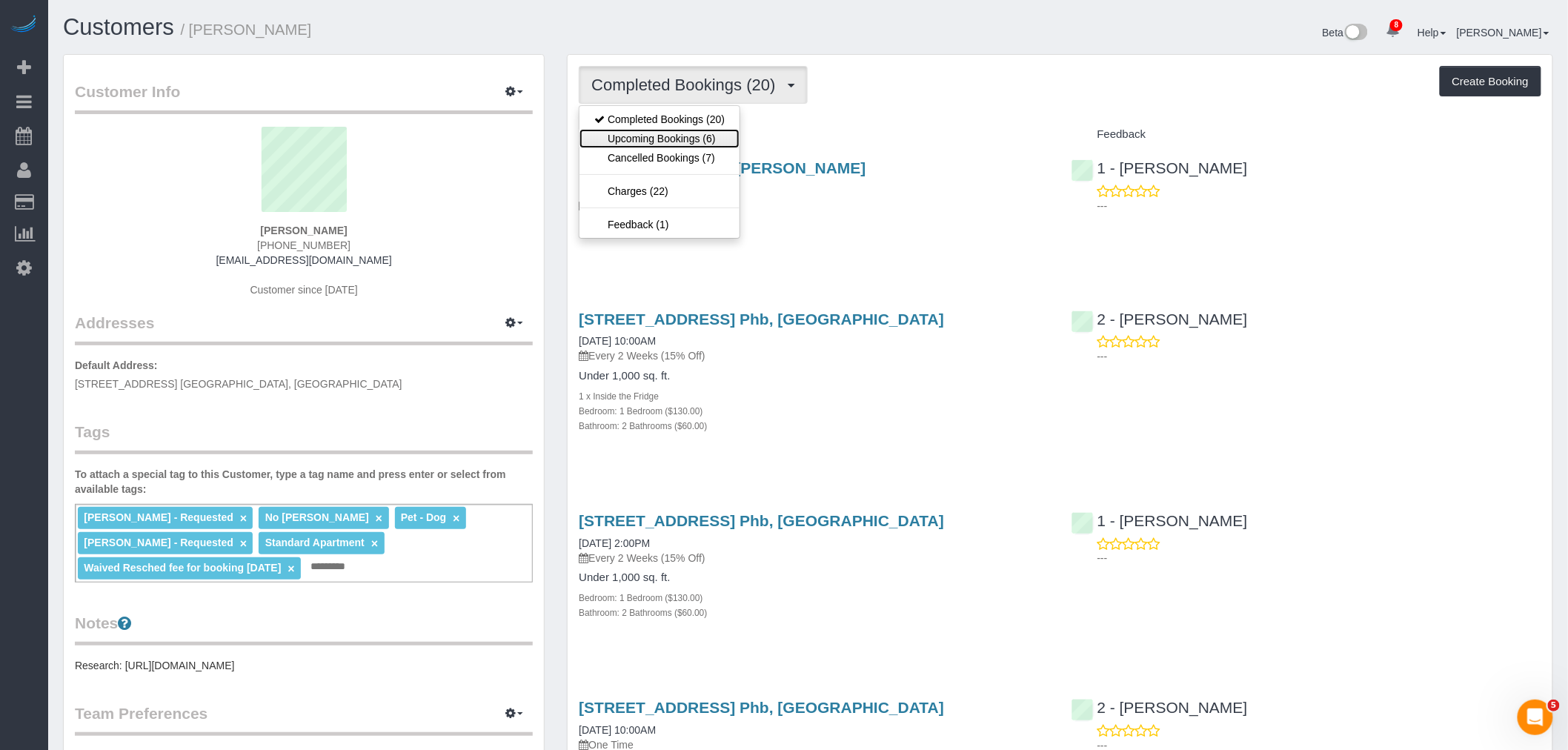
click at [716, 143] on link "Upcoming Bookings (6)" at bounding box center [659, 138] width 160 height 19
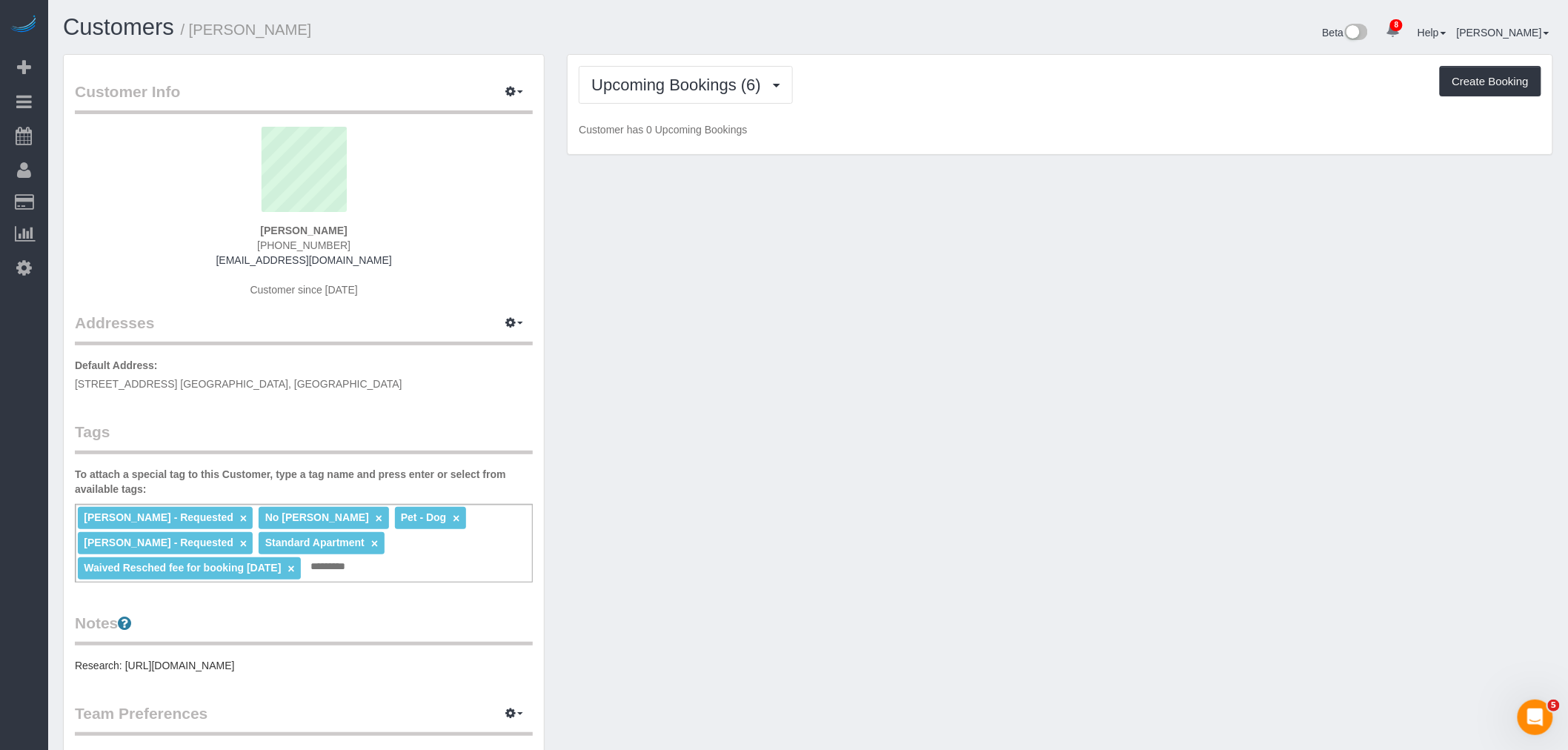
click at [876, 113] on div "Upcoming Bookings (6) Completed Bookings (20) Upcoming Bookings (6) Cancelled B…" at bounding box center [1060, 105] width 985 height 100
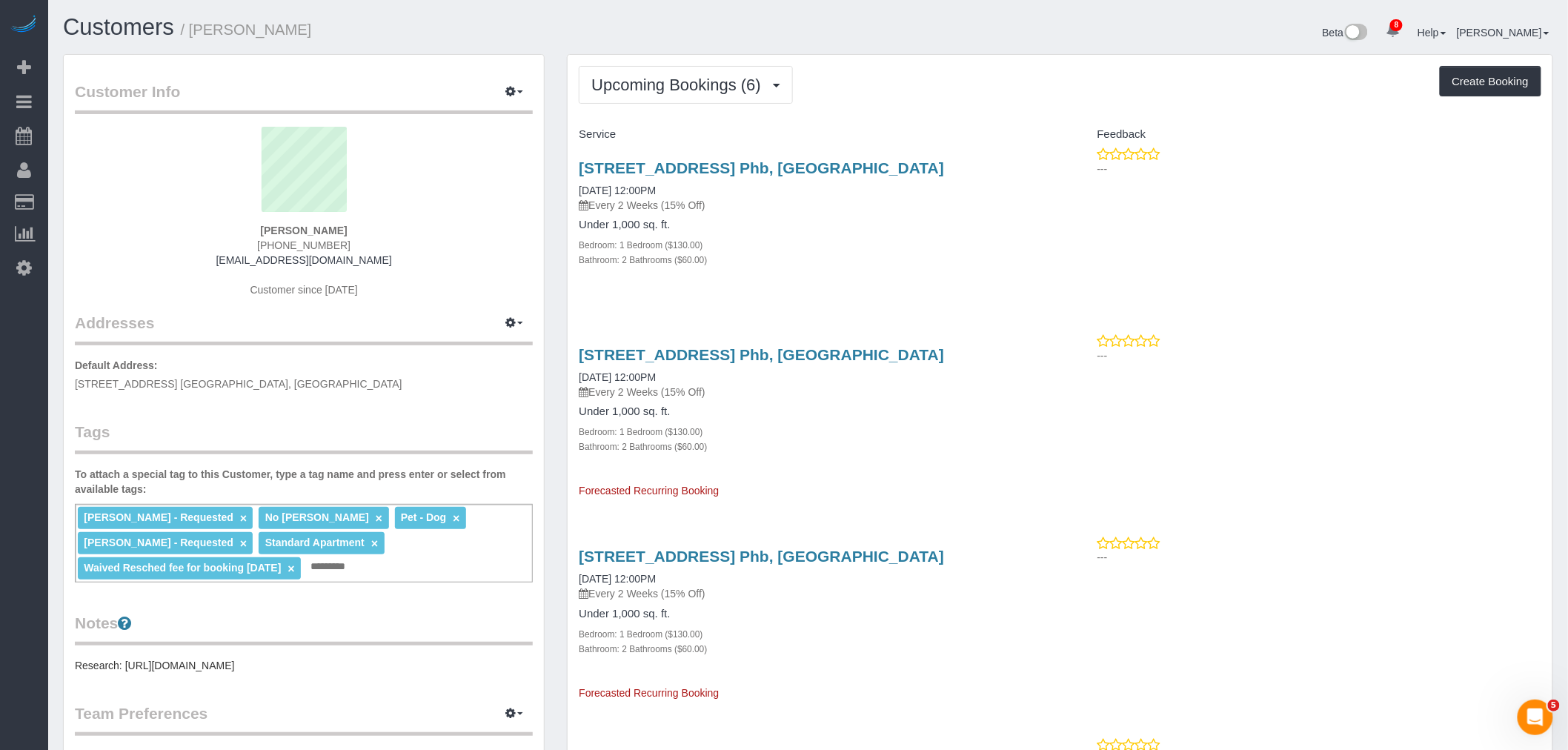
click at [955, 106] on div "Upcoming Bookings (6) Completed Bookings (20) Upcoming Bookings (6) Cancelled B…" at bounding box center [1060, 705] width 985 height 1299
click at [658, 95] on button "Upcoming Bookings (6)" at bounding box center [686, 85] width 214 height 38
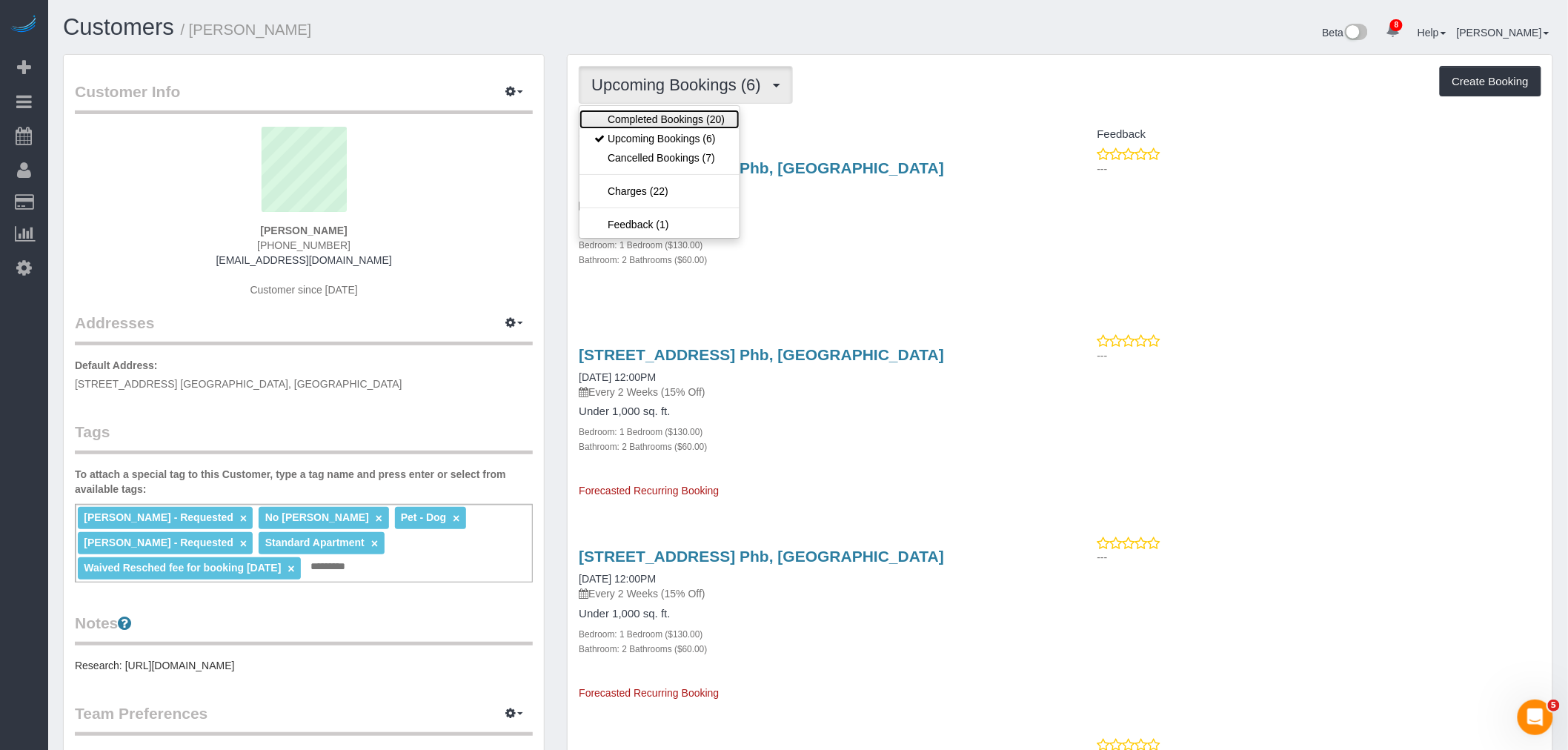
click at [658, 119] on link "Completed Bookings (20)" at bounding box center [659, 118] width 160 height 19
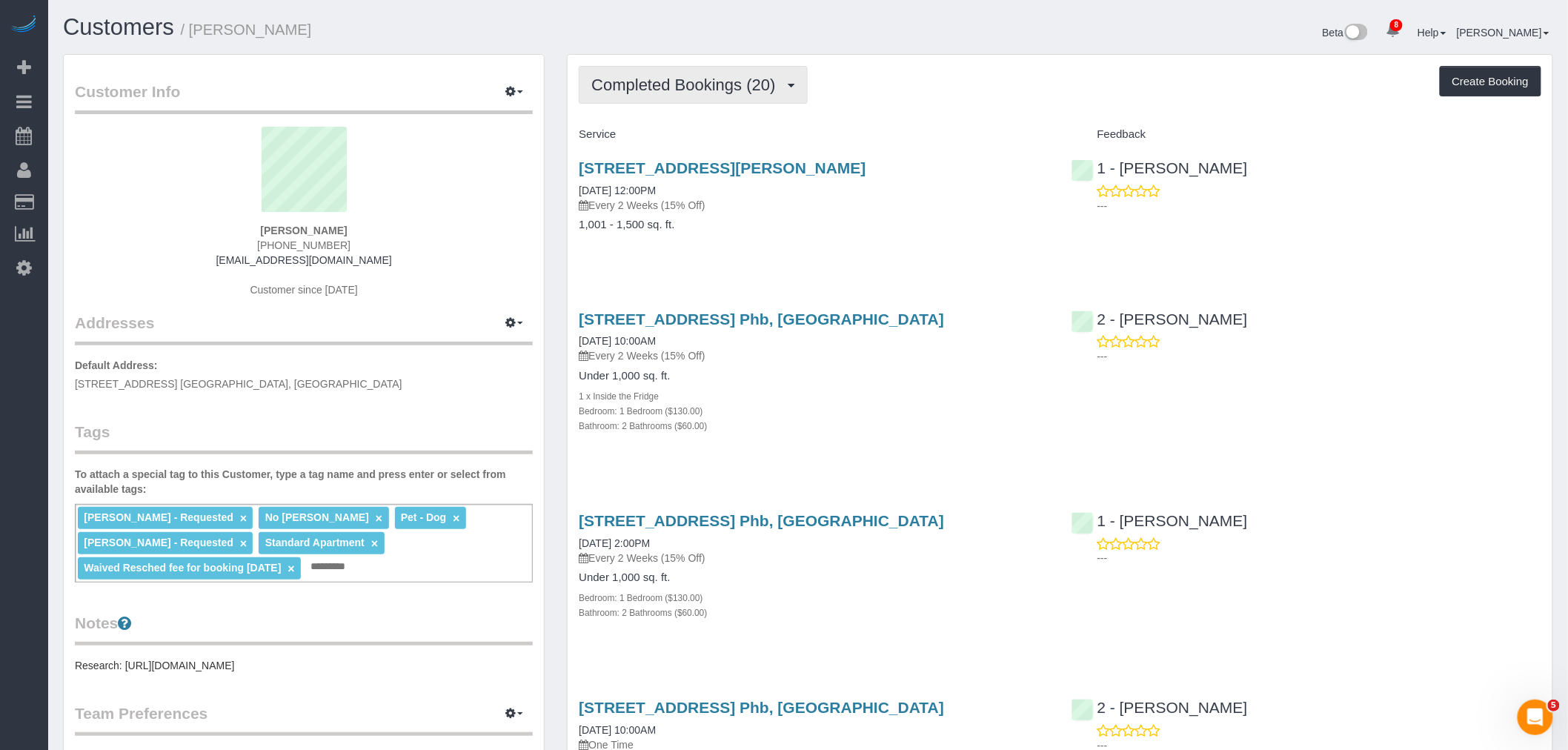
click at [686, 84] on span "Completed Bookings (20)" at bounding box center [687, 85] width 191 height 19
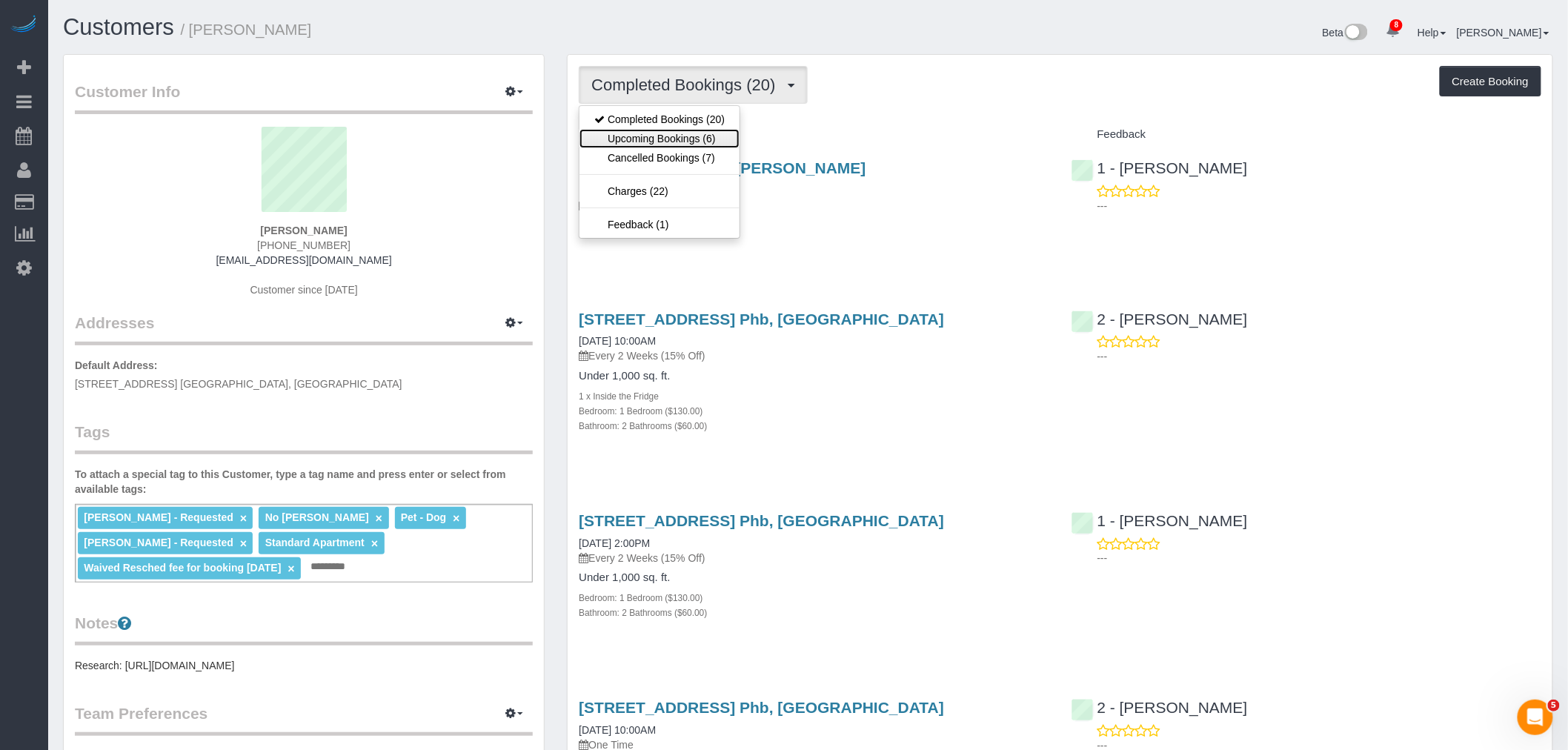
click at [706, 132] on link "Upcoming Bookings (6)" at bounding box center [659, 138] width 160 height 19
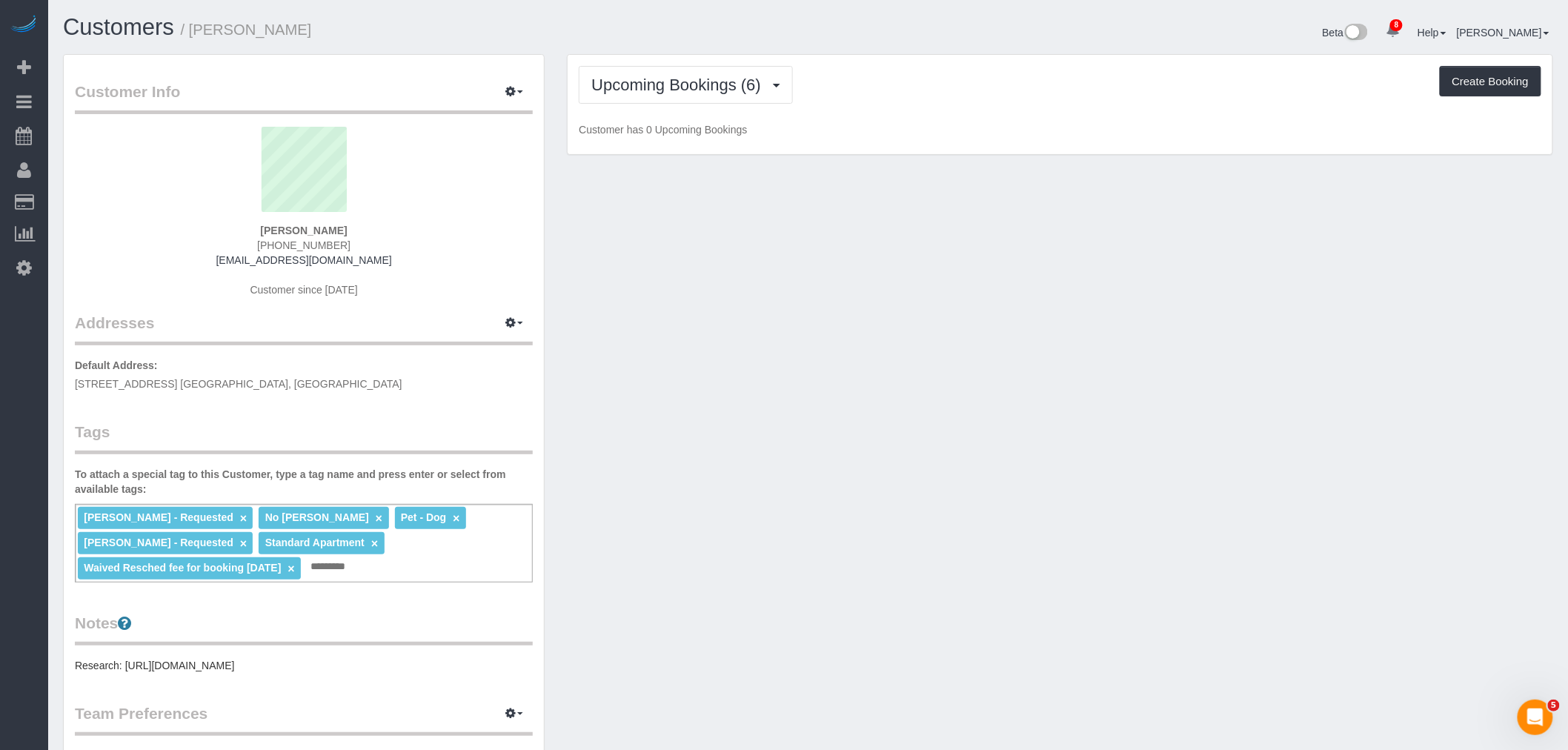
drag, startPoint x: 915, startPoint y: 113, endPoint x: 1353, endPoint y: 123, distance: 438.1
click at [915, 112] on div "Upcoming Bookings (6) Completed Bookings (20) Upcoming Bookings (6) Cancelled B…" at bounding box center [1060, 105] width 985 height 100
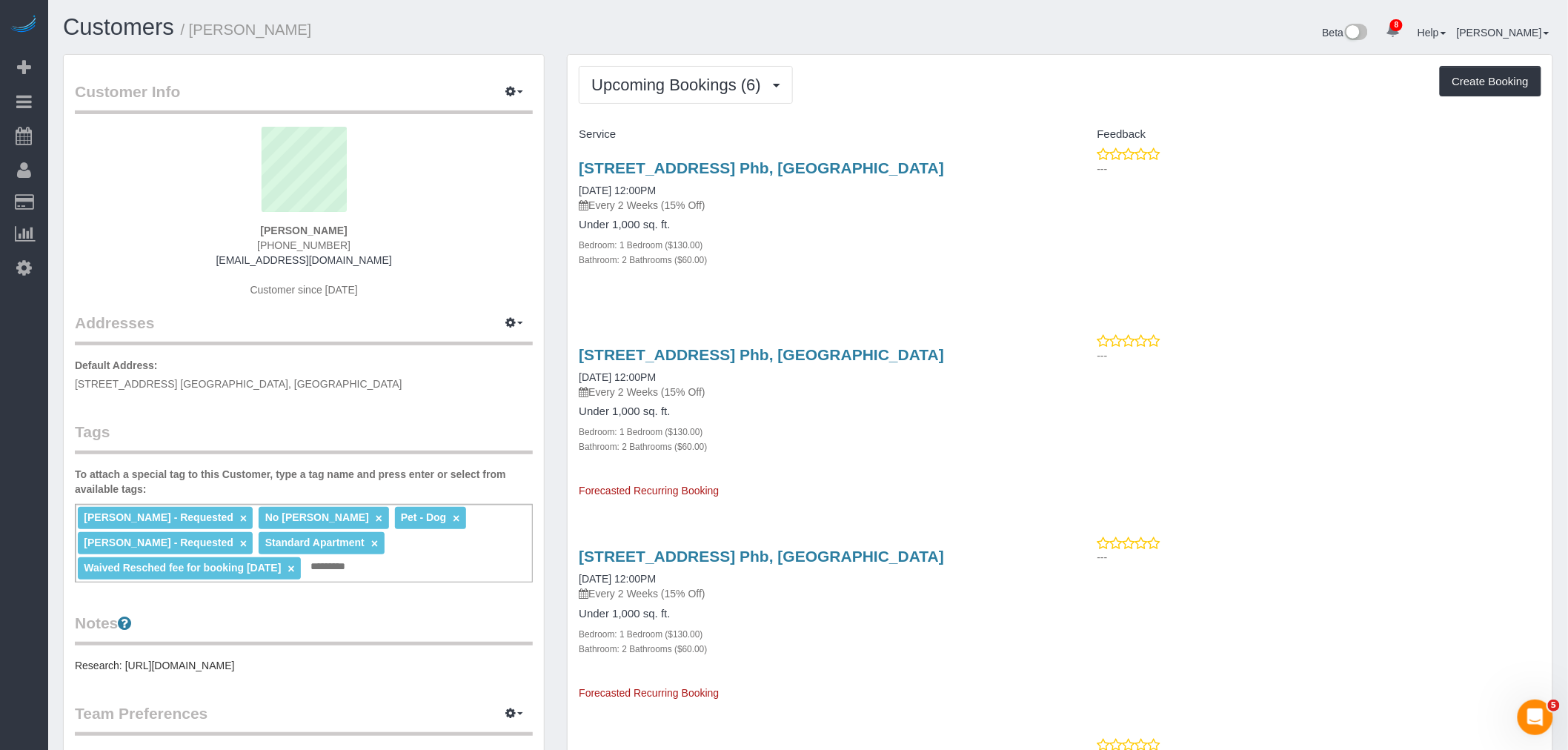
click at [849, 98] on div "Upcoming Bookings (6) Completed Bookings (20) Upcoming Bookings (6) Cancelled B…" at bounding box center [1060, 85] width 963 height 38
click at [678, 77] on span "Upcoming Bookings (6)" at bounding box center [680, 85] width 177 height 19
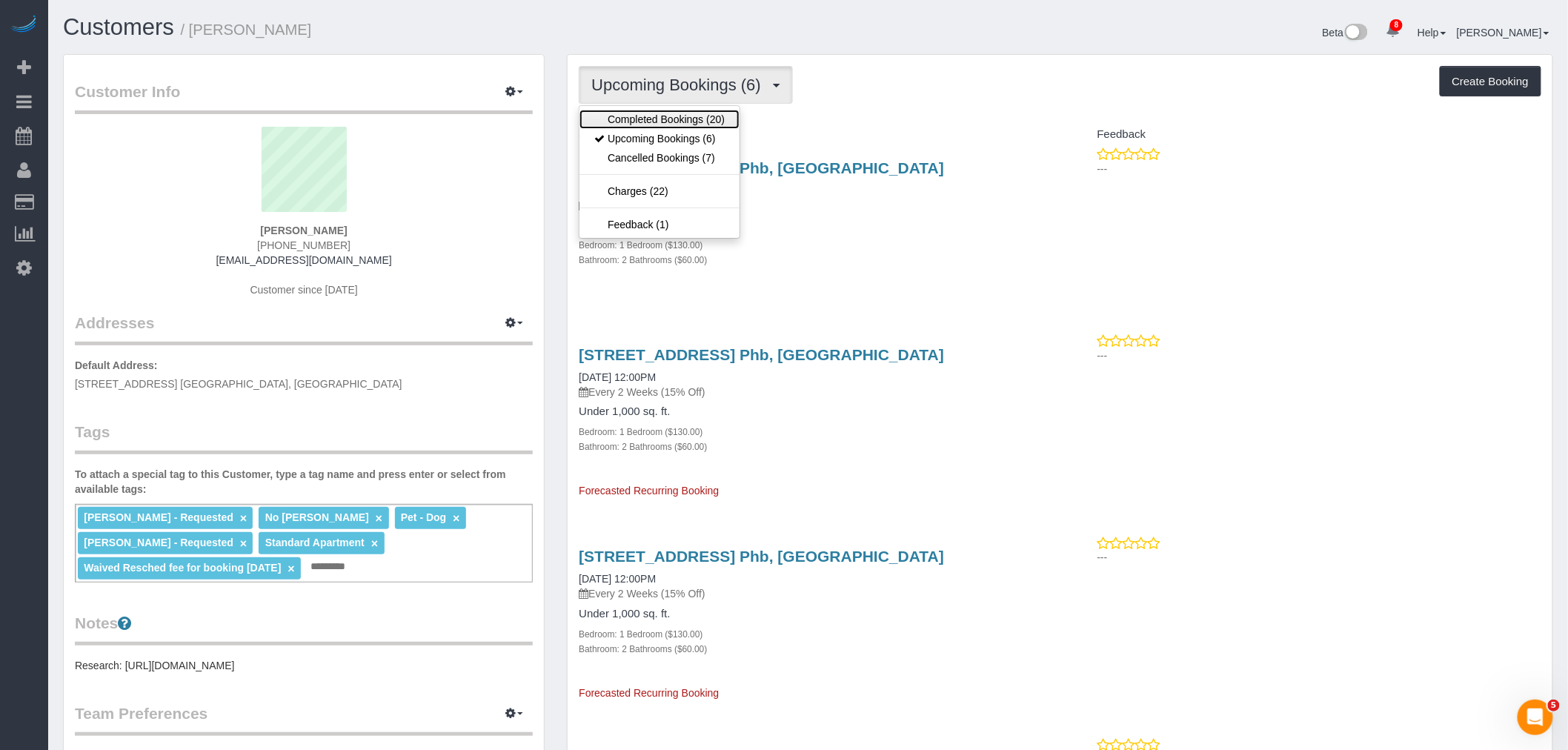
click at [670, 113] on link "Completed Bookings (20)" at bounding box center [659, 118] width 160 height 19
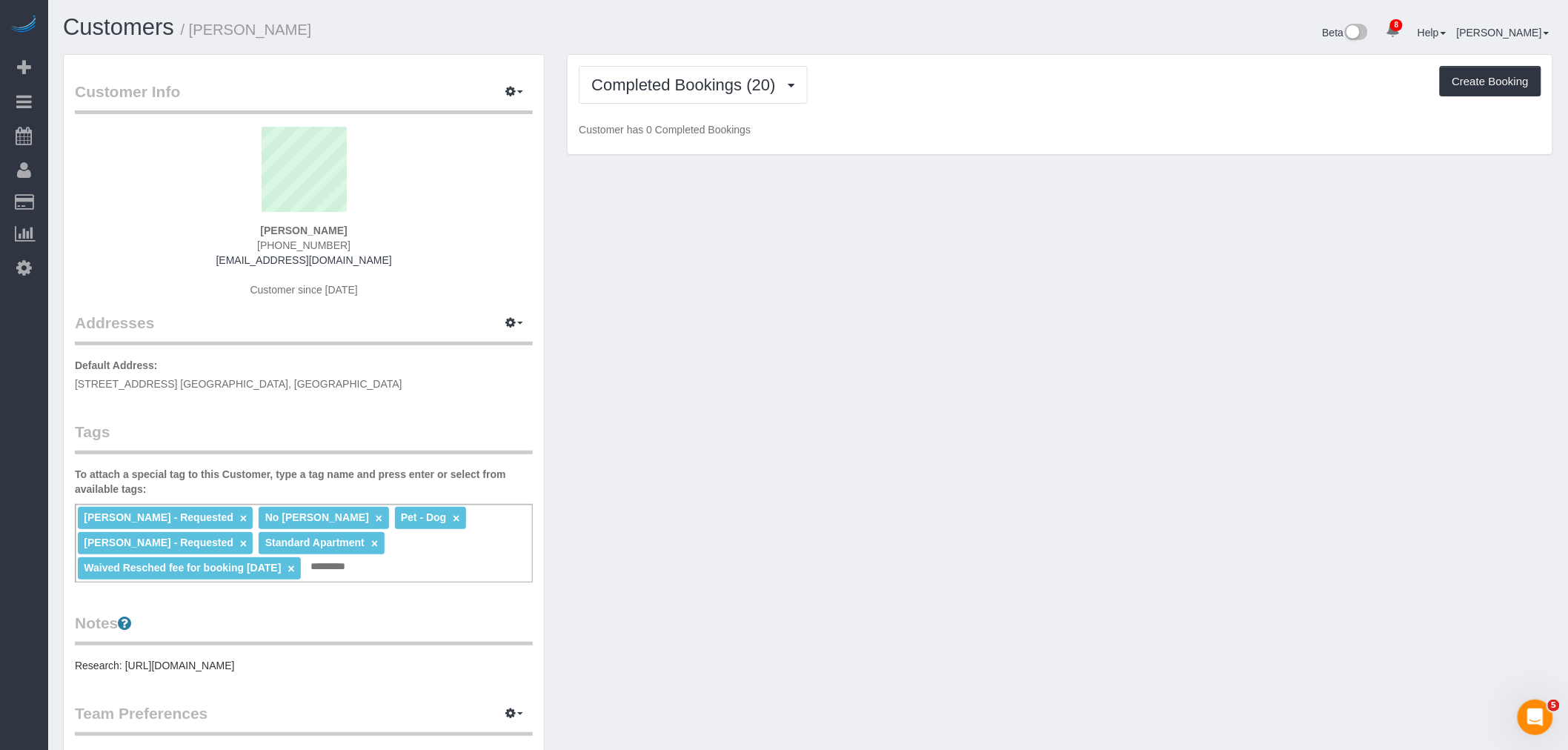
click at [849, 107] on div "Completed Bookings (20) Completed Bookings (20) Upcoming Bookings (6) Cancelled…" at bounding box center [1060, 105] width 985 height 100
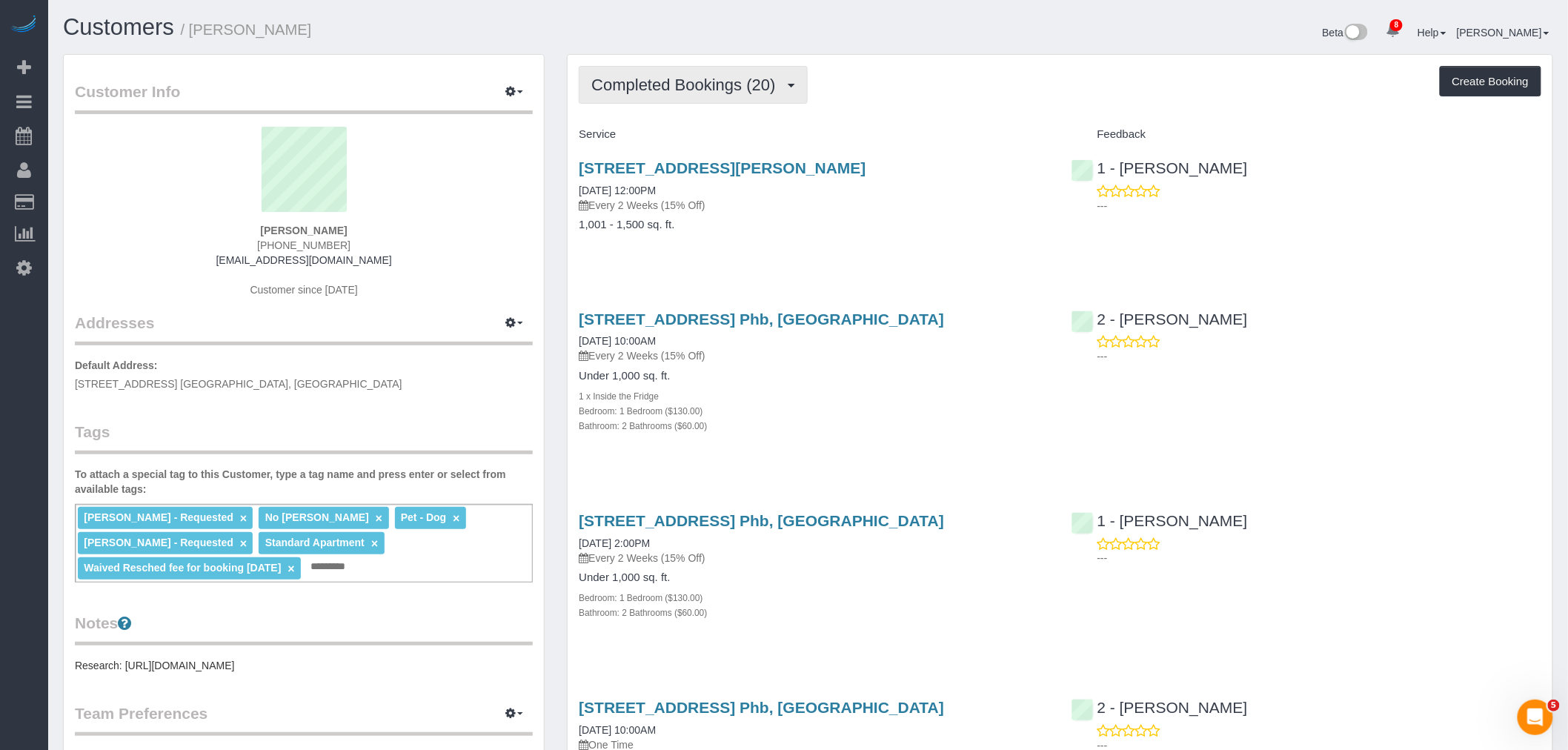
click at [696, 85] on span "Completed Bookings (20)" at bounding box center [687, 85] width 191 height 19
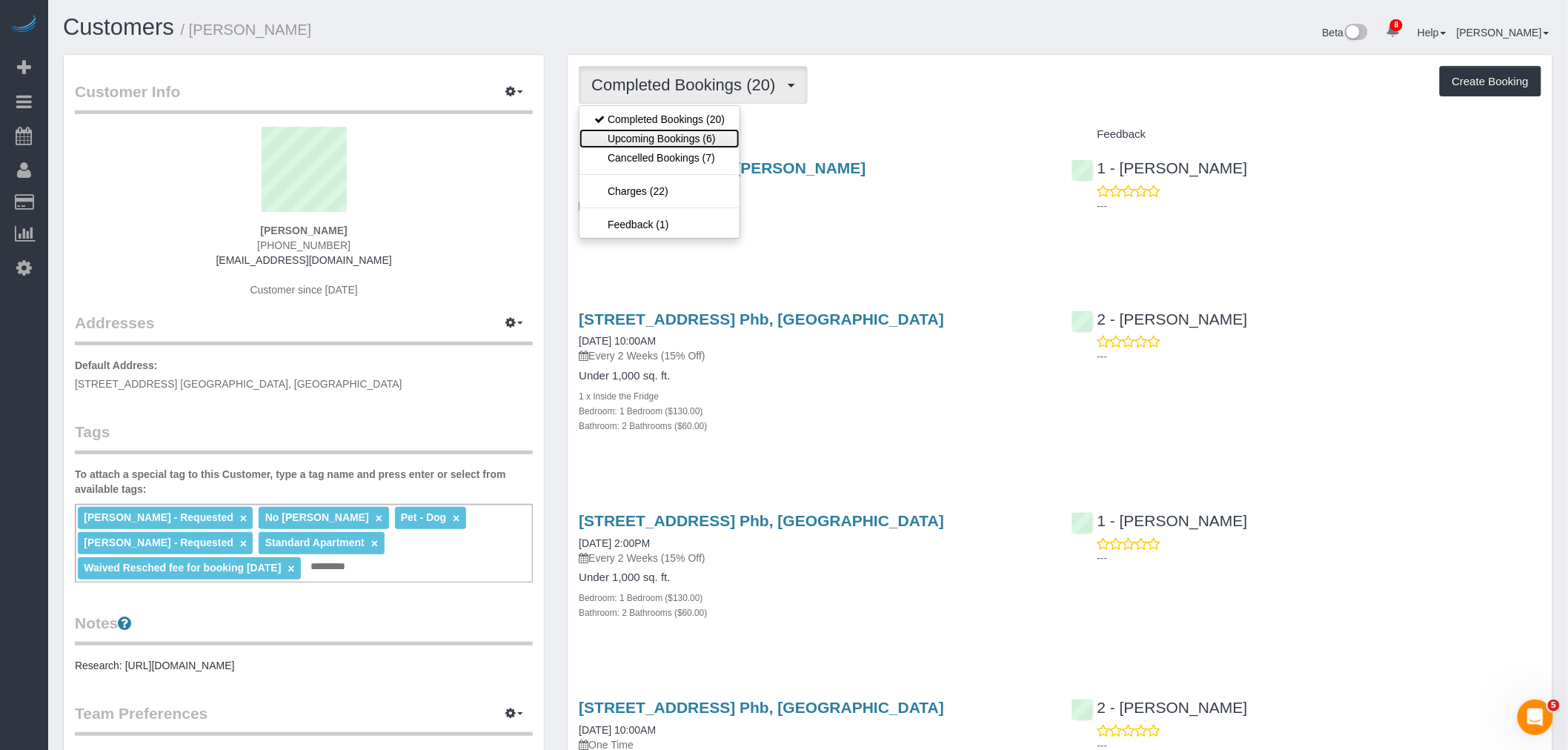
click at [703, 134] on link "Upcoming Bookings (6)" at bounding box center [659, 138] width 160 height 19
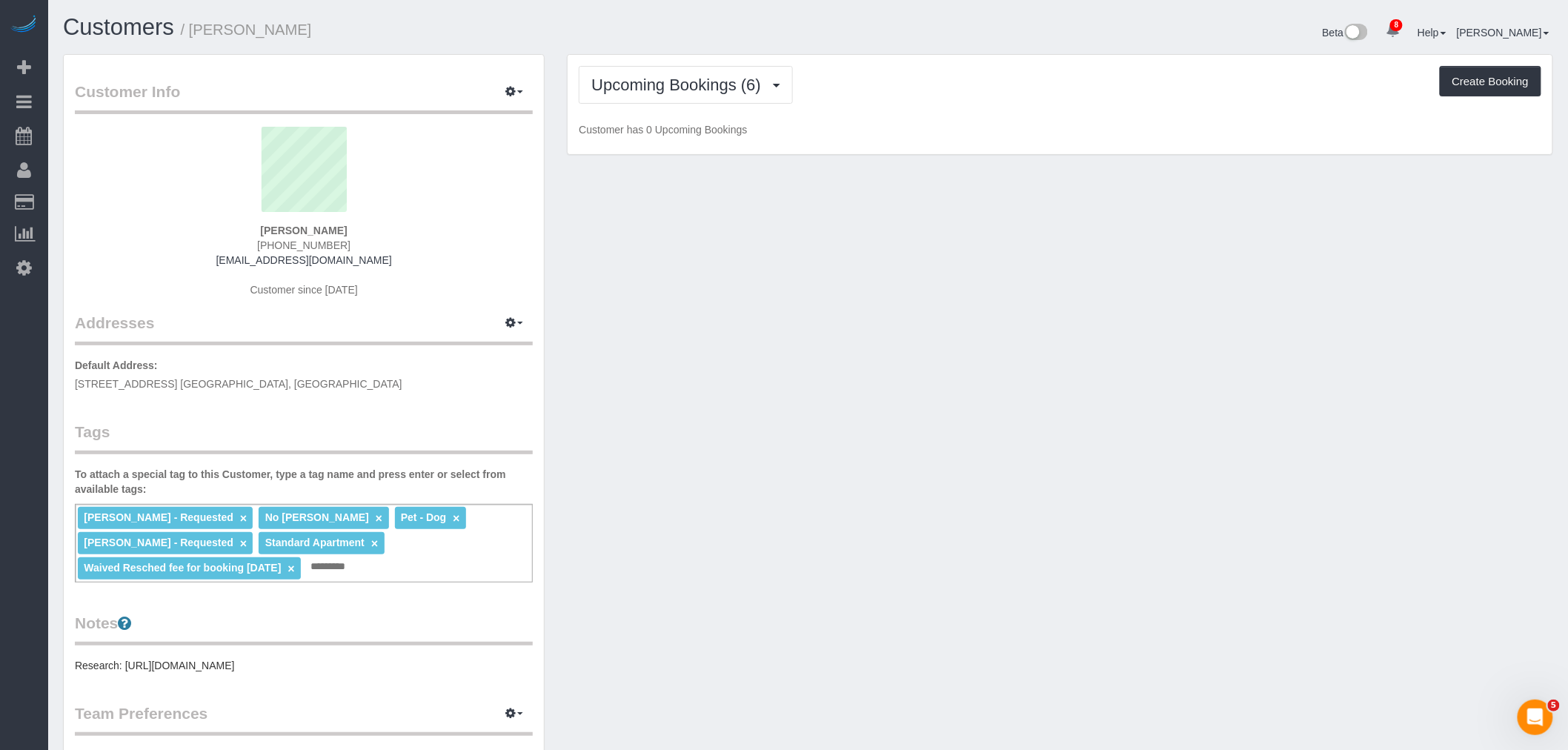
click at [936, 114] on div "Upcoming Bookings (6) Completed Bookings (20) Upcoming Bookings (6) Cancelled B…" at bounding box center [1060, 105] width 985 height 100
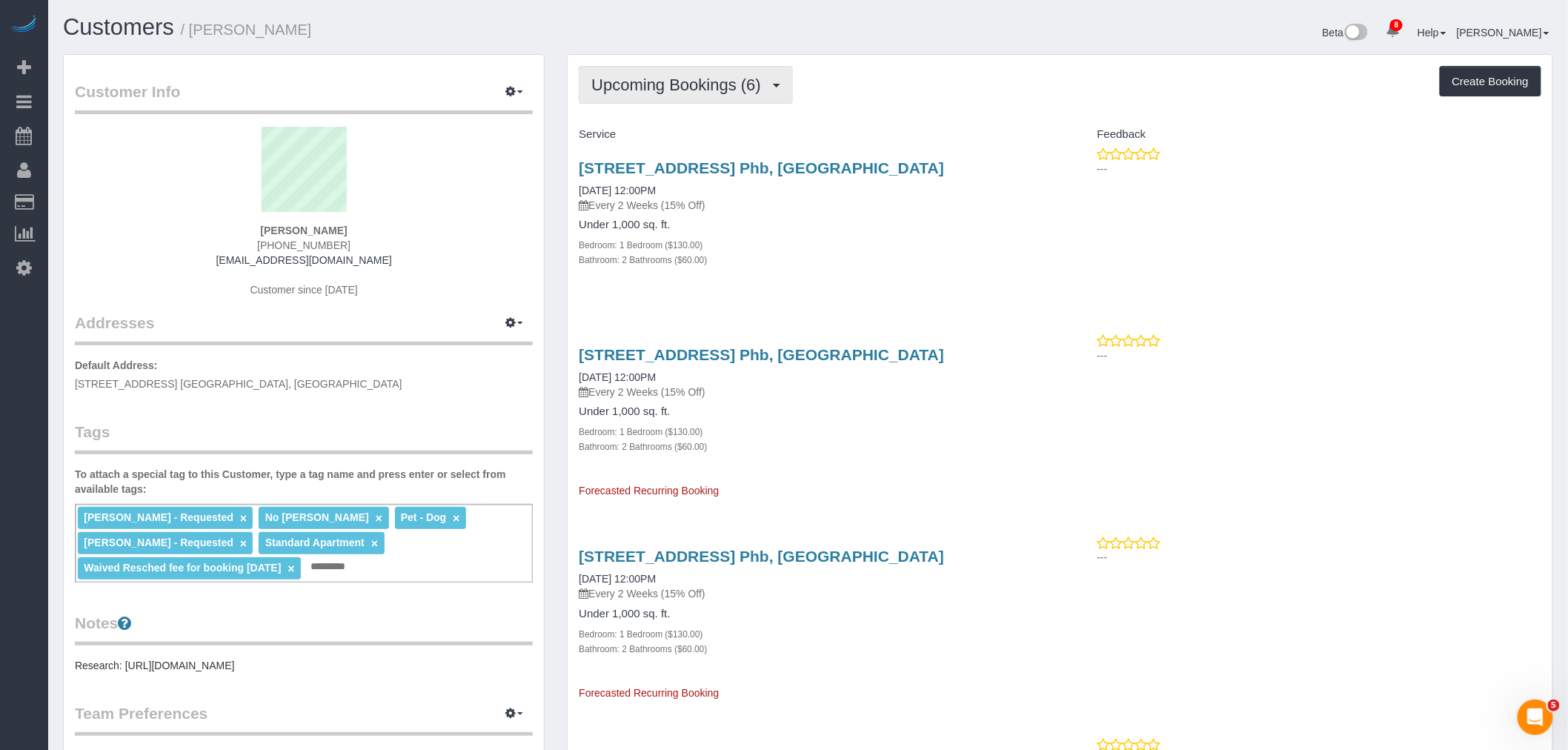
click at [698, 92] on span "Upcoming Bookings (6)" at bounding box center [680, 85] width 177 height 19
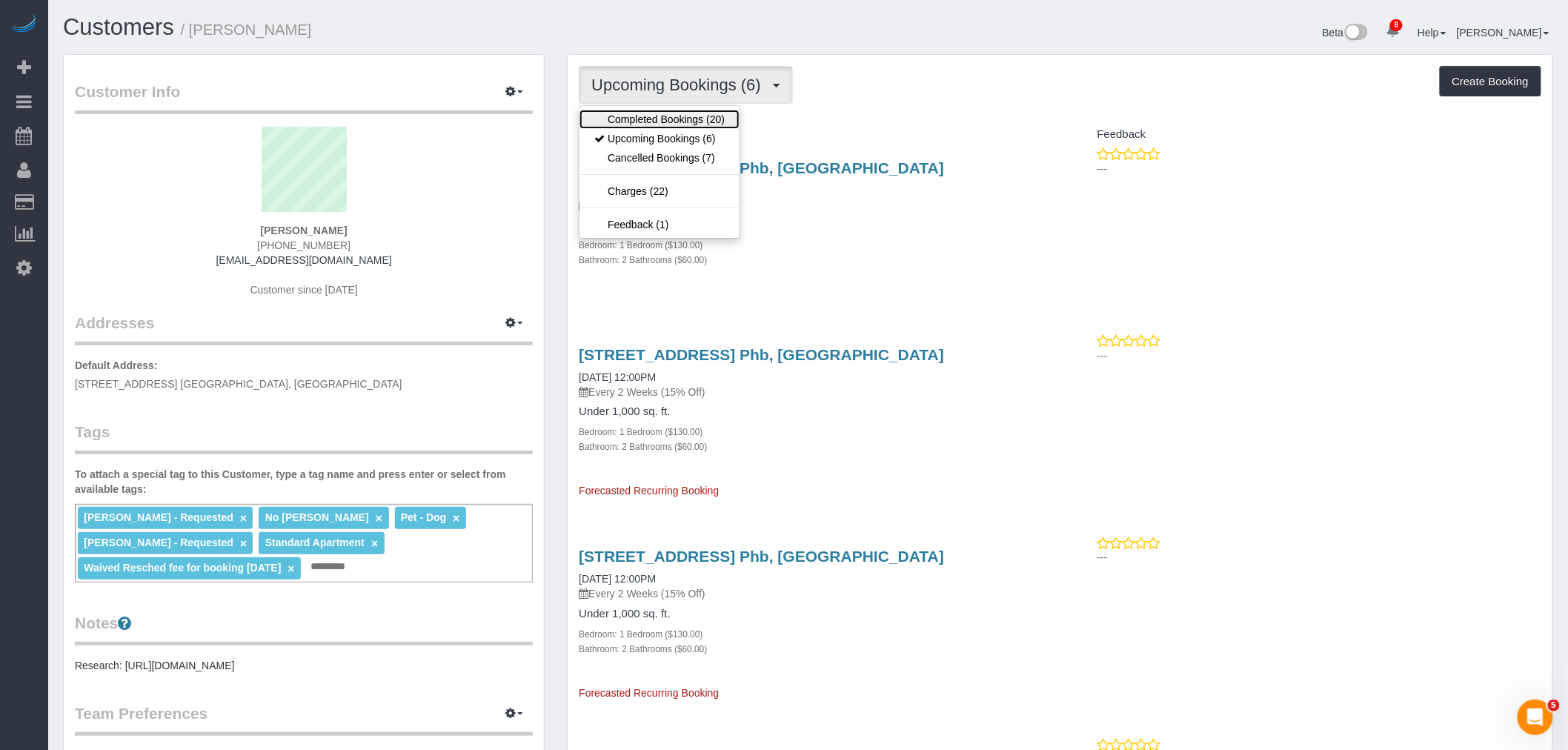
click at [663, 117] on link "Completed Bookings (20)" at bounding box center [659, 118] width 160 height 19
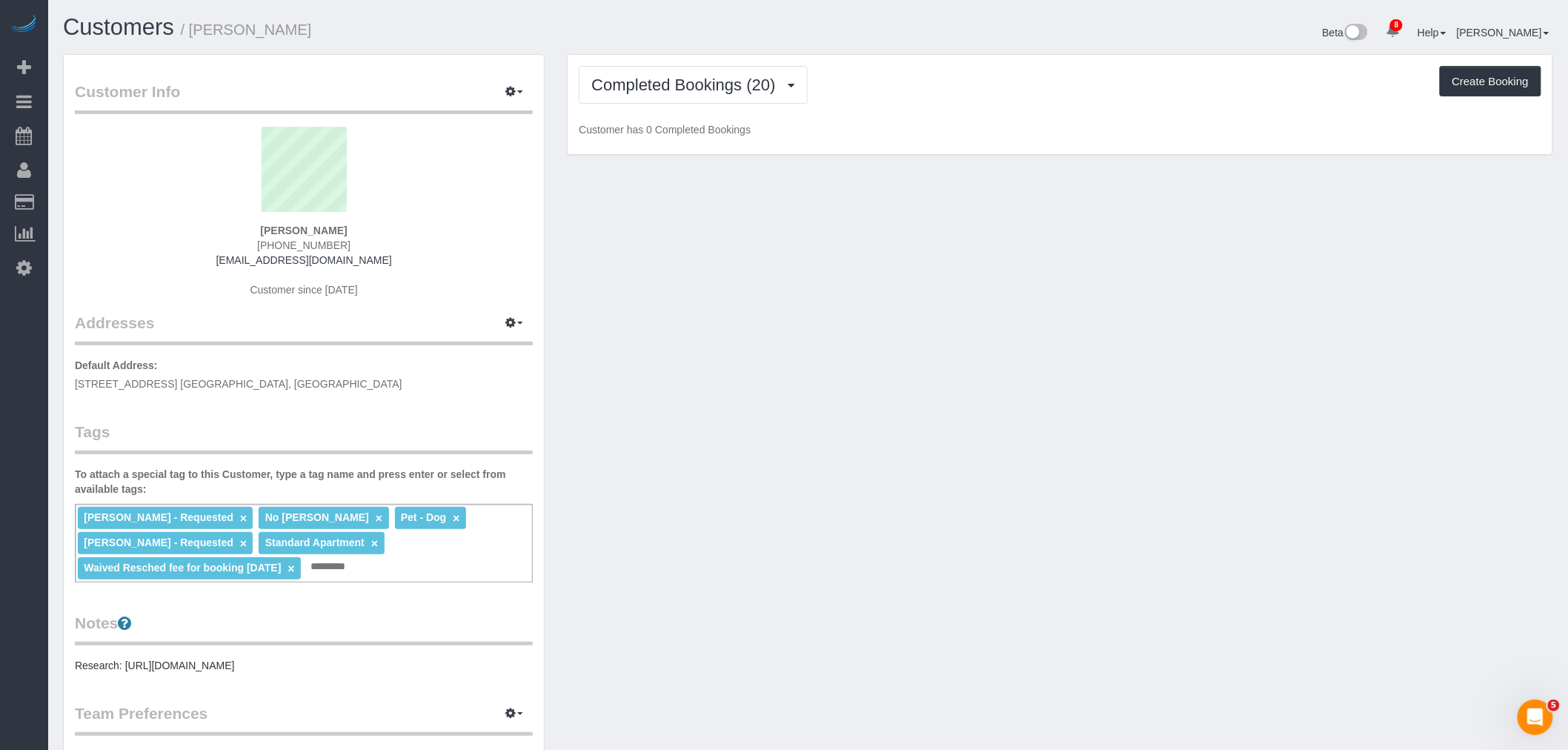
click at [869, 94] on div "Completed Bookings (20) Completed Bookings (20) Upcoming Bookings (6) Cancelled…" at bounding box center [1060, 85] width 963 height 38
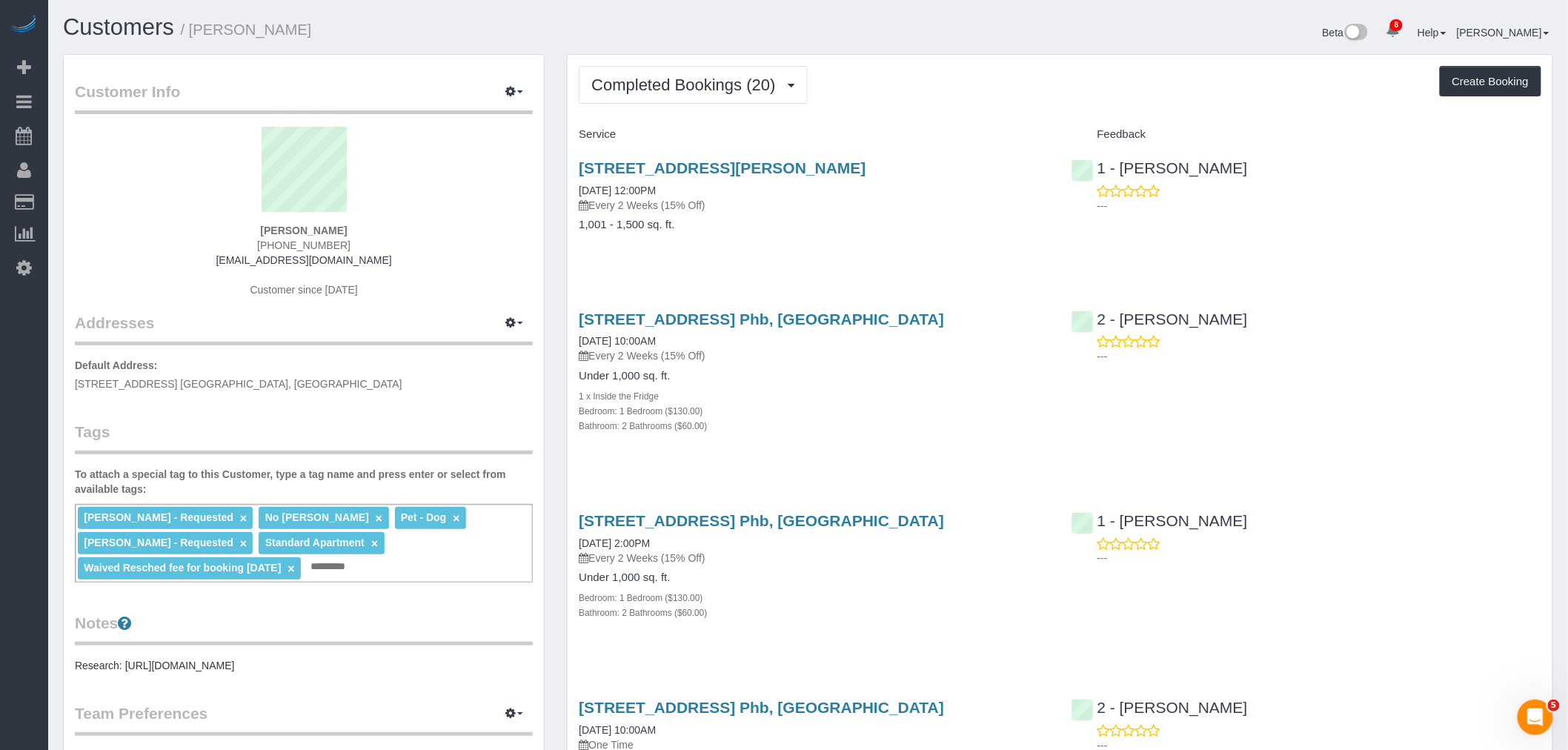
drag, startPoint x: 265, startPoint y: 223, endPoint x: 395, endPoint y: 225, distance: 130.0
click at [395, 225] on div "[PERSON_NAME] [PHONE_NUMBER] [EMAIL_ADDRESS][DOMAIN_NAME] Customer since [DATE]" at bounding box center [303, 219] width 458 height 185
copy div "[PERSON_NAME]"
